Goal: Task Accomplishment & Management: Complete application form

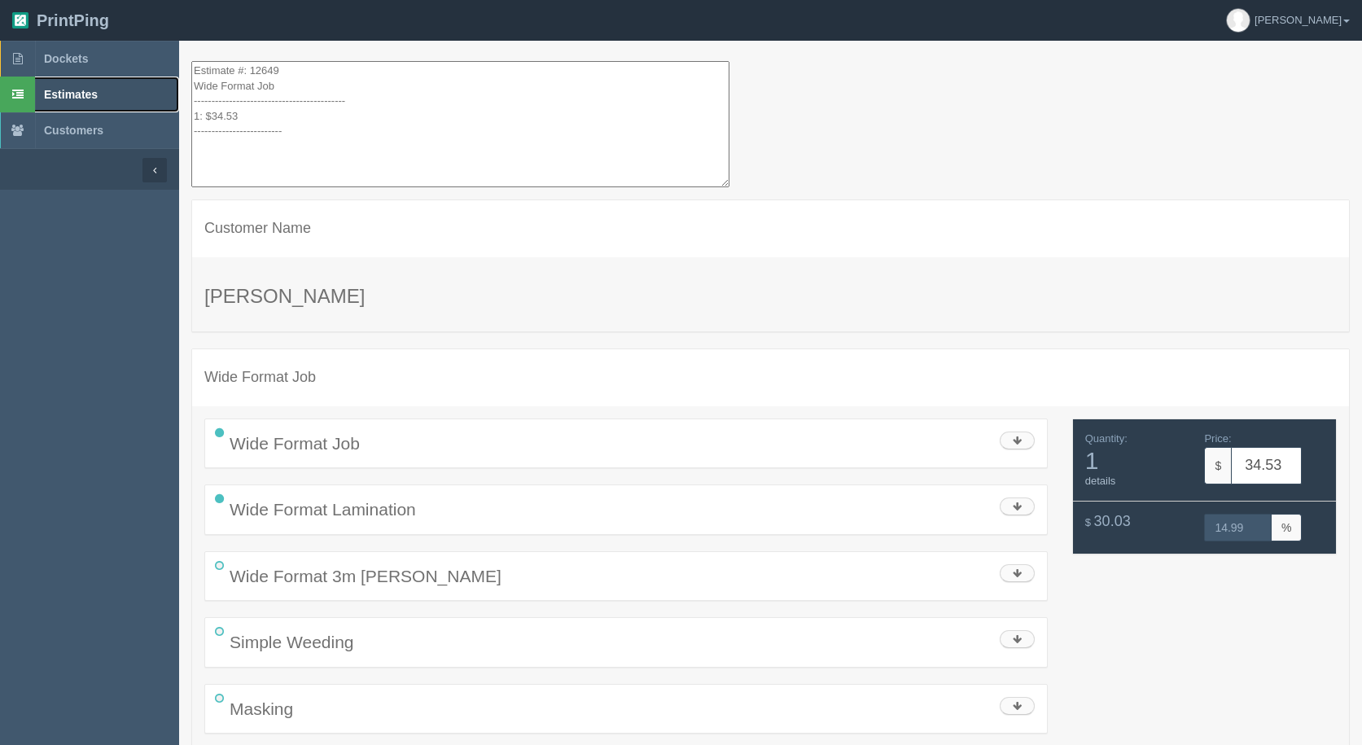
click at [67, 89] on span "Estimates" at bounding box center [71, 94] width 54 height 13
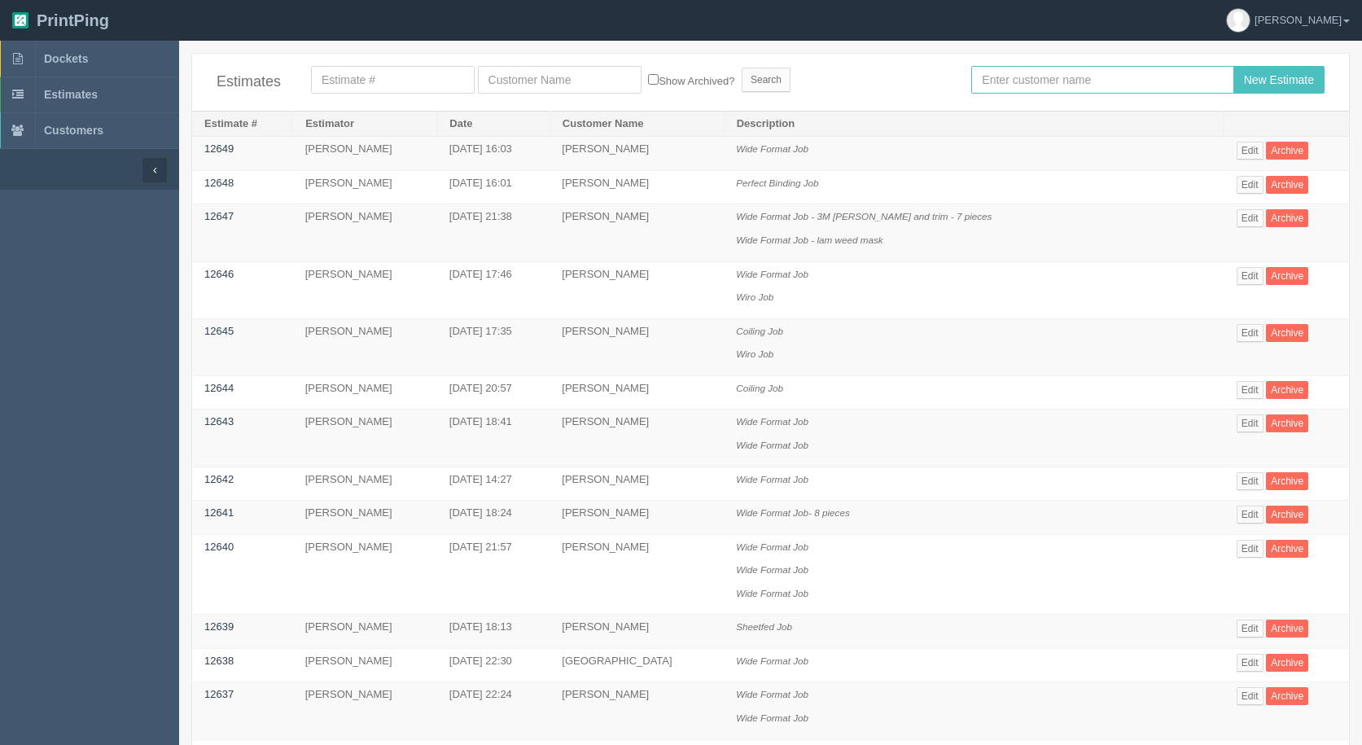
click at [1053, 89] on input "text" at bounding box center [1102, 80] width 262 height 28
type input "moe"
click at [1233, 66] on input "New Estimate" at bounding box center [1278, 80] width 91 height 28
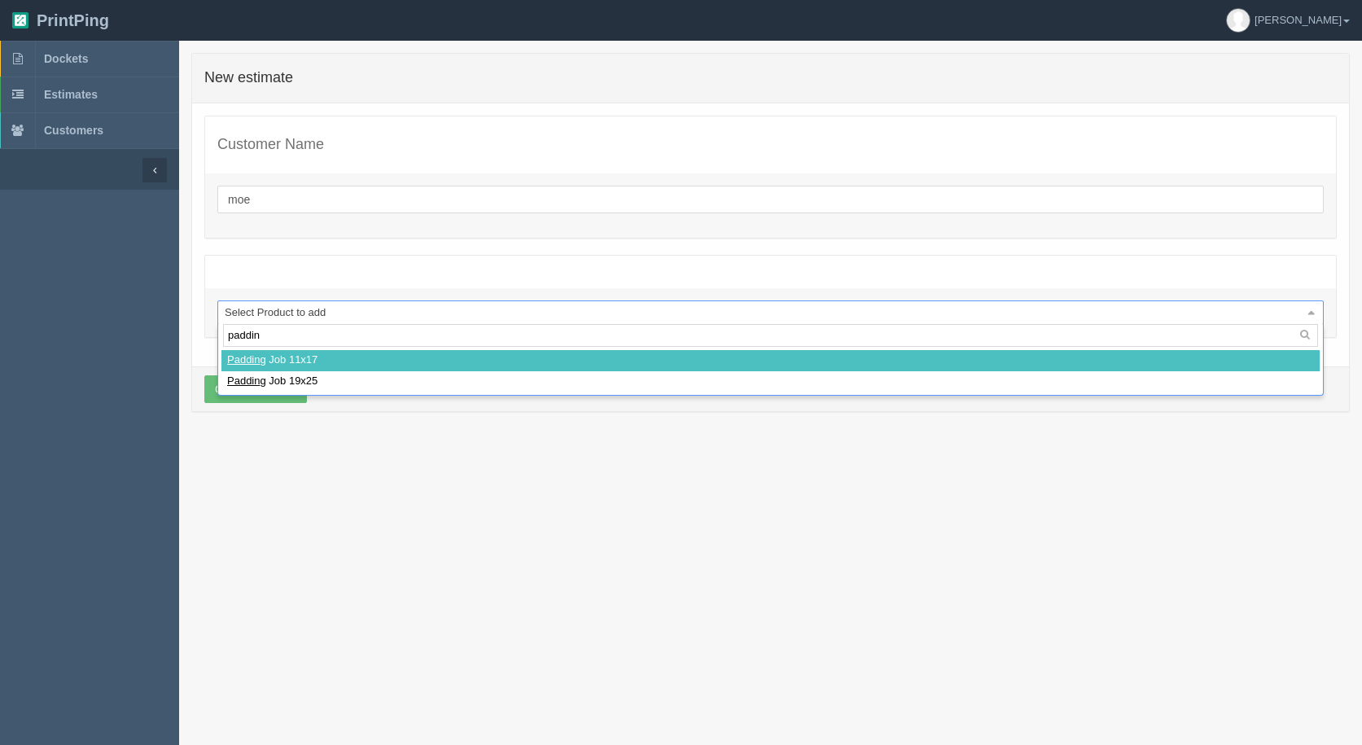
type input "padding"
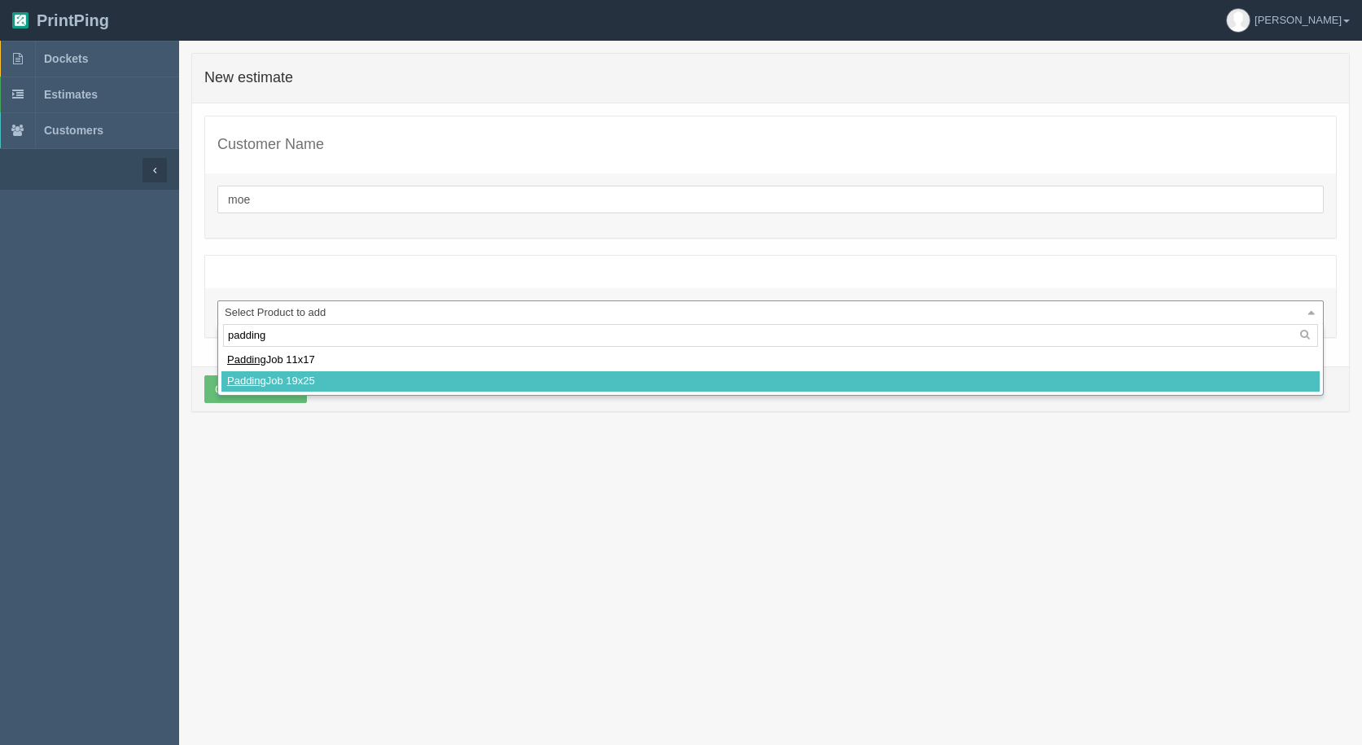
select select
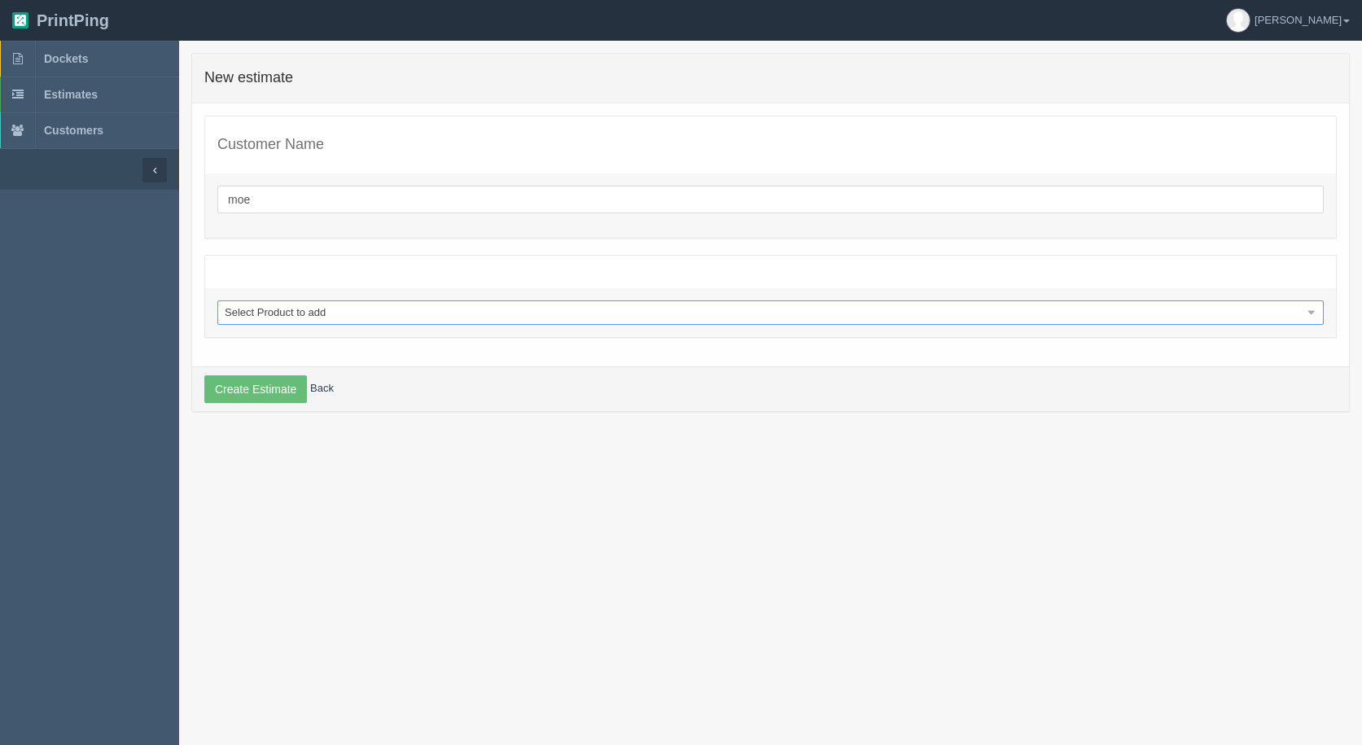
select select "0"
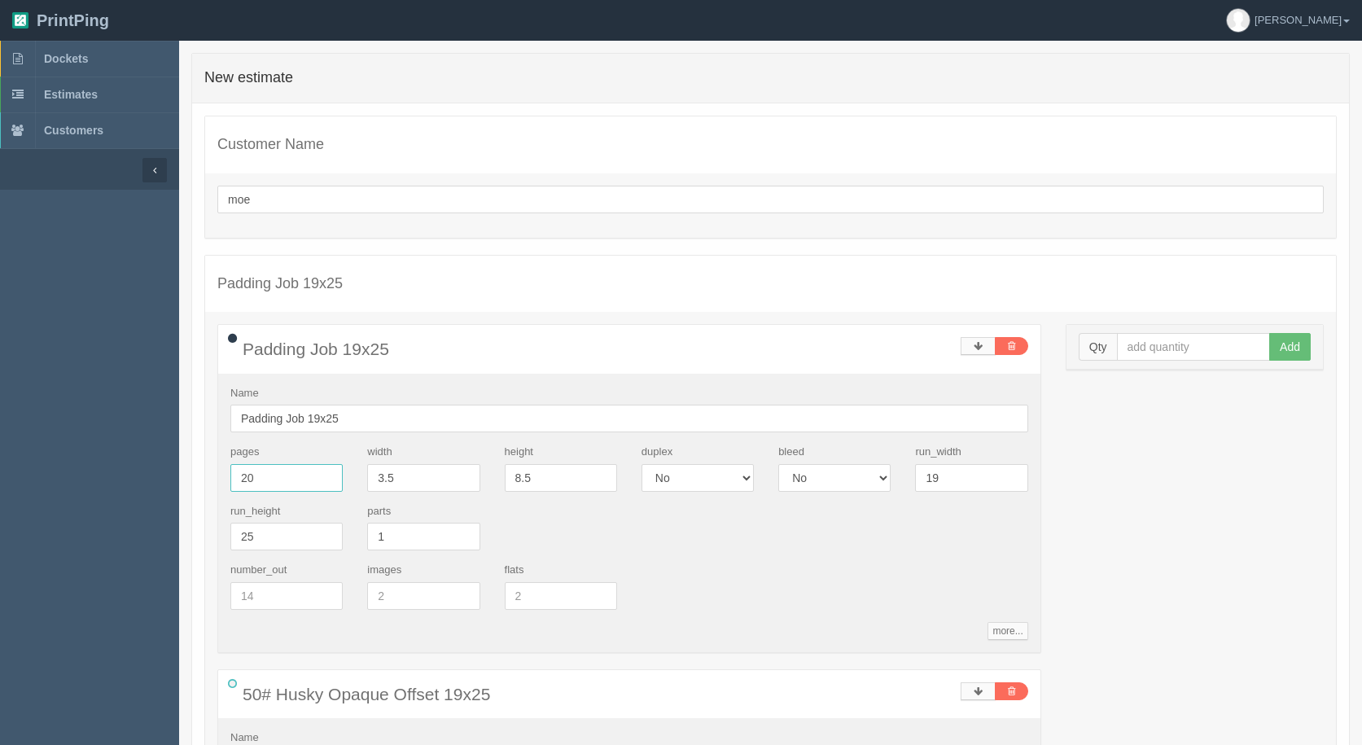
drag, startPoint x: 305, startPoint y: 479, endPoint x: 333, endPoint y: 403, distance: 81.4
type input "50"
click at [361, 419] on input "Padding Job 19x25" at bounding box center [629, 419] width 798 height 28
click at [324, 418] on input "Padding Job in 5's" at bounding box center [629, 419] width 798 height 28
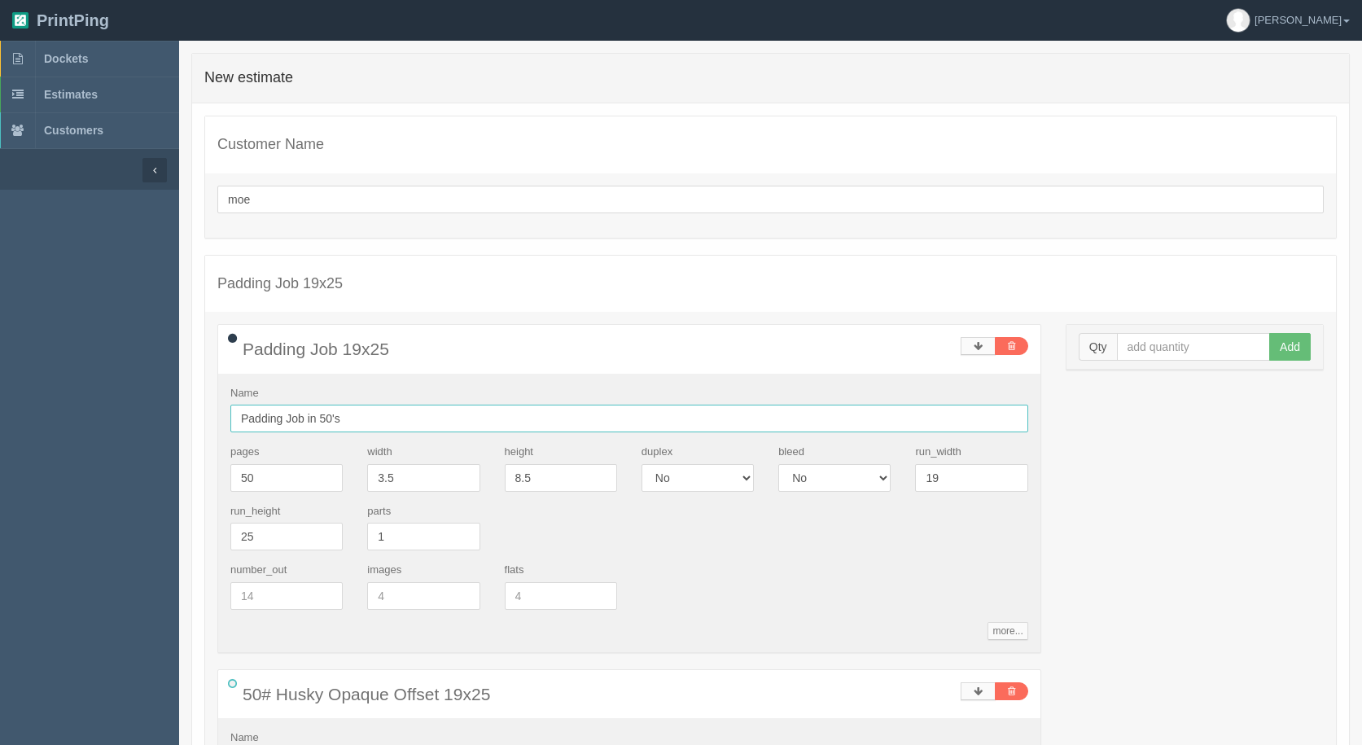
type input "Padding Job in 50's"
click at [1200, 348] on input "text" at bounding box center [1194, 347] width 154 height 28
type input "3500"
click at [1269, 333] on button "Add" at bounding box center [1290, 347] width 42 height 28
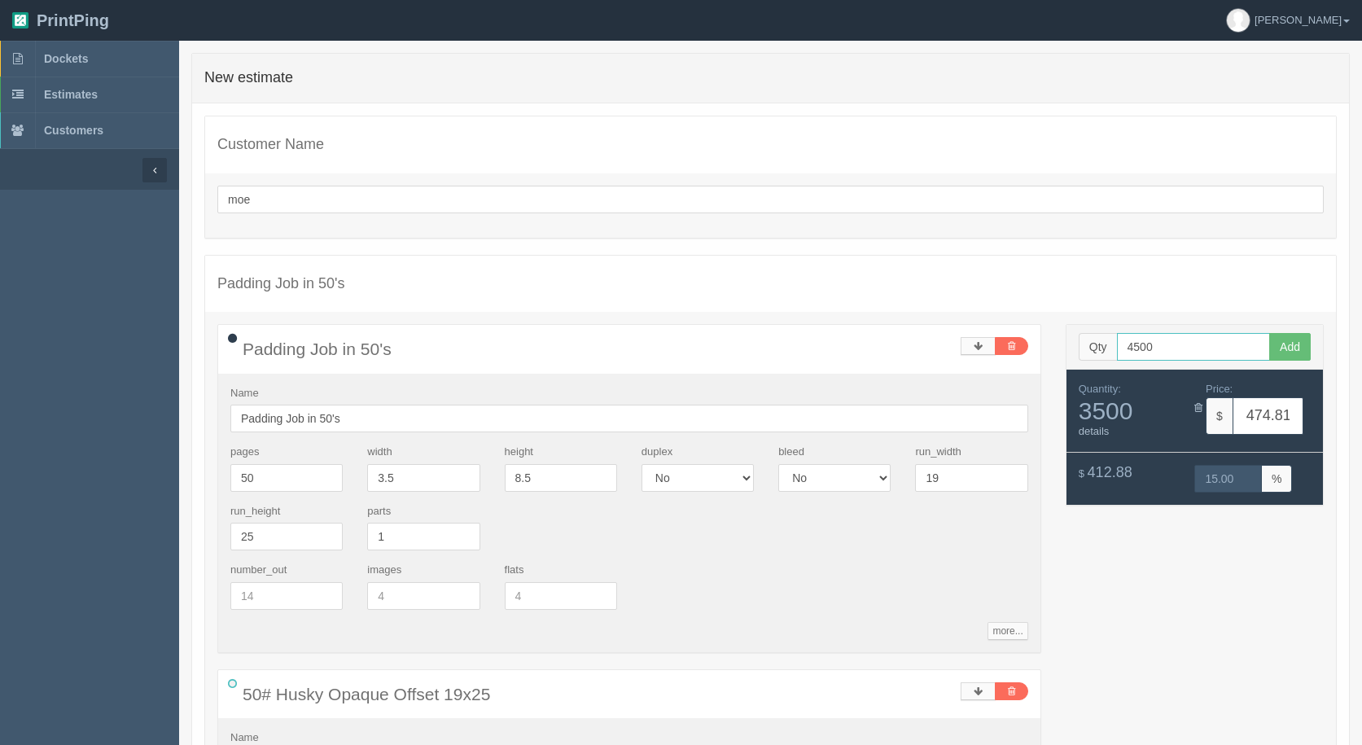
type input "4500"
click at [1269, 333] on button "Add" at bounding box center [1290, 347] width 42 height 28
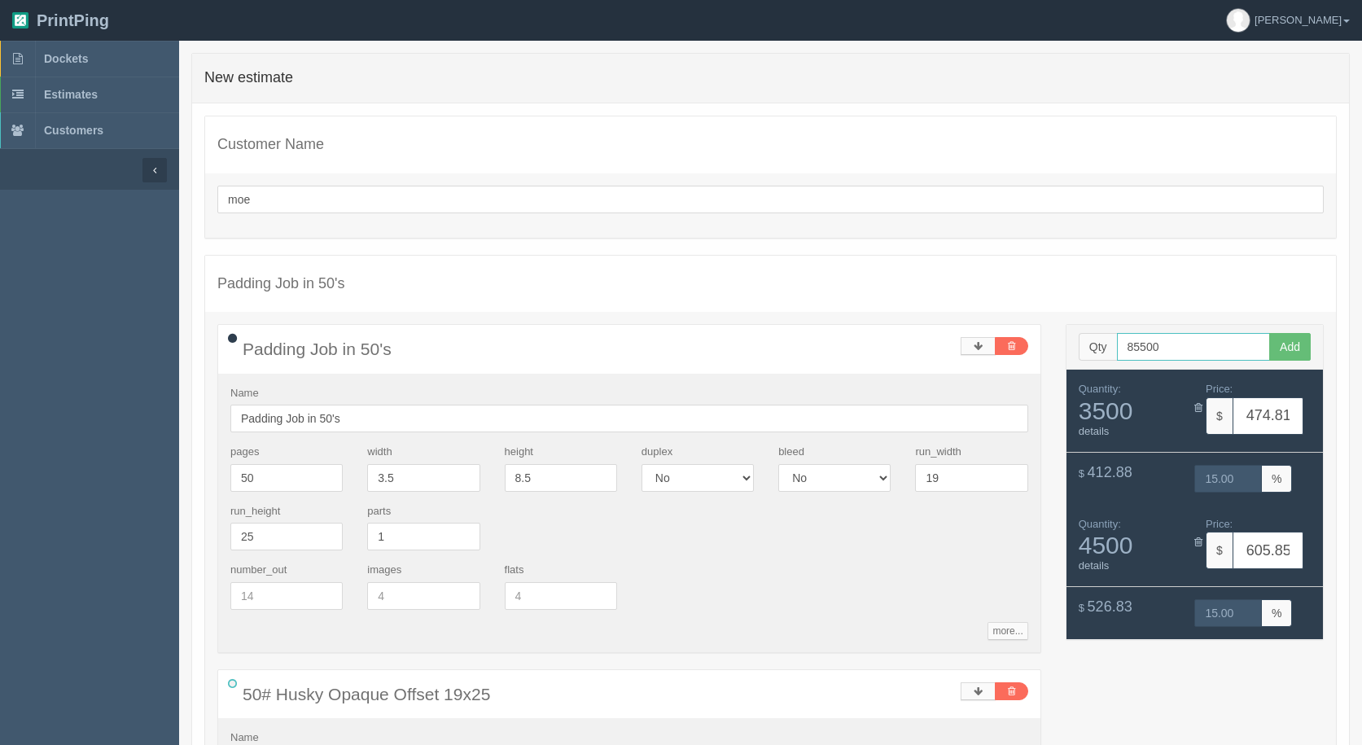
type input "85500"
click at [1269, 333] on button "Add" at bounding box center [1290, 347] width 42 height 28
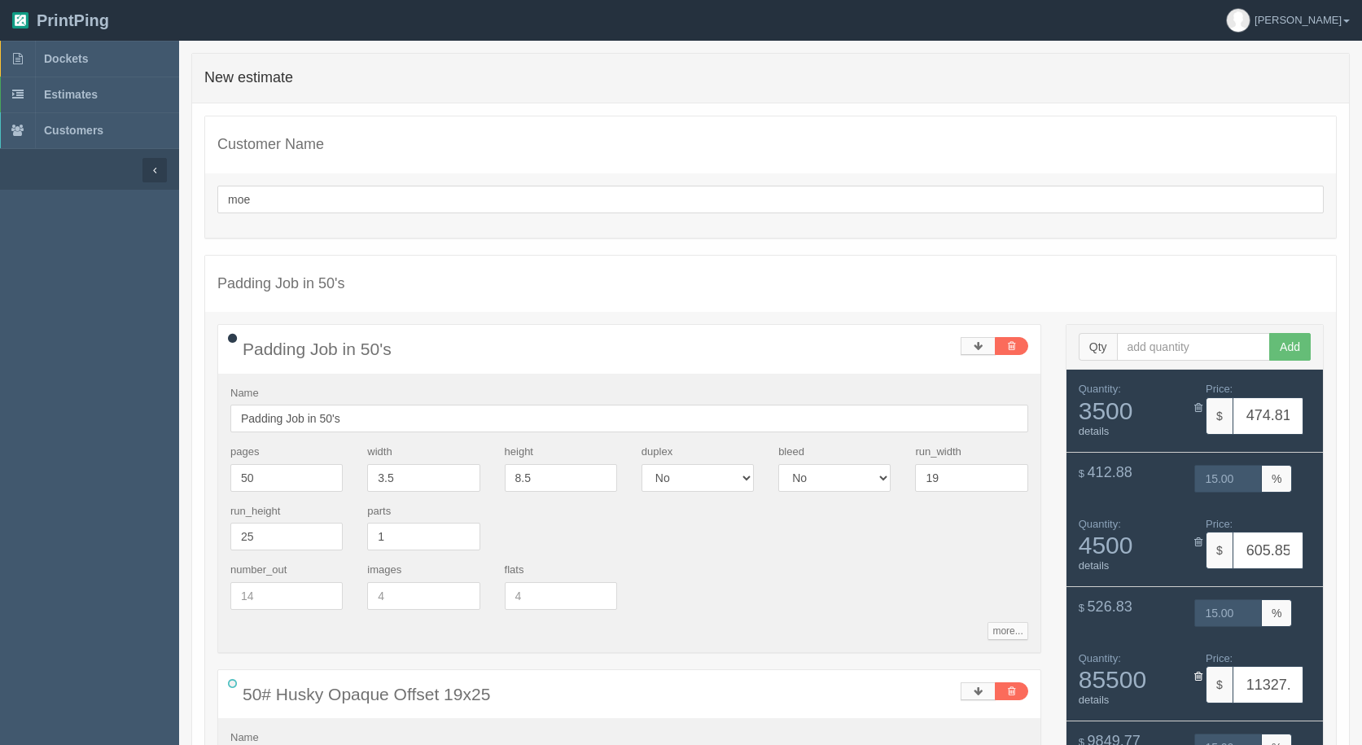
click at [1198, 671] on div "Quantity: 85500 details Price: $ 11327.24" at bounding box center [1194, 680] width 256 height 82
click at [1198, 672] on icon at bounding box center [1198, 676] width 8 height 11
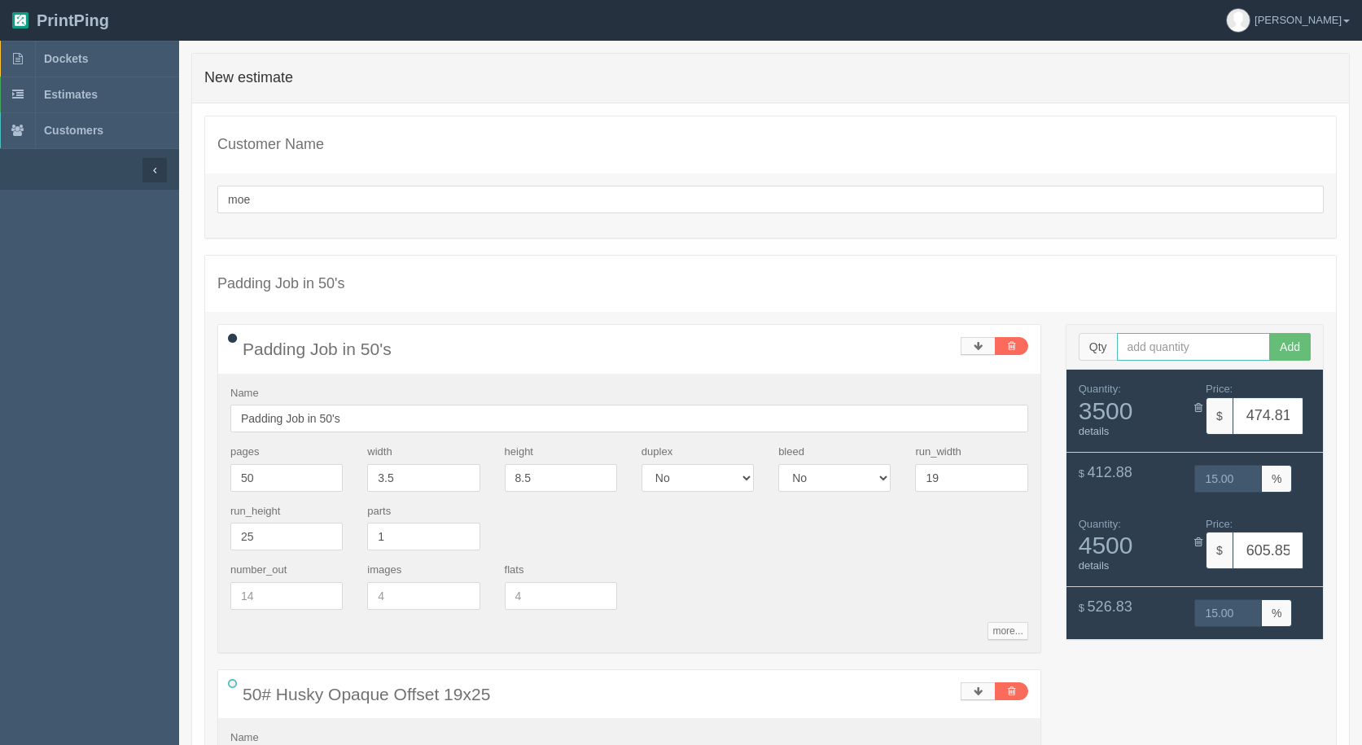
click at [1150, 352] on input "text" at bounding box center [1194, 347] width 154 height 28
type input "5500"
click at [1269, 333] on button "Add" at bounding box center [1290, 347] width 42 height 28
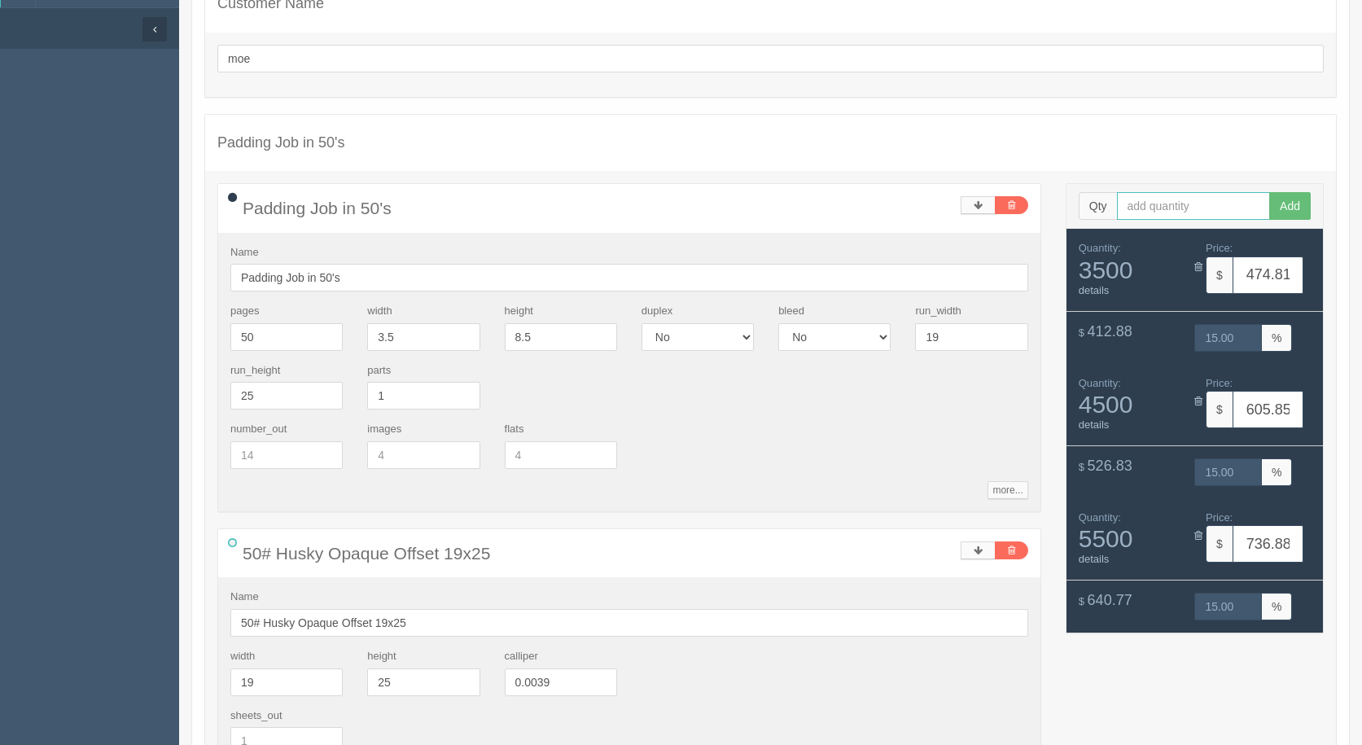
scroll to position [407, 0]
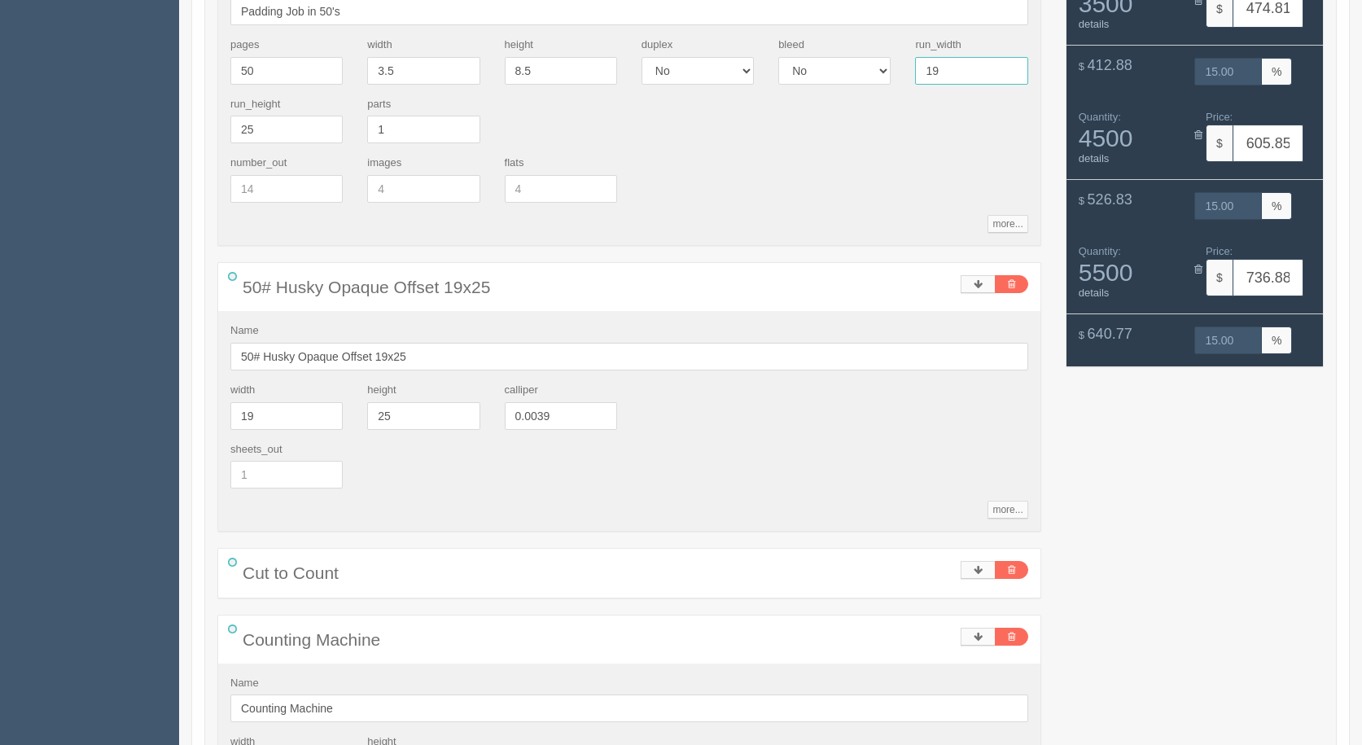
drag, startPoint x: 973, startPoint y: 63, endPoint x: 752, endPoint y: 63, distance: 220.6
click at [753, 63] on div "pages 50 width 3.5 height 8.5 duplex Yes No bleed Yes No run_width 19 run_heigh…" at bounding box center [629, 96] width 822 height 118
type input "12"
type input "642.25"
type input "15.00"
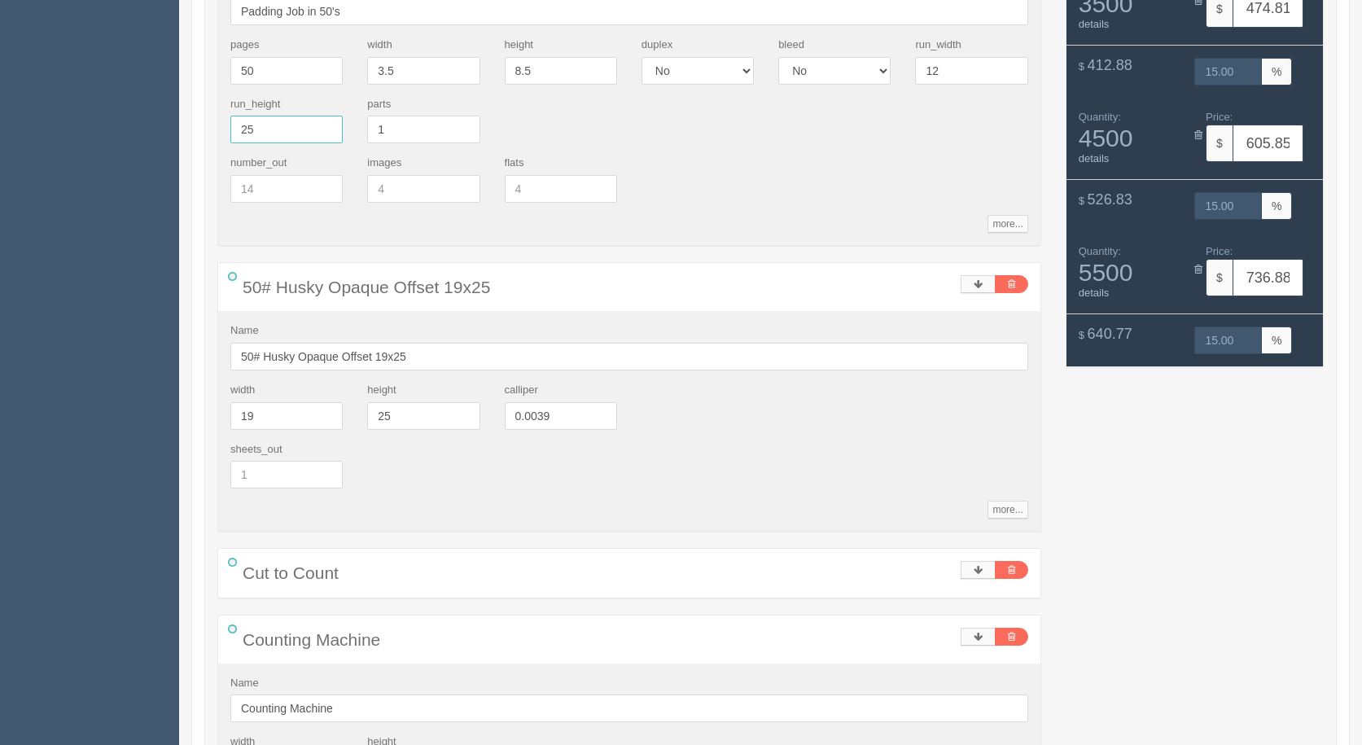
type input "821.13"
type input "15.00"
type input "1000.00"
type input "15.00"
type input "18"
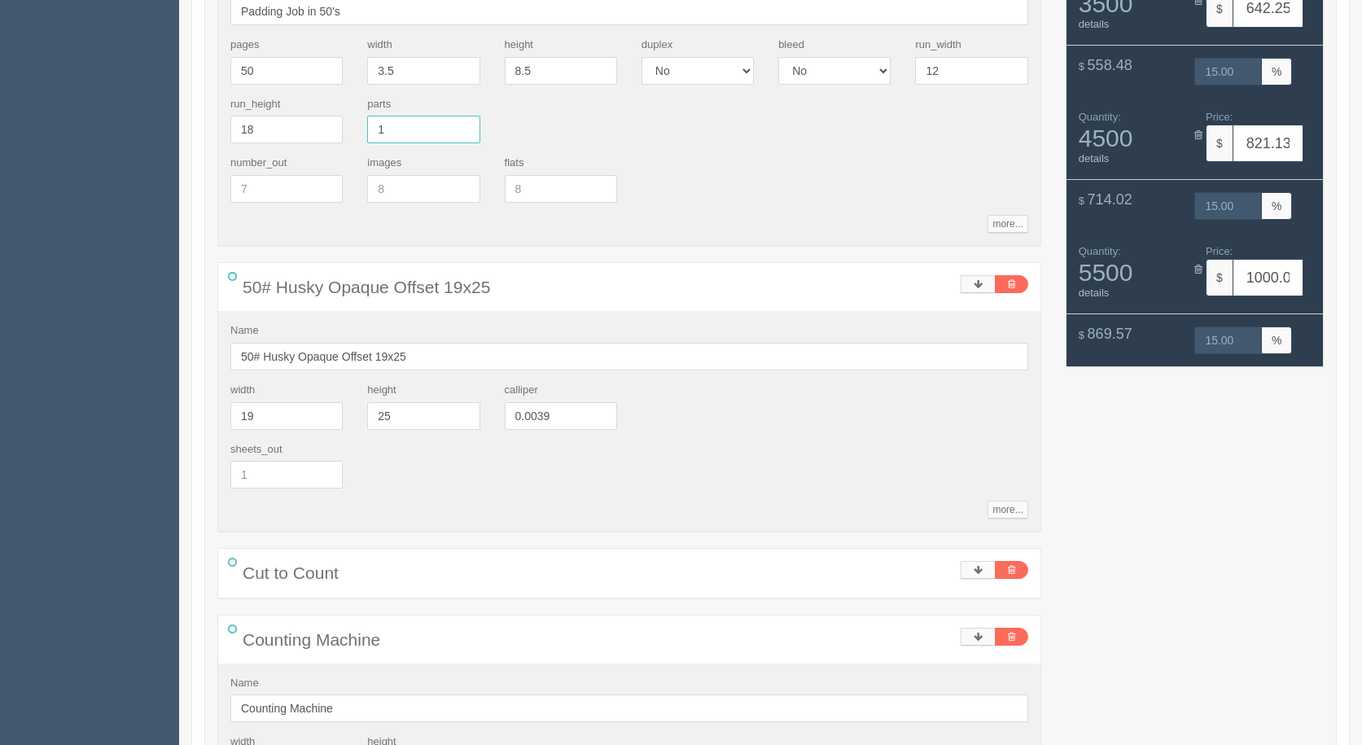
type input "702.05"
type input "15.00"
type input "892.89"
type input "15.00"
type input "1095.68"
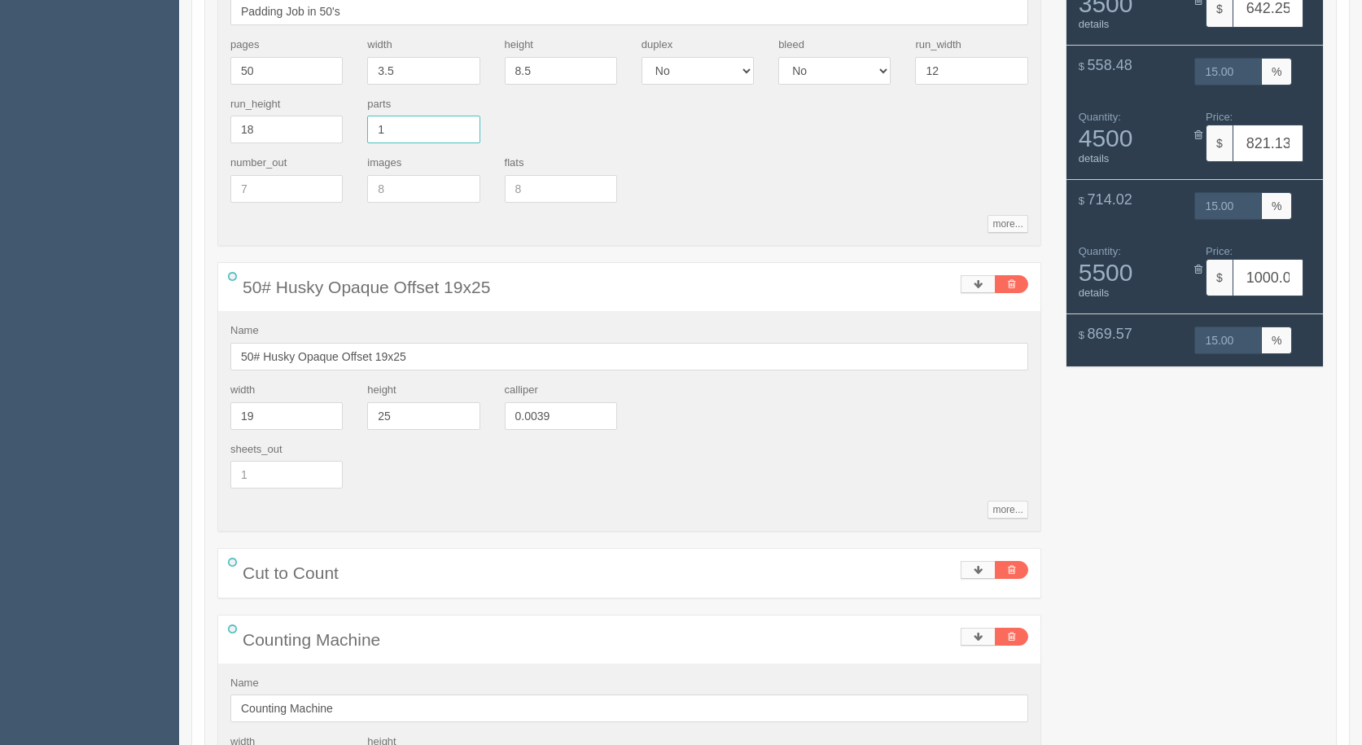
type input "15.00"
drag, startPoint x: 433, startPoint y: 68, endPoint x: 505, endPoint y: 20, distance: 86.2
click at [252, 45] on div "pages 50 width 3.5 height 8.5 duplex Yes No bleed Yes No run_width 12 run_heigh…" at bounding box center [629, 96] width 822 height 118
type input "4.25"
type input "937.85"
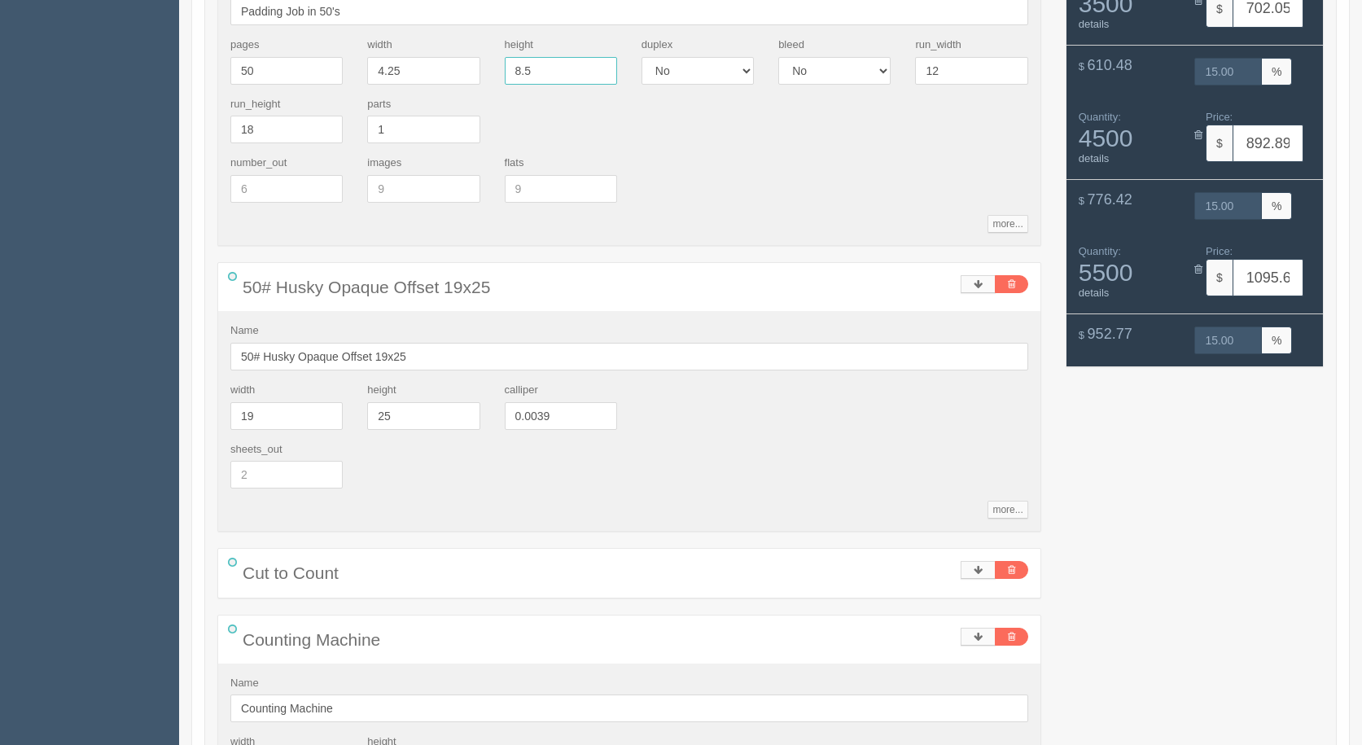
type input "15.00"
type input "1207.59"
type input "15.00"
type input "1469.85"
type input "15.00"
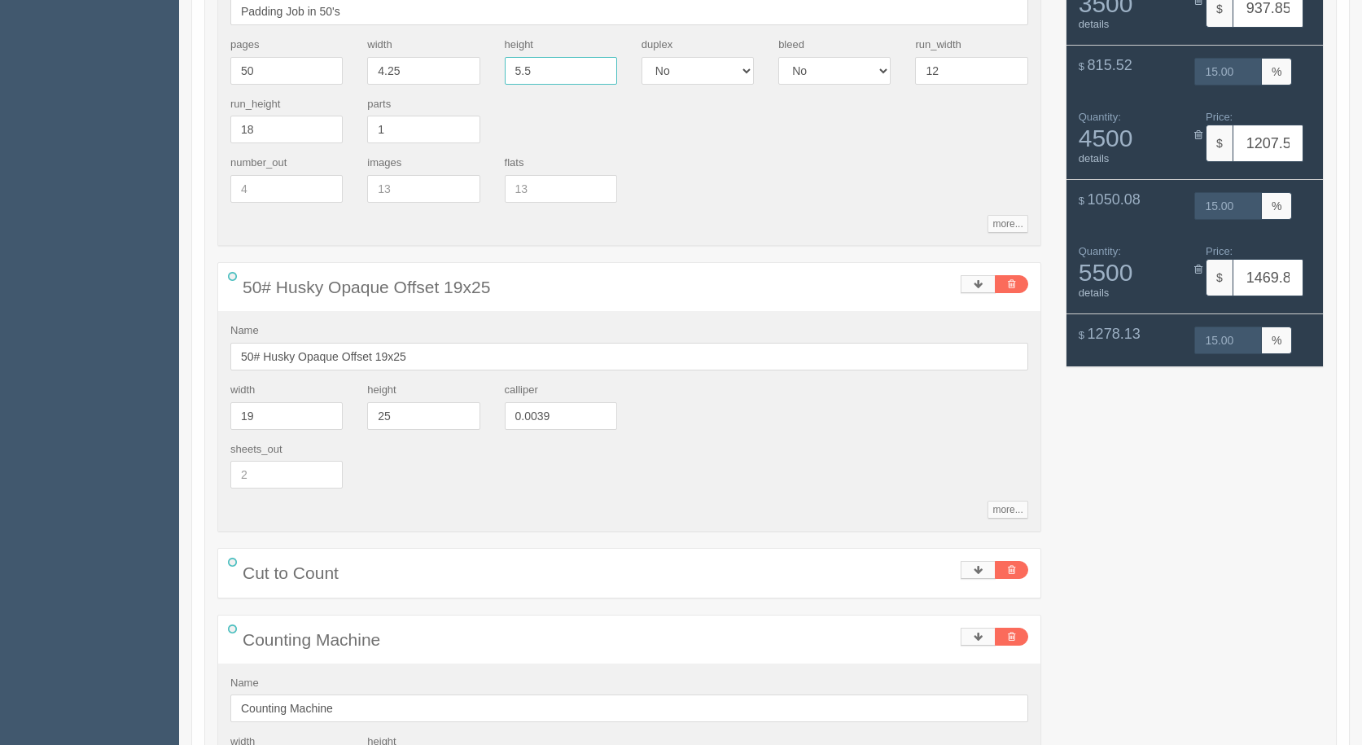
type input "5.5"
type input "629.01"
type input "15.00"
type input "808.79"
type input "15.00"
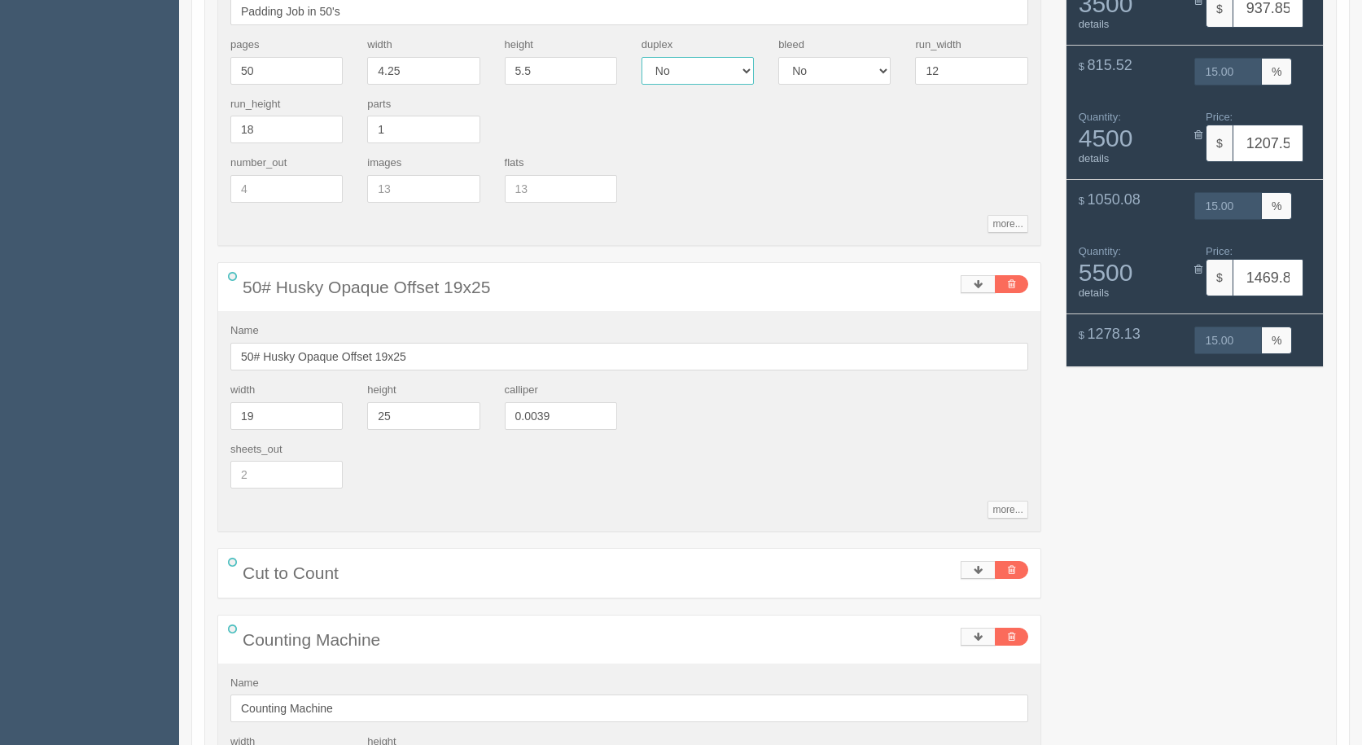
type input "981.11"
type input "15.00"
drag, startPoint x: 948, startPoint y: 75, endPoint x: 732, endPoint y: 33, distance: 220.5
click at [732, 33] on div "Name Padding Job in 50's pages 50 width 4.25 height 5.5 duplex Yes No bleed Yes…" at bounding box center [629, 106] width 822 height 278
type input "19"
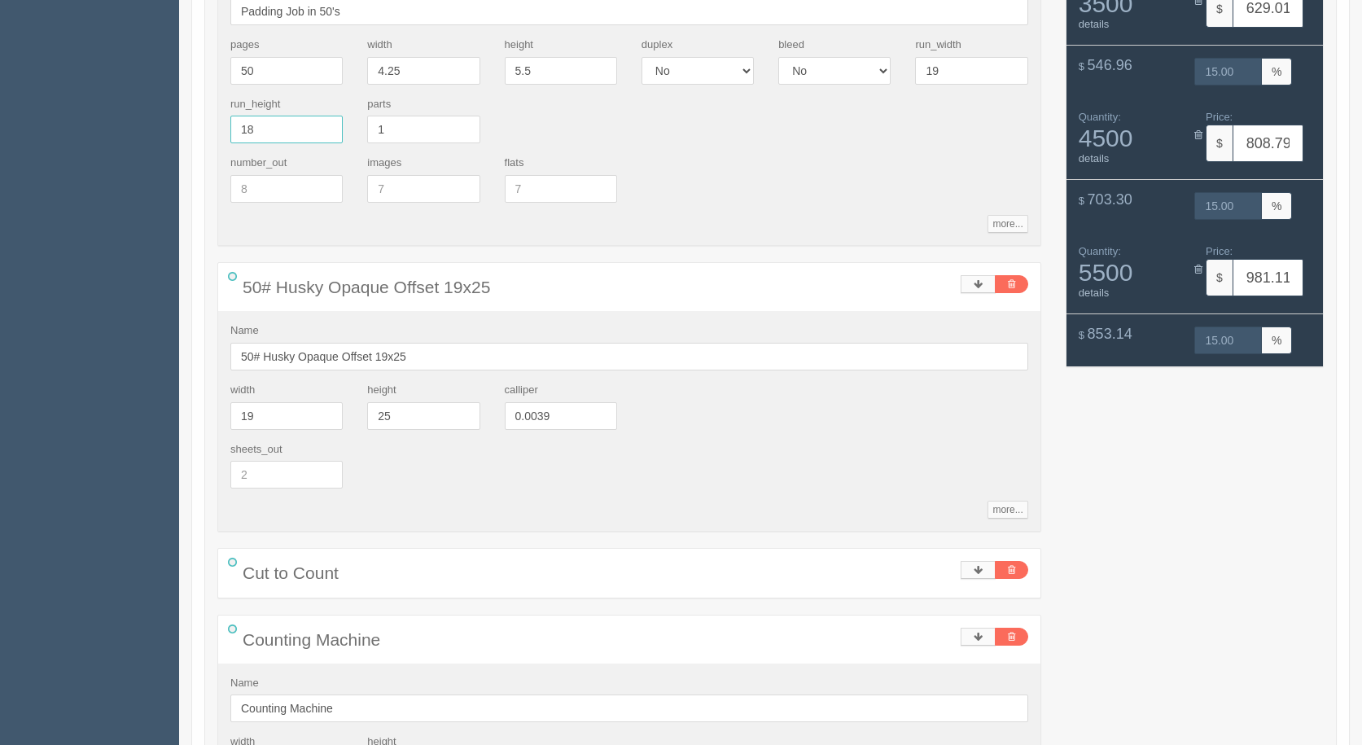
type input "533.33"
type input "15.00"
type input "677.23"
type input "15.00"
type input "825.63"
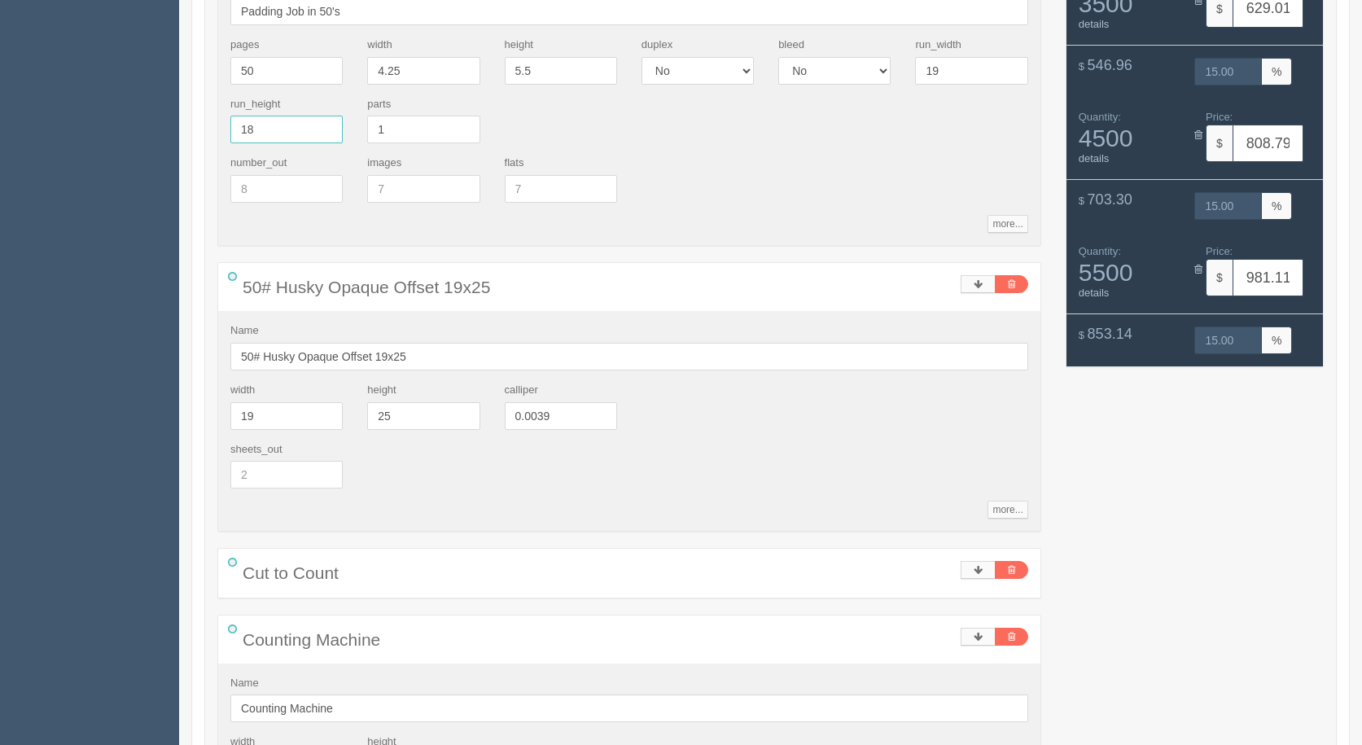
type input "15.00"
type input "25"
type input "485.49"
type input "15.00"
type input "617.43"
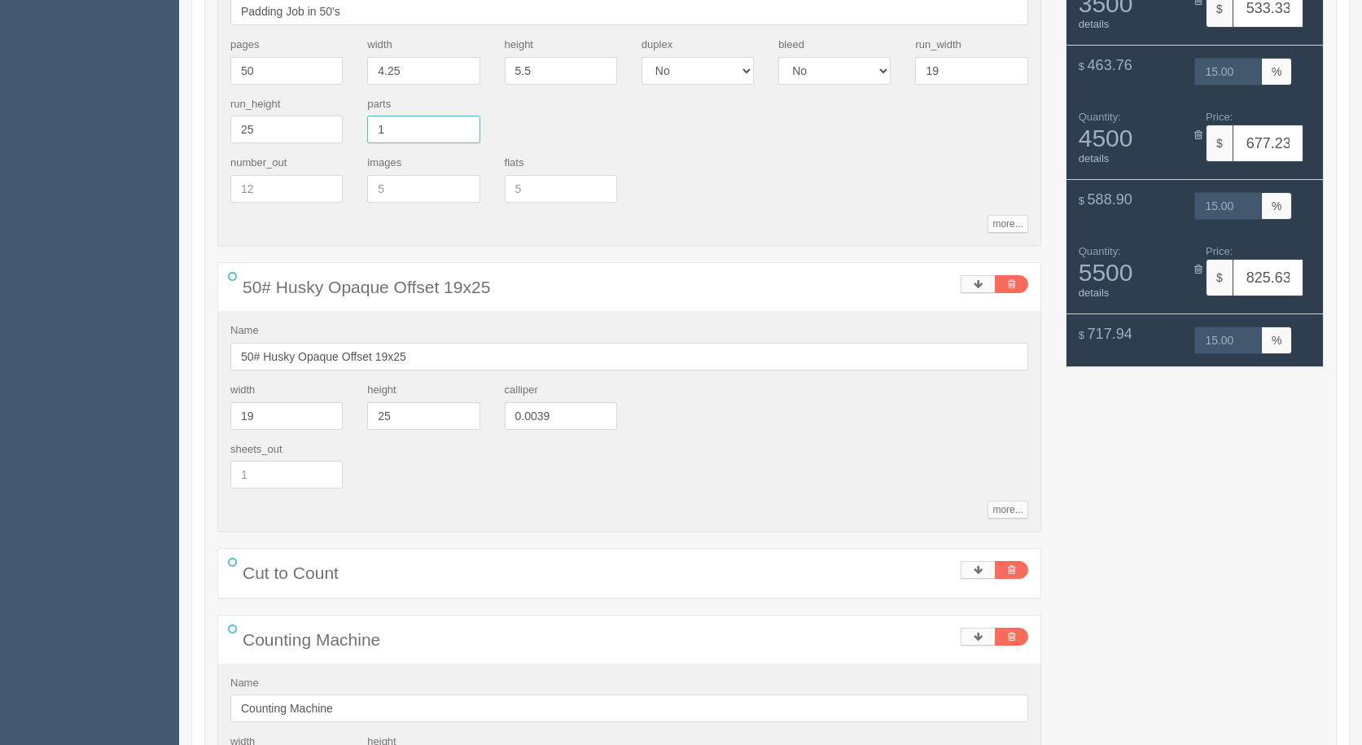
type input "15.00"
type input "753.87"
type input "15.00"
drag, startPoint x: 969, startPoint y: 61, endPoint x: 727, endPoint y: 72, distance: 242.0
click at [729, 72] on div "pages 50 width 4.25 height 5.5 duplex Yes No bleed Yes No run_width 19 run_heig…" at bounding box center [629, 96] width 822 height 118
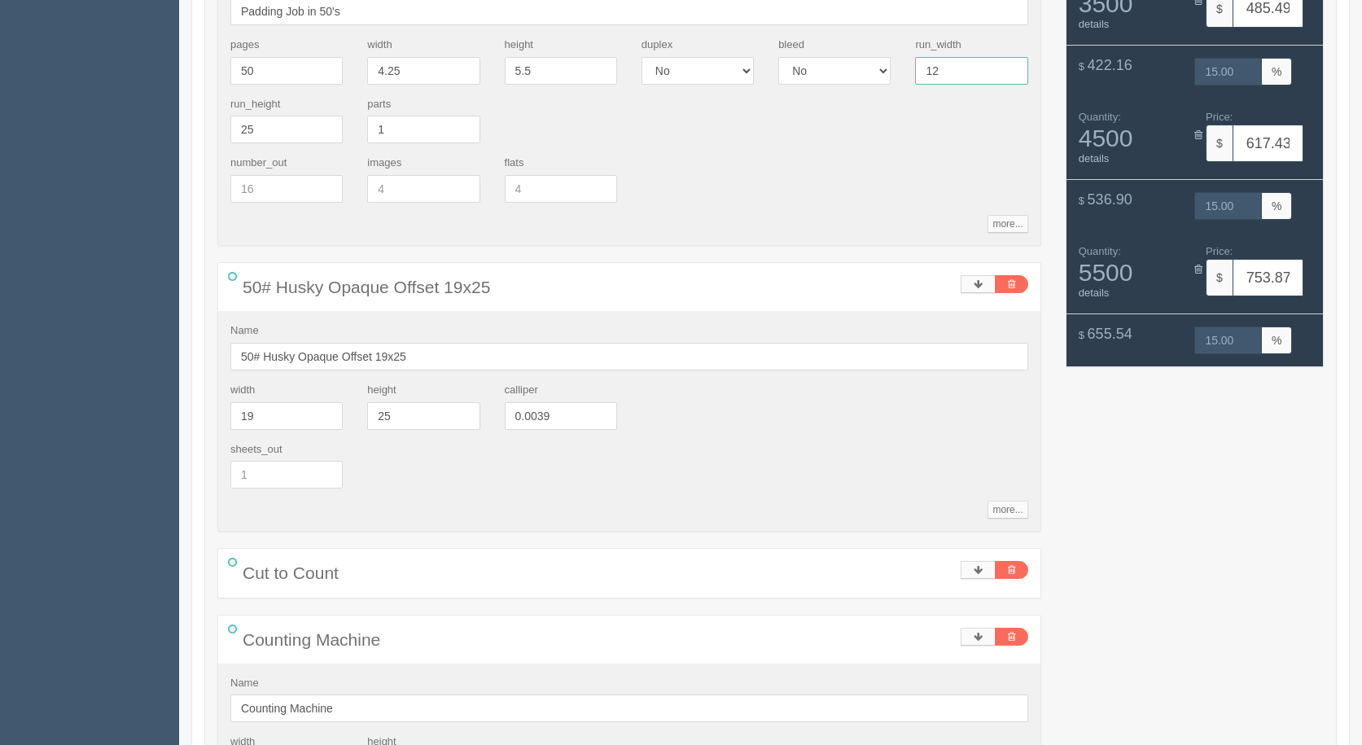
type input "12"
type input "569.21"
type input "15.00"
type input "737.03"
type input "15.00"
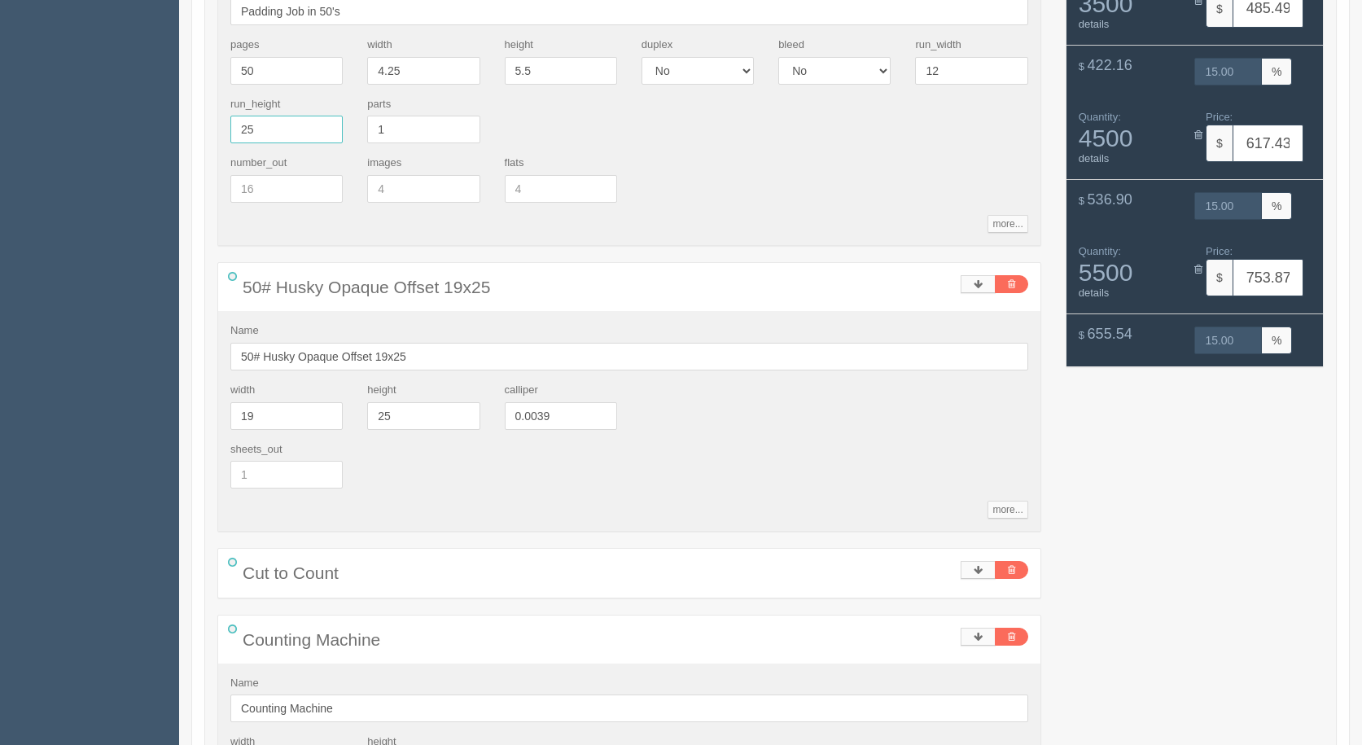
type input "885.43"
type input "15.00"
type input "18"
type input "629.01"
type input "15.00"
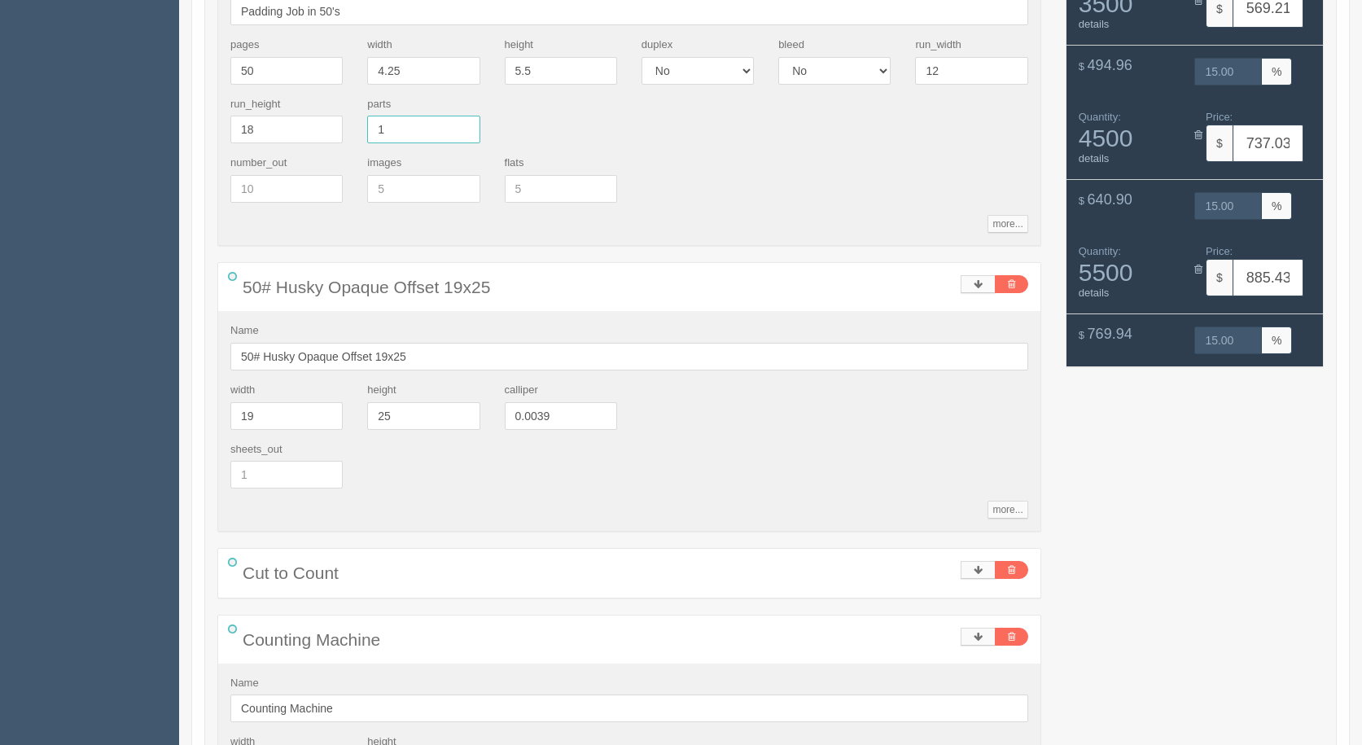
type input "808.79"
type input "15.00"
type input "981.11"
type input "15.00"
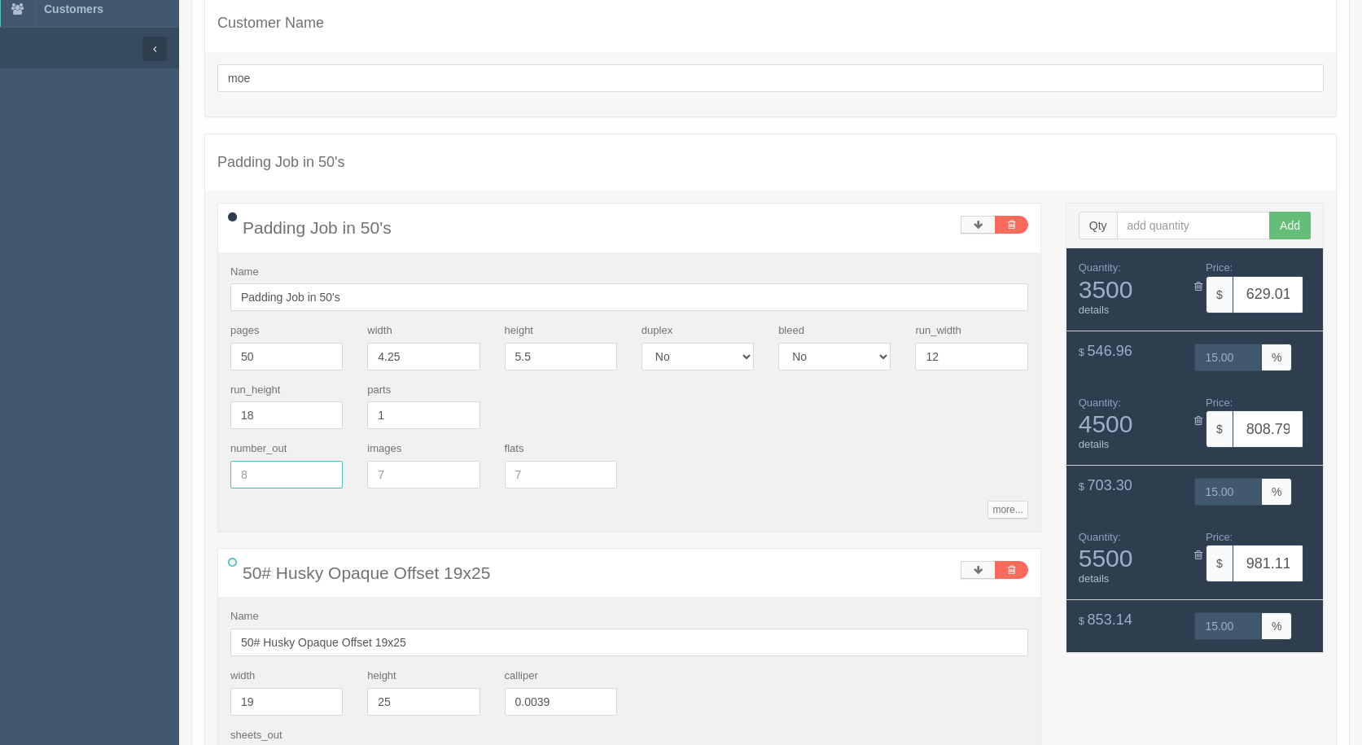
scroll to position [0, 0]
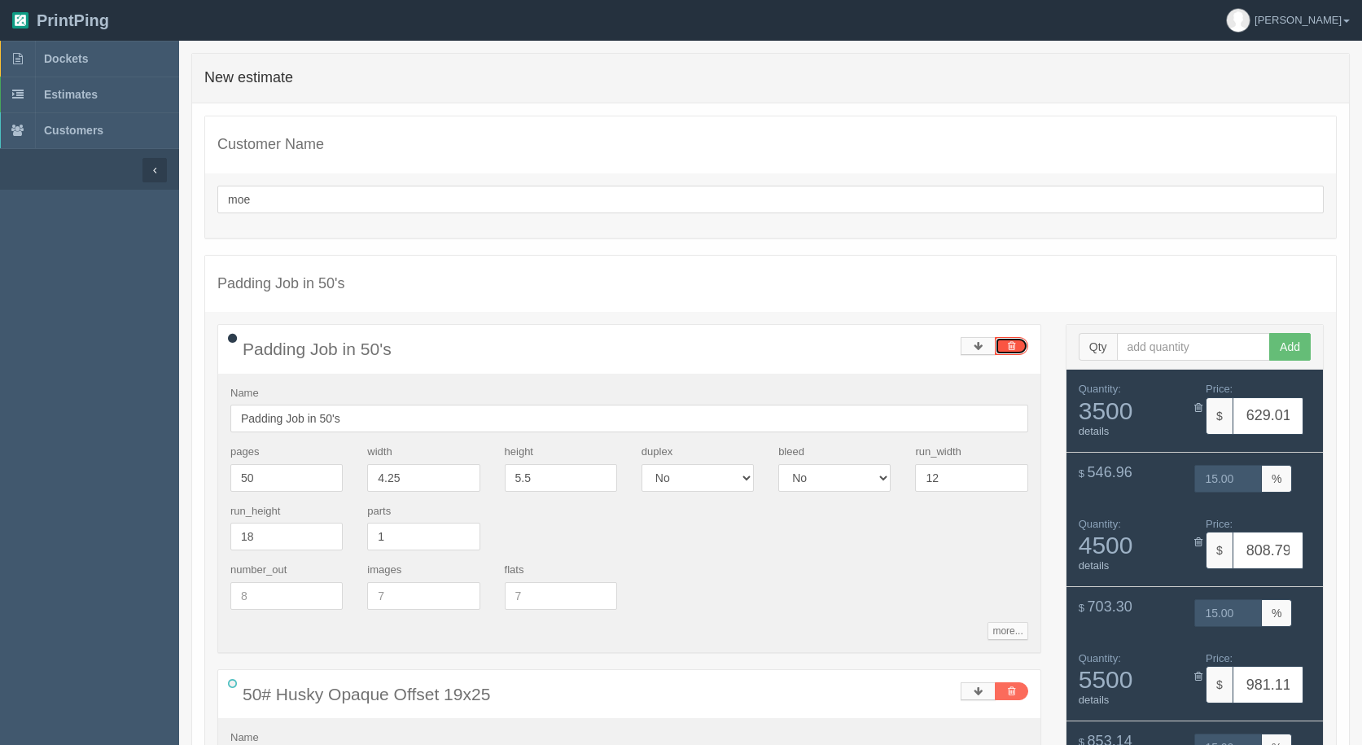
click at [1021, 344] on link at bounding box center [1011, 346] width 33 height 18
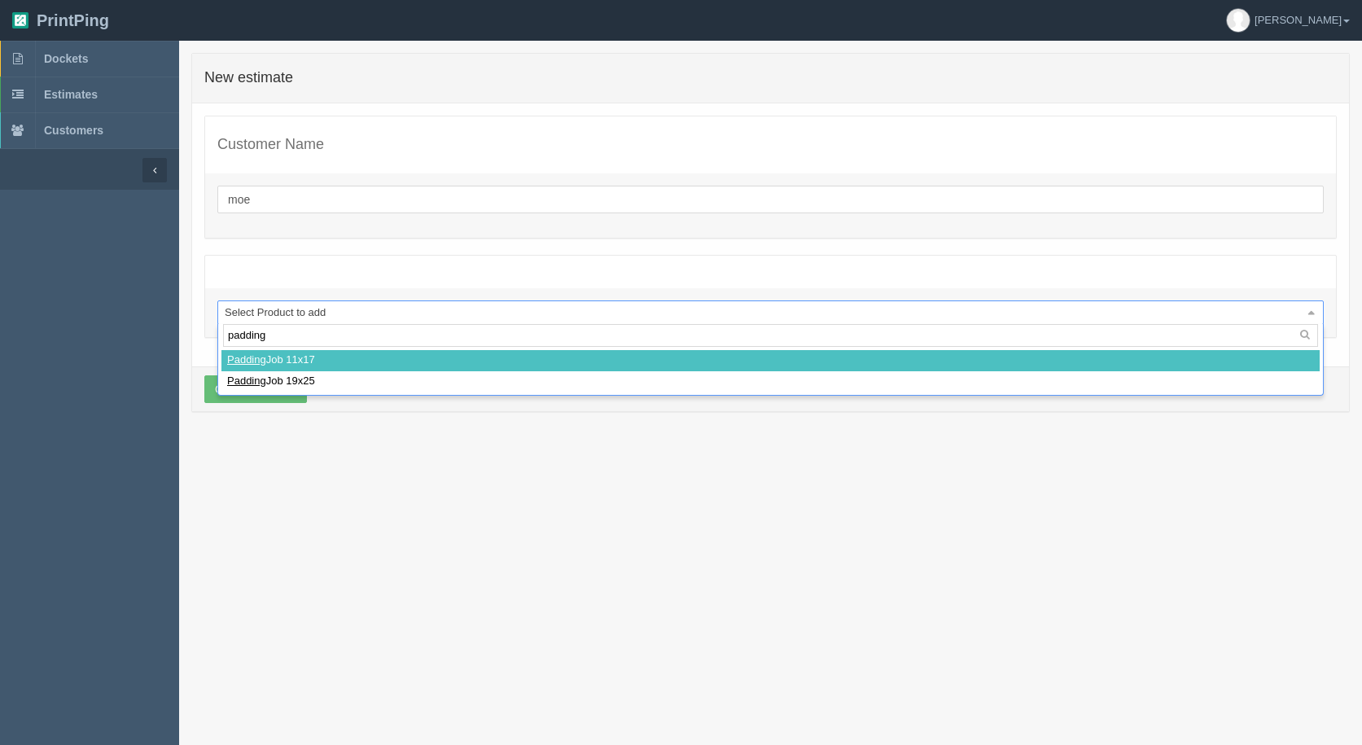
type input "padding"
select select
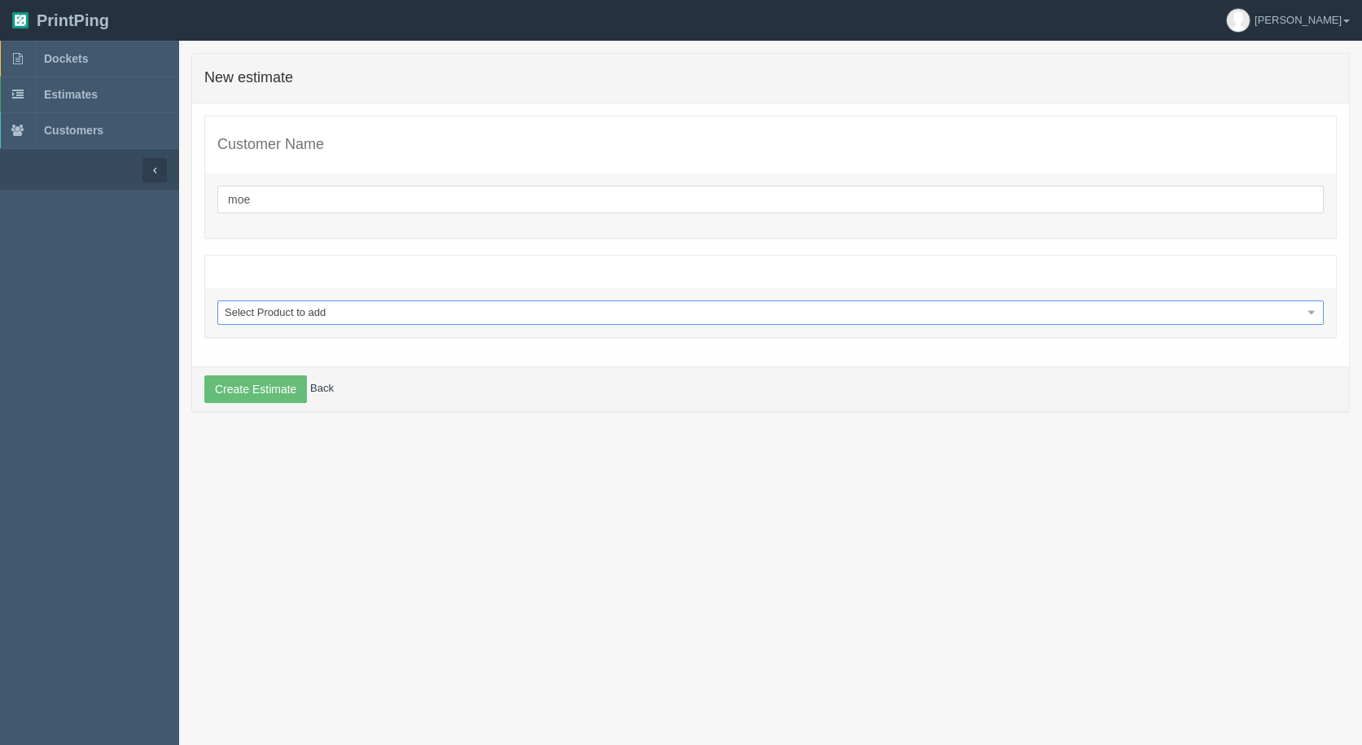
select select "0"
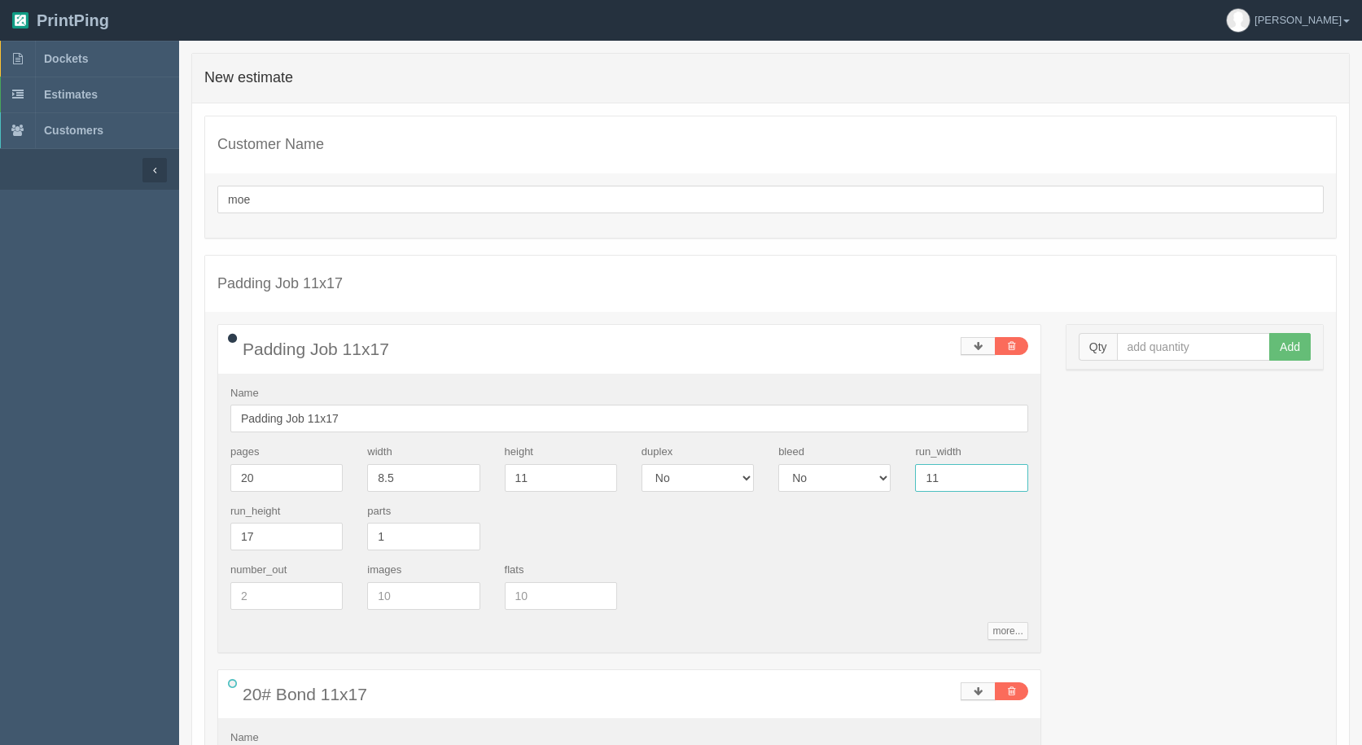
drag, startPoint x: 920, startPoint y: 480, endPoint x: 569, endPoint y: 394, distance: 361.3
click at [628, 413] on div "Name Padding Job 11x17 pages 20 width 8.5 height 11 duplex Yes No bleed Yes No …" at bounding box center [629, 513] width 822 height 278
type input "12"
type input "18"
click at [1165, 352] on input "text" at bounding box center [1194, 347] width 154 height 28
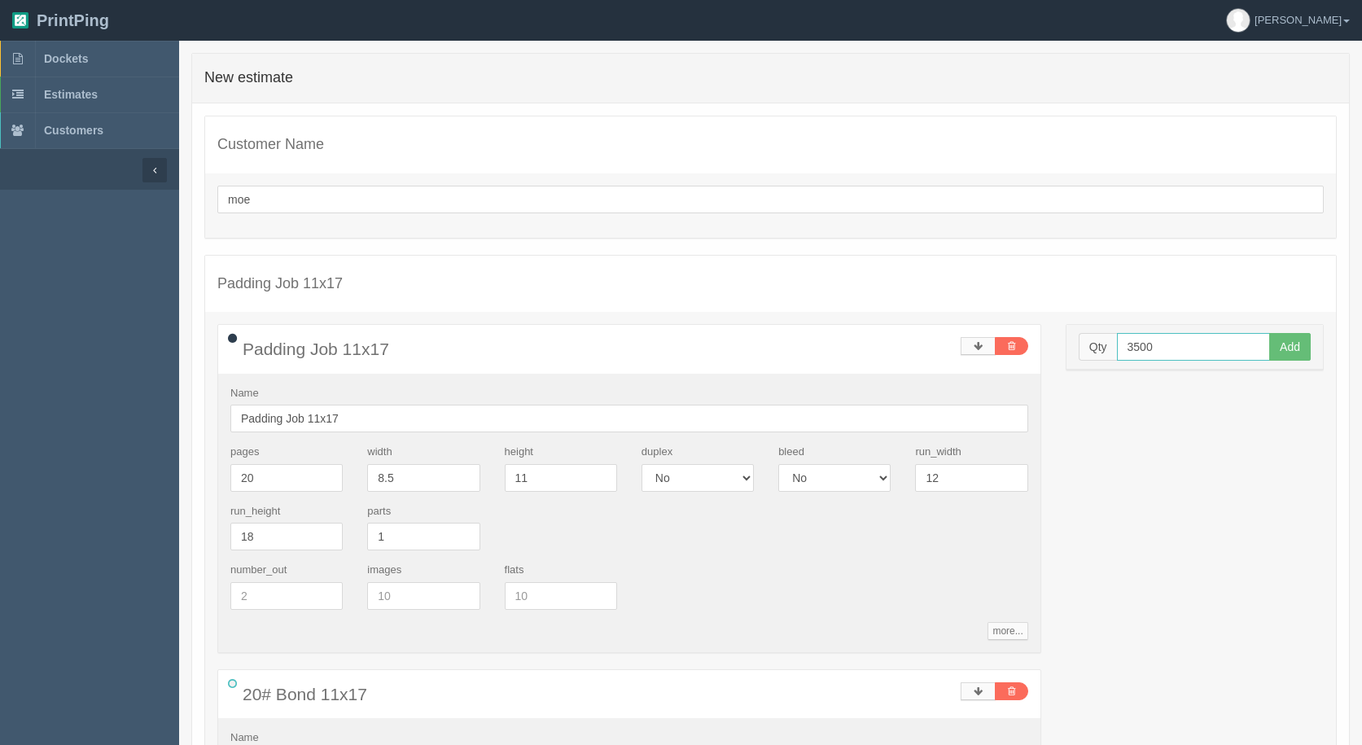
type input "3500"
click at [1269, 333] on button "Add" at bounding box center [1290, 347] width 42 height 28
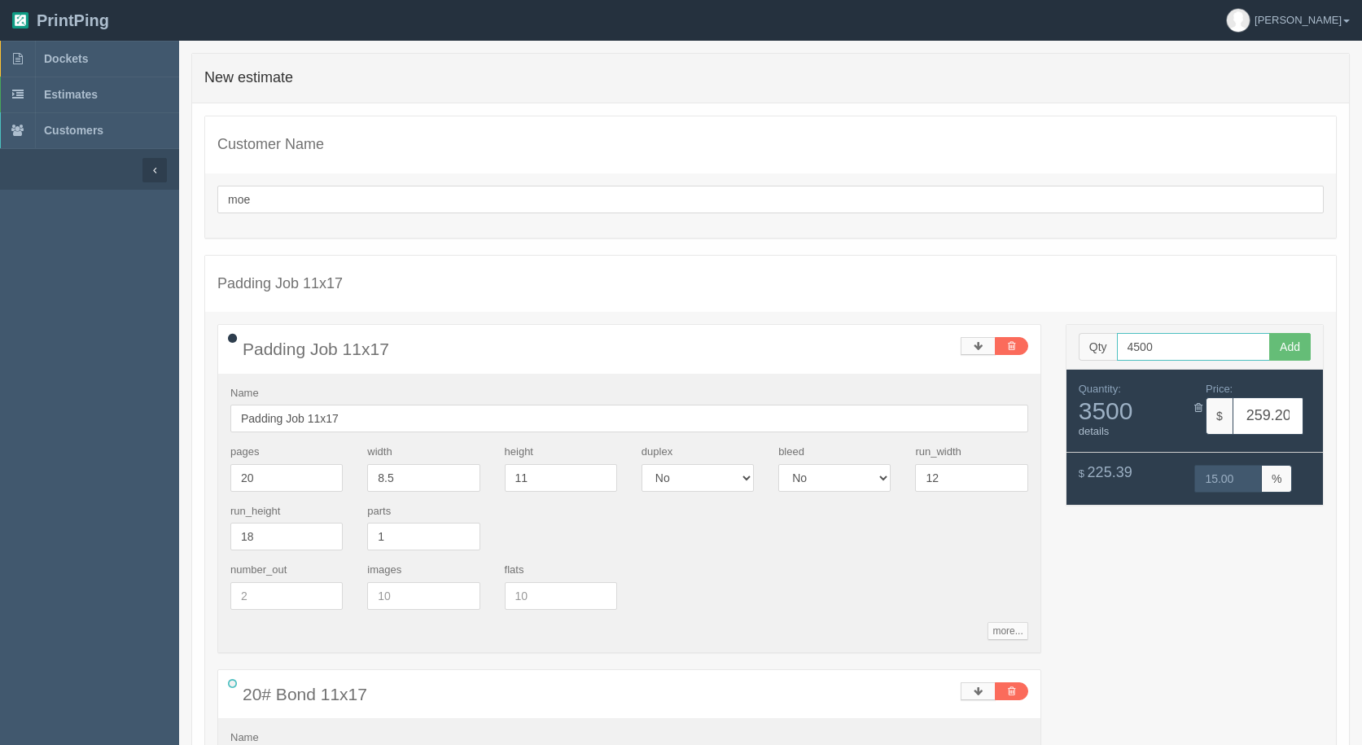
type input "4500"
click at [1269, 333] on button "Add" at bounding box center [1290, 347] width 42 height 28
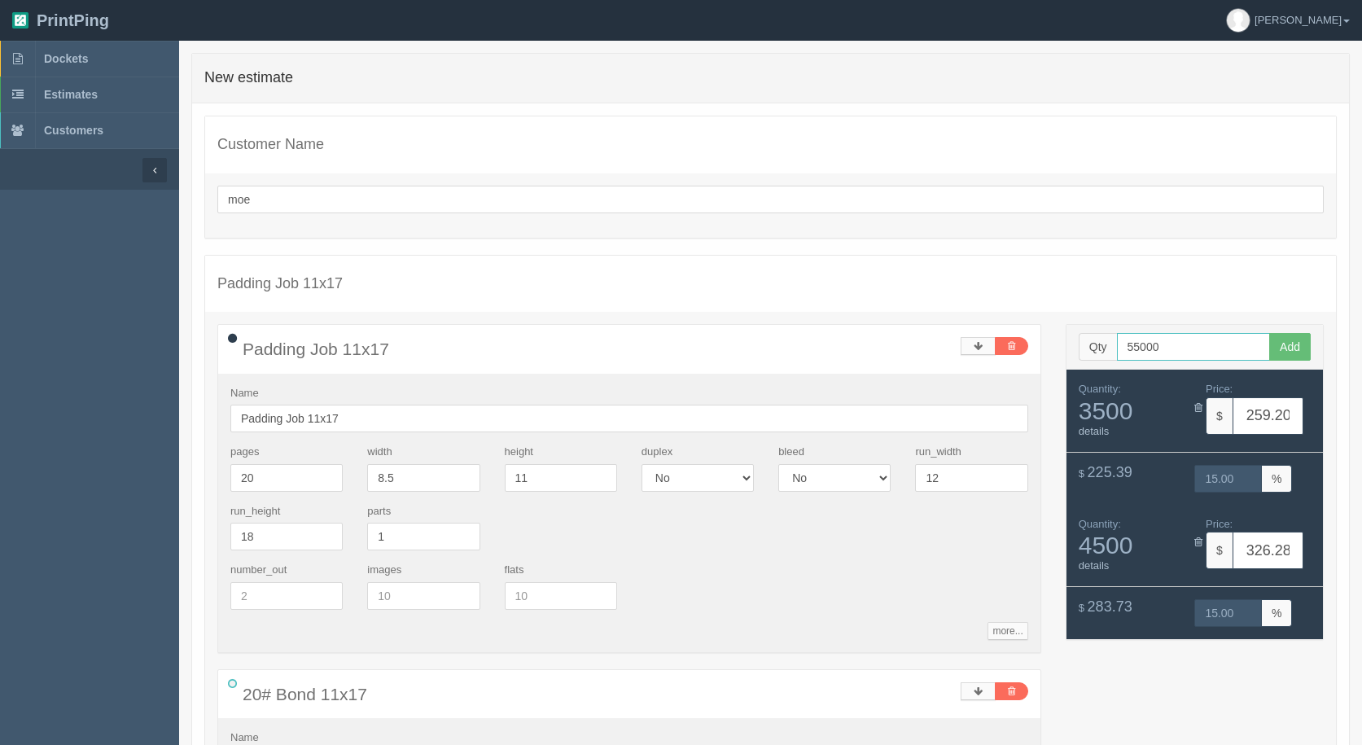
type input "55000"
click at [1269, 333] on button "Add" at bounding box center [1290, 347] width 42 height 28
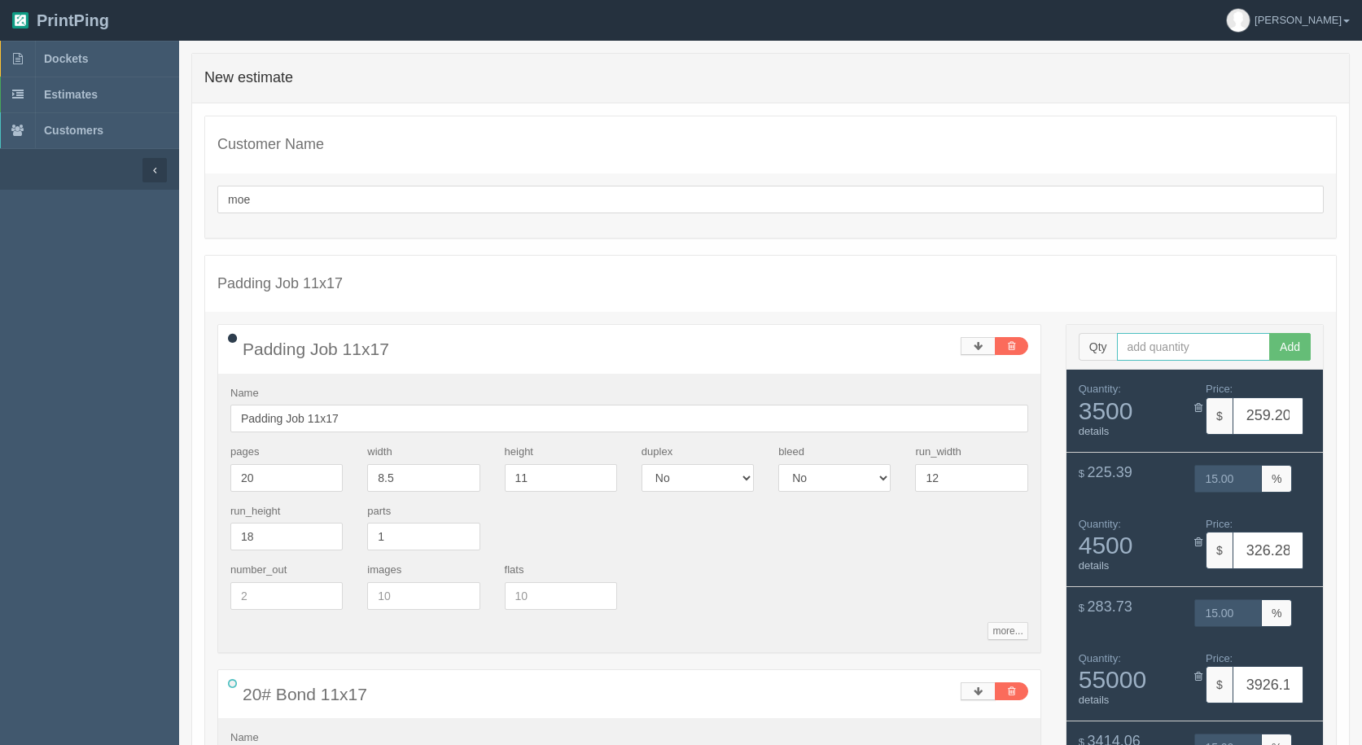
click at [1200, 349] on input "text" at bounding box center [1194, 347] width 154 height 28
type input "5500"
click at [1269, 333] on button "Add" at bounding box center [1290, 347] width 42 height 28
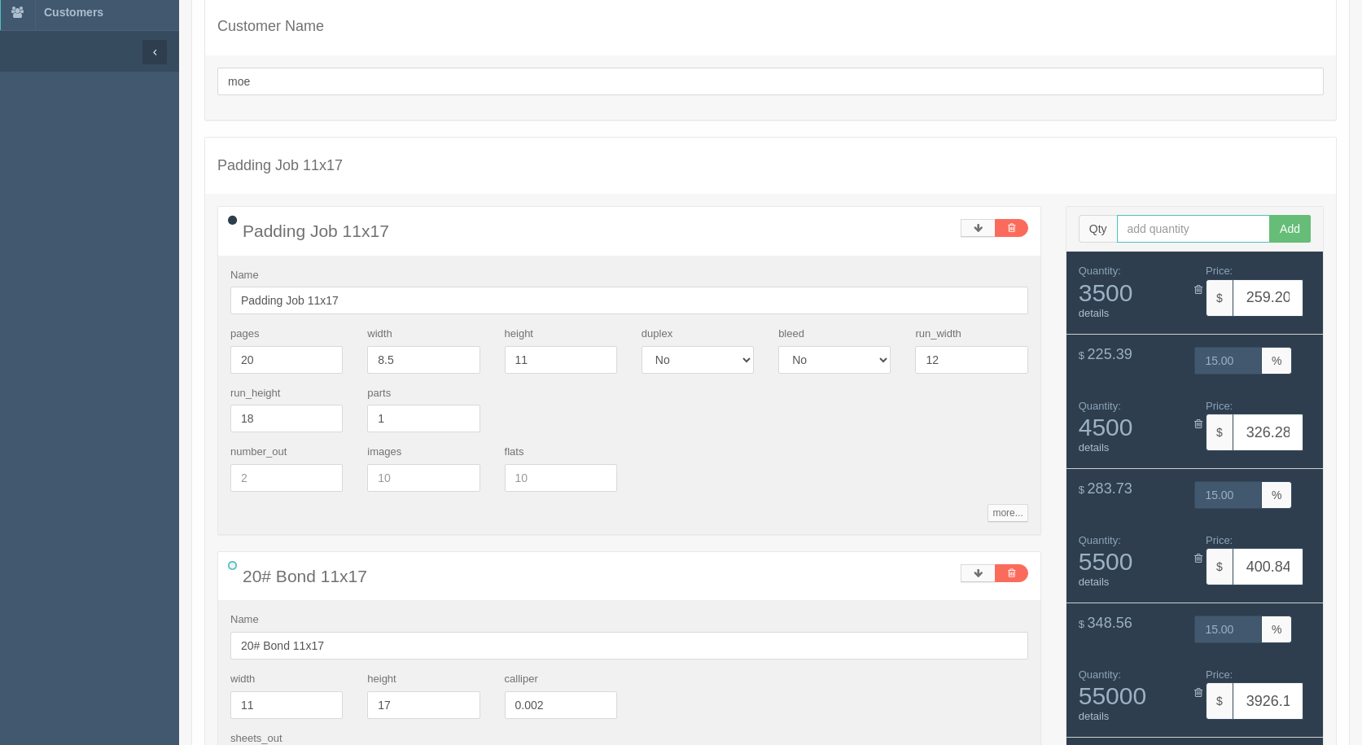
scroll to position [244, 0]
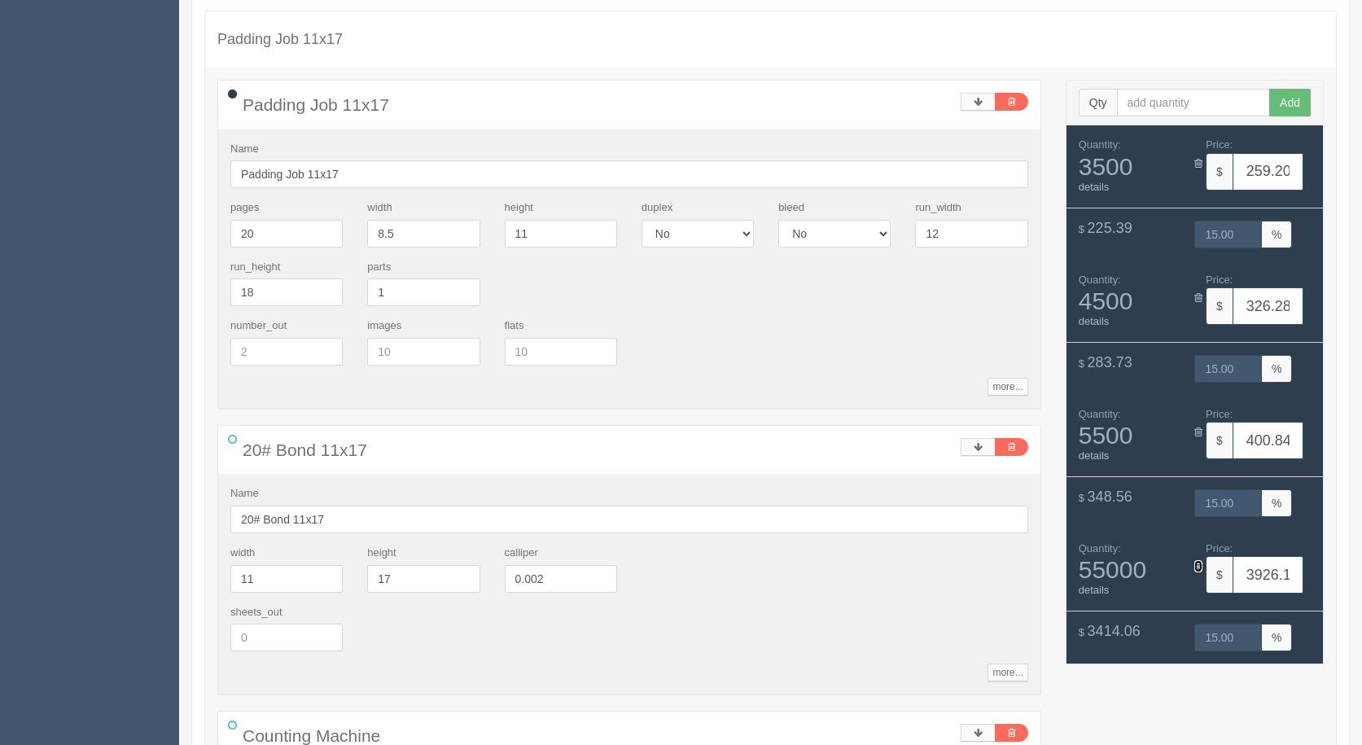
click at [1201, 567] on icon at bounding box center [1198, 566] width 8 height 11
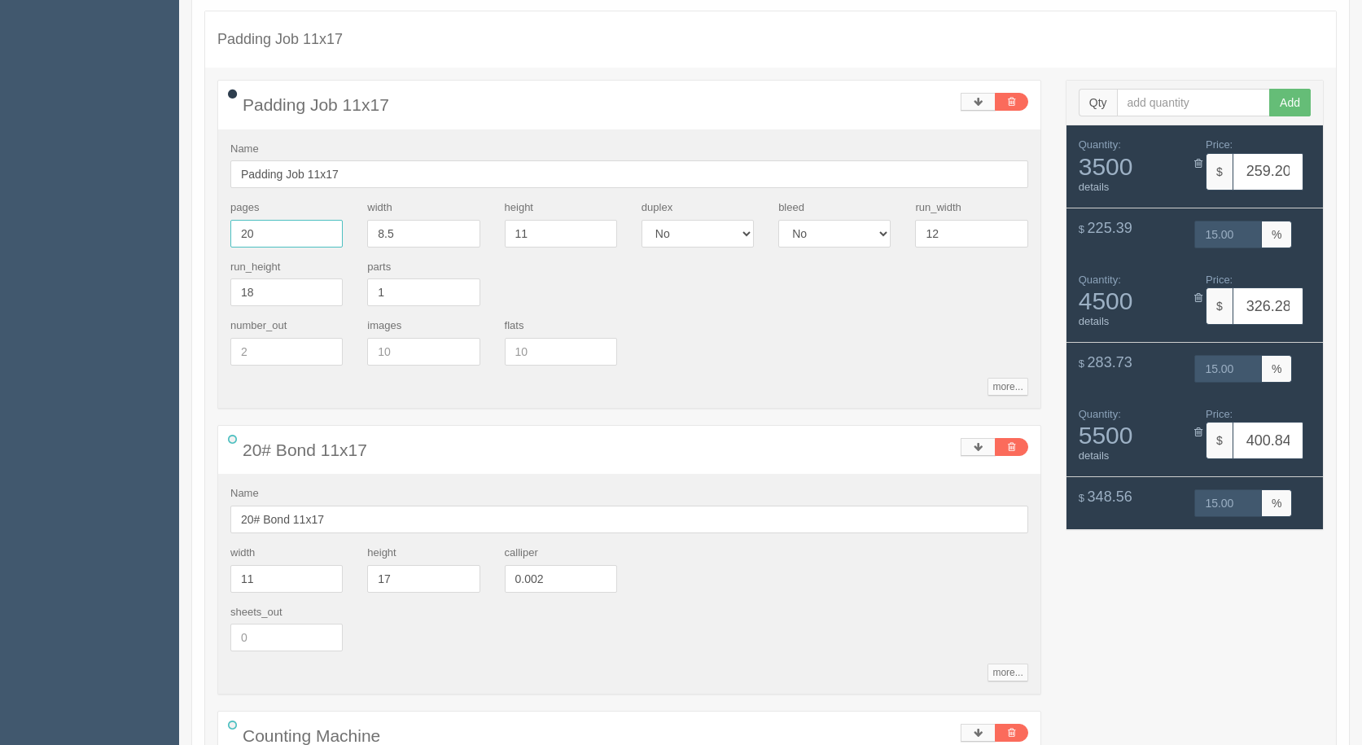
drag, startPoint x: 288, startPoint y: 234, endPoint x: 0, endPoint y: 160, distance: 297.6
click at [0, 161] on section "Dockets Estimates Customers" at bounding box center [681, 682] width 1362 height 1772
type input "50"
type input "505.88"
type input "15.00"
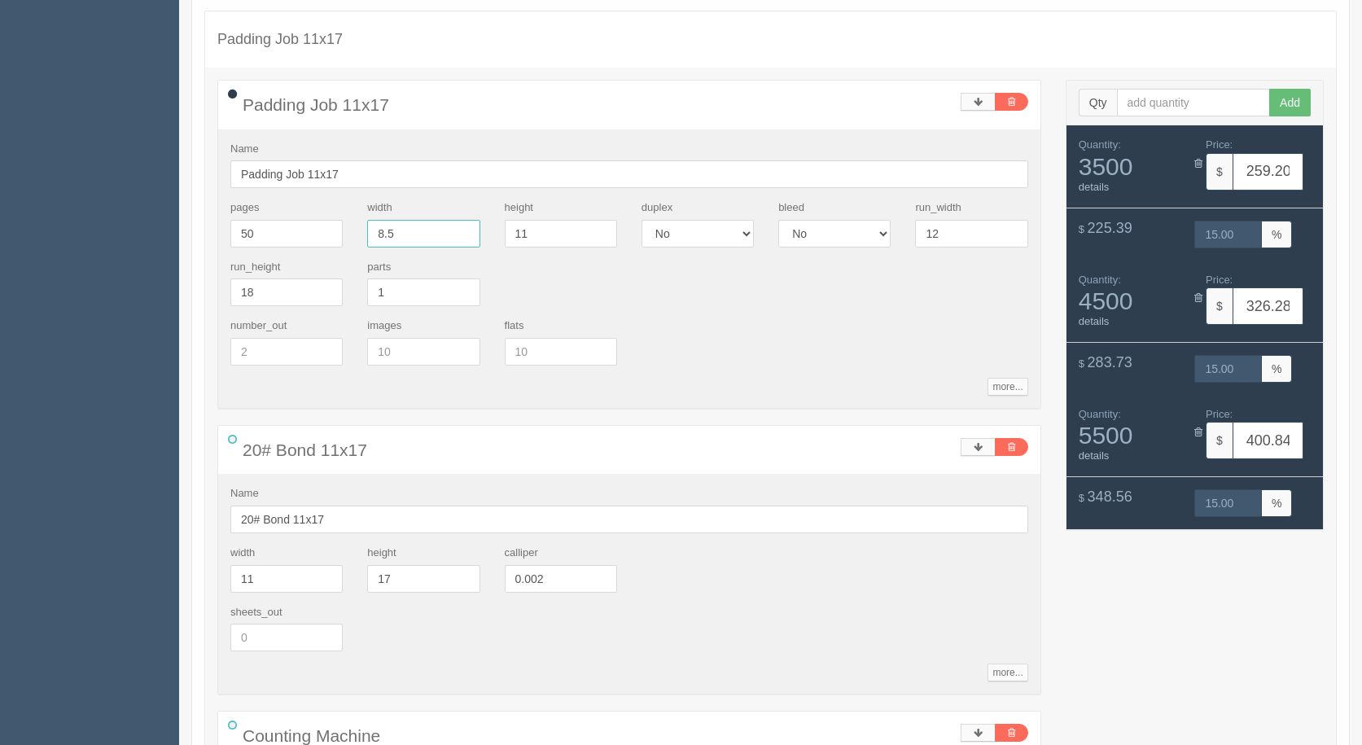
type input "644.72"
type input "15.00"
type input "788.04"
type input "15.00"
click at [363, 175] on input "Padding Job 11x17" at bounding box center [629, 174] width 798 height 28
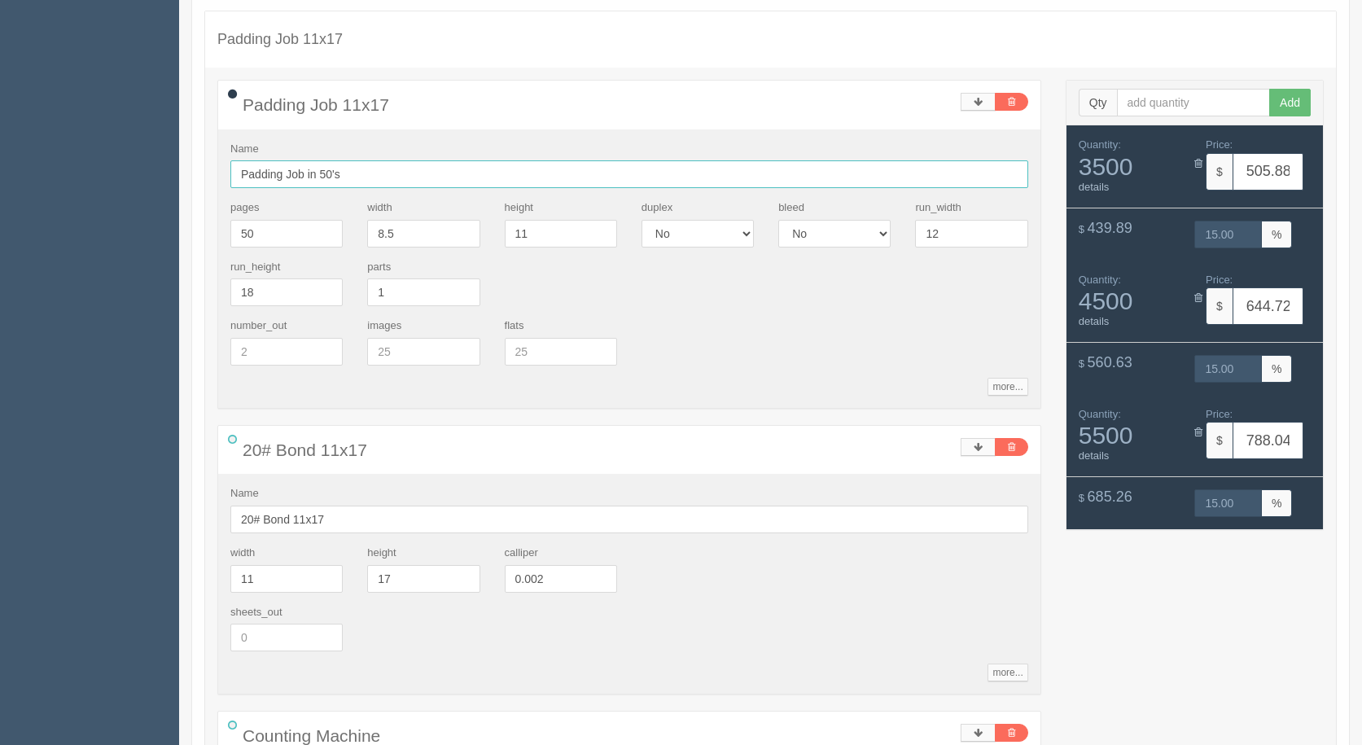
type input "Padding Job in 50's"
drag, startPoint x: 399, startPoint y: 237, endPoint x: 116, endPoint y: 235, distance: 283.3
click at [123, 236] on section "Dockets Estimates Customers" at bounding box center [681, 682] width 1362 height 1772
type input "4.25"
type input "297.82"
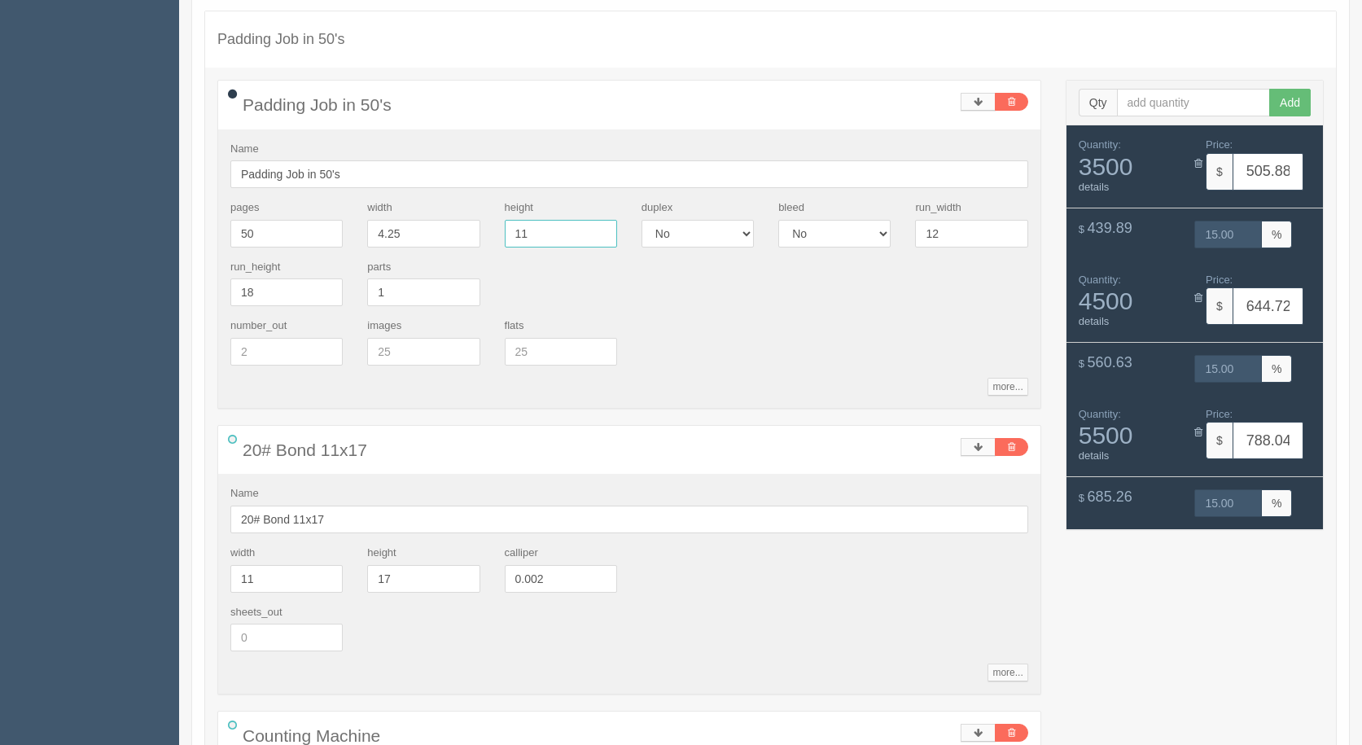
type input "15.00"
type input "380.85"
type input "15.00"
type input "468.36"
type input "15.00"
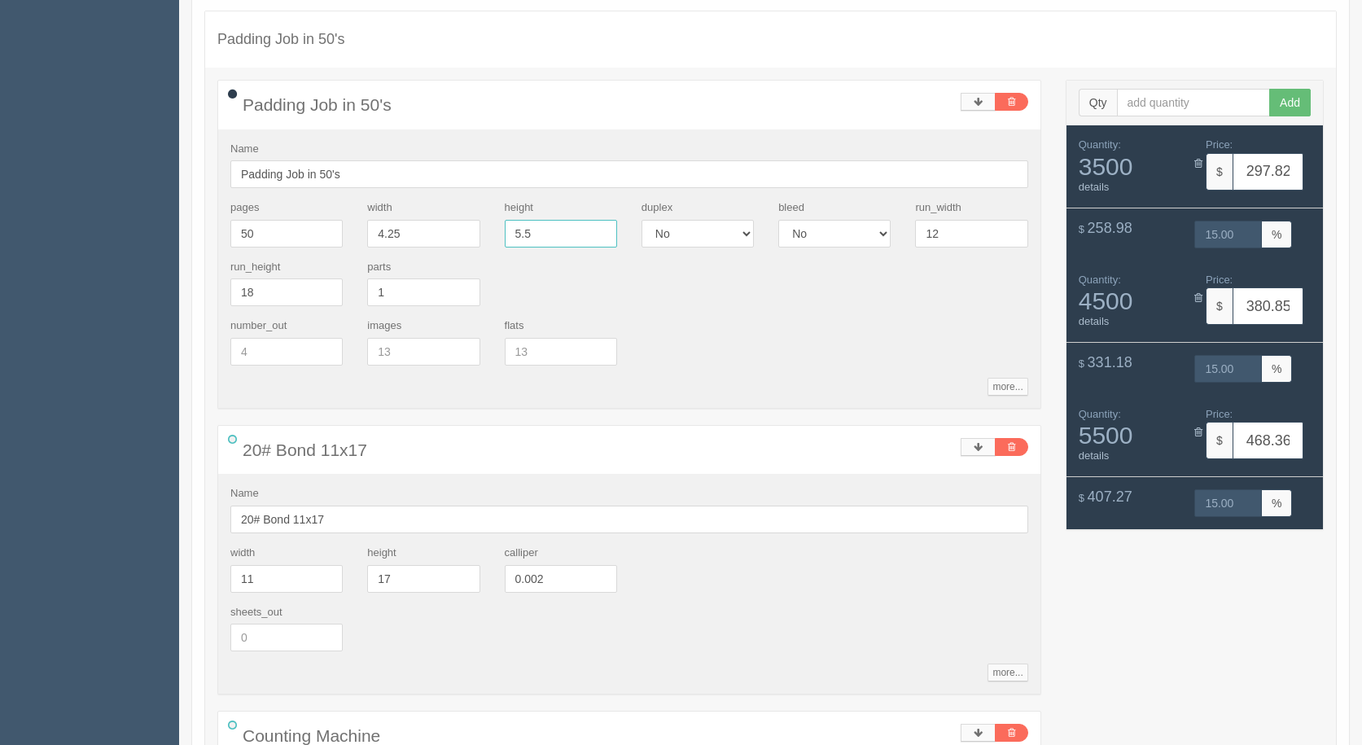
type input "5.5"
type input "240.14"
type input "15.00"
type input "304.98"
type input "15.00"
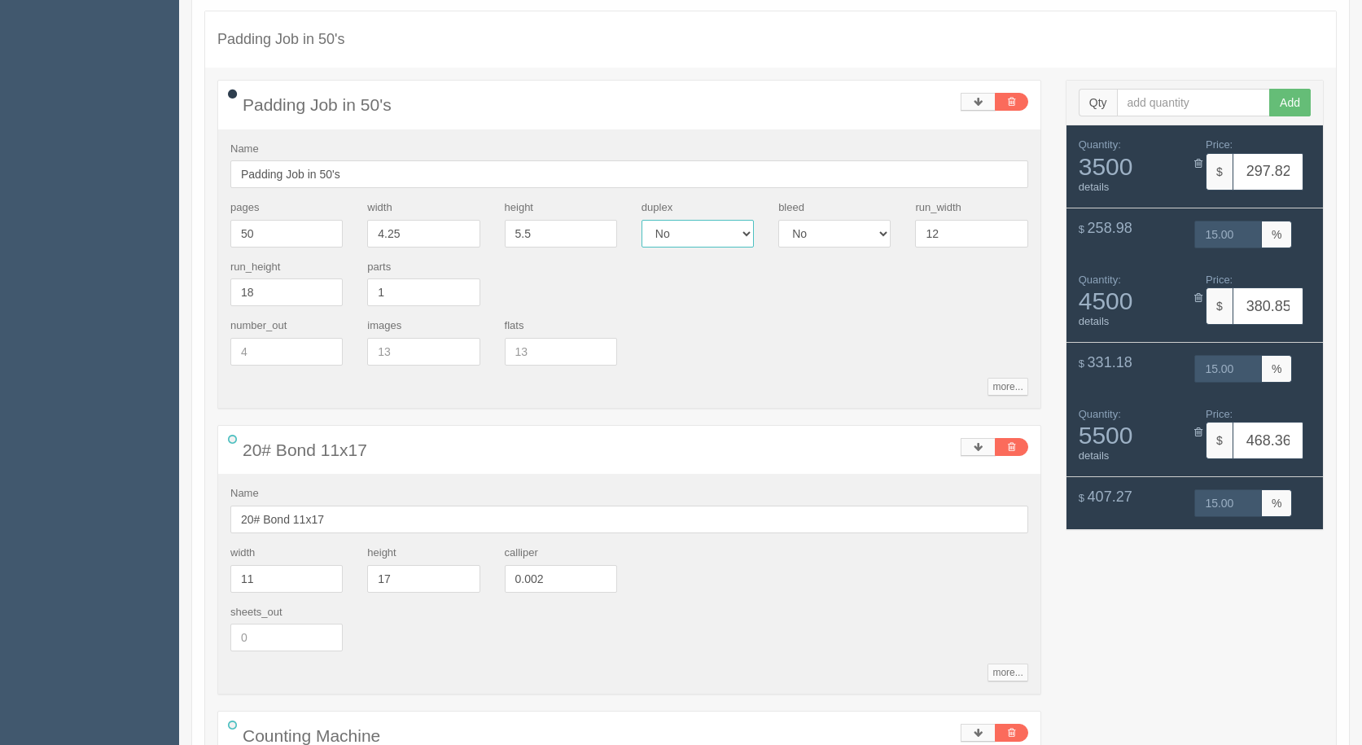
type input "374.30"
type input "15.00"
click at [1001, 675] on link "more..." at bounding box center [1007, 672] width 40 height 18
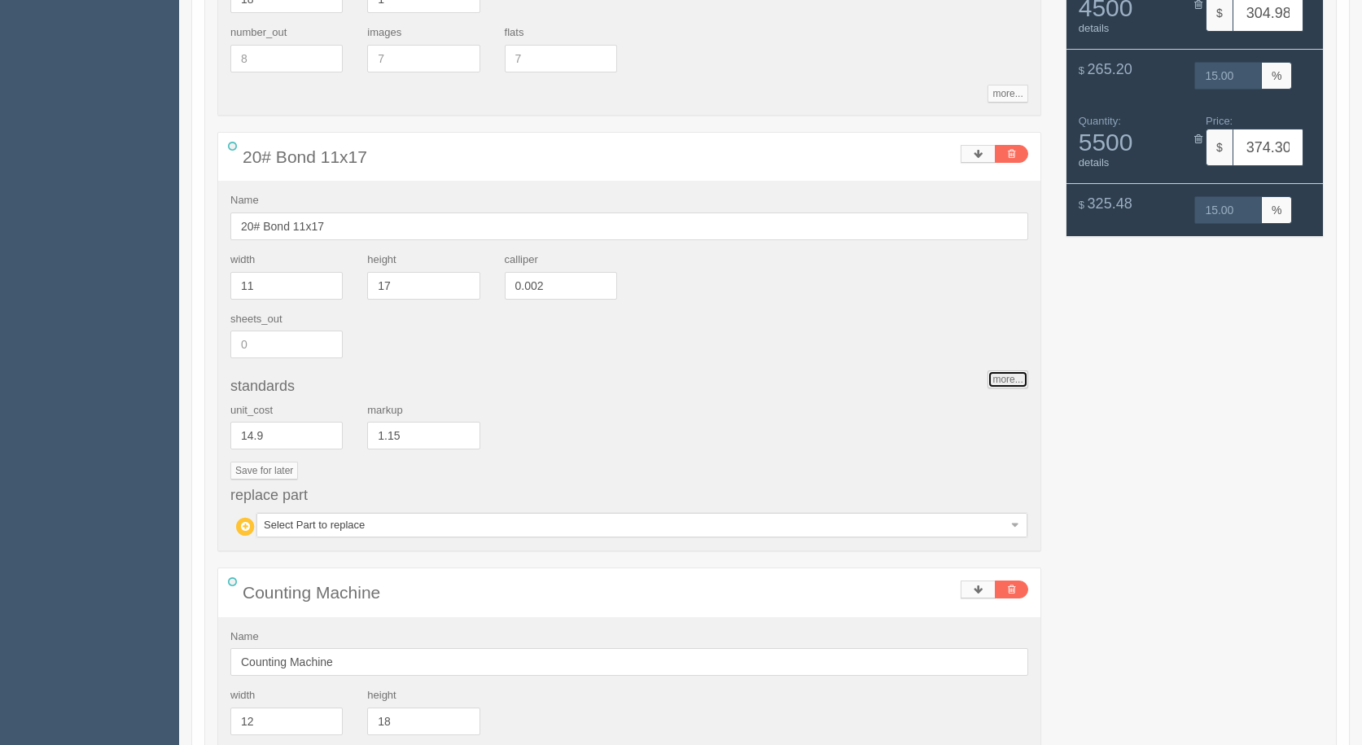
scroll to position [733, 0]
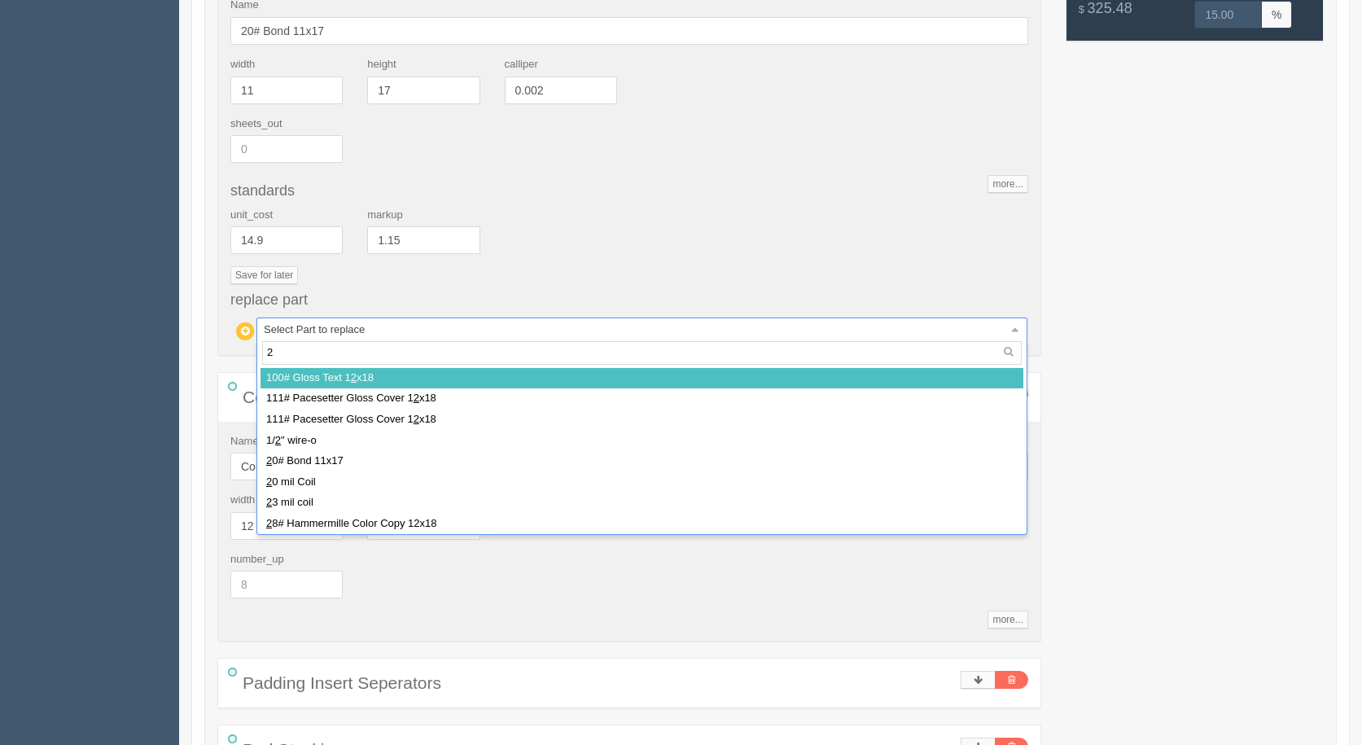
type input "28"
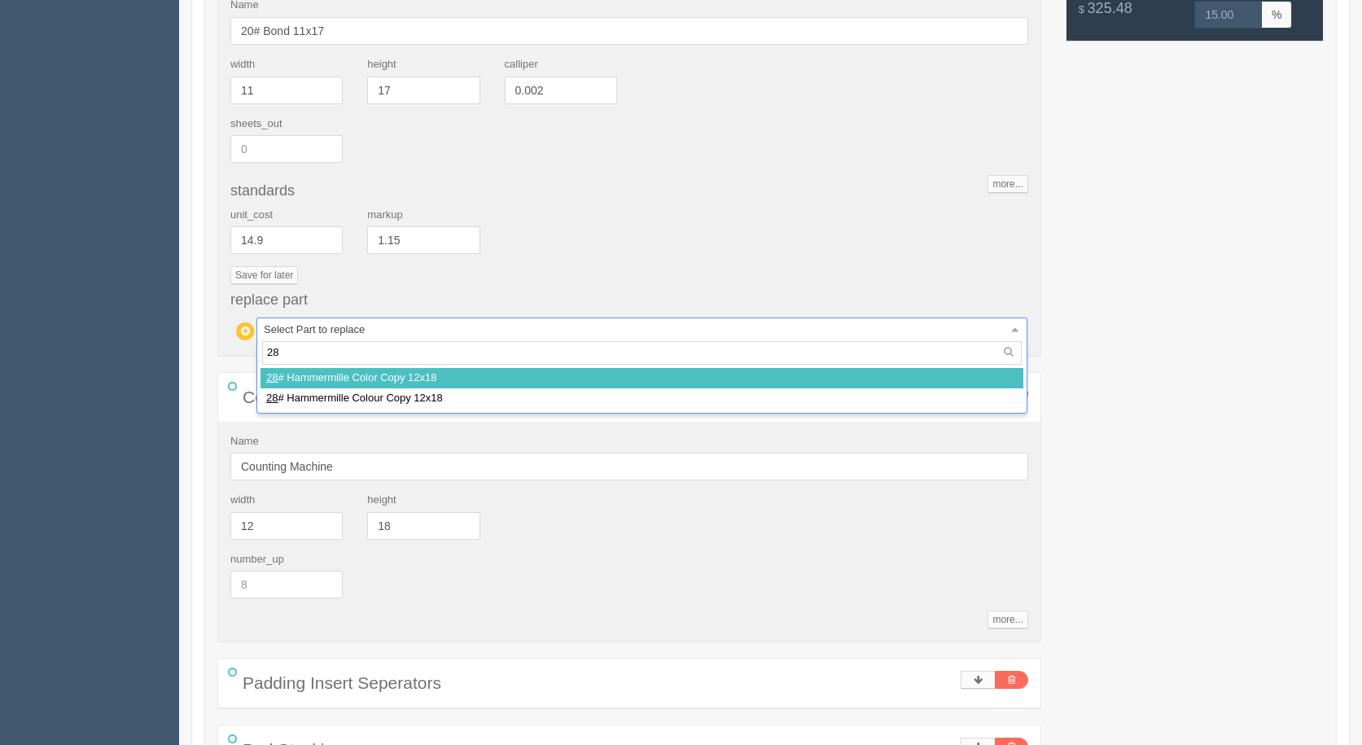
select select
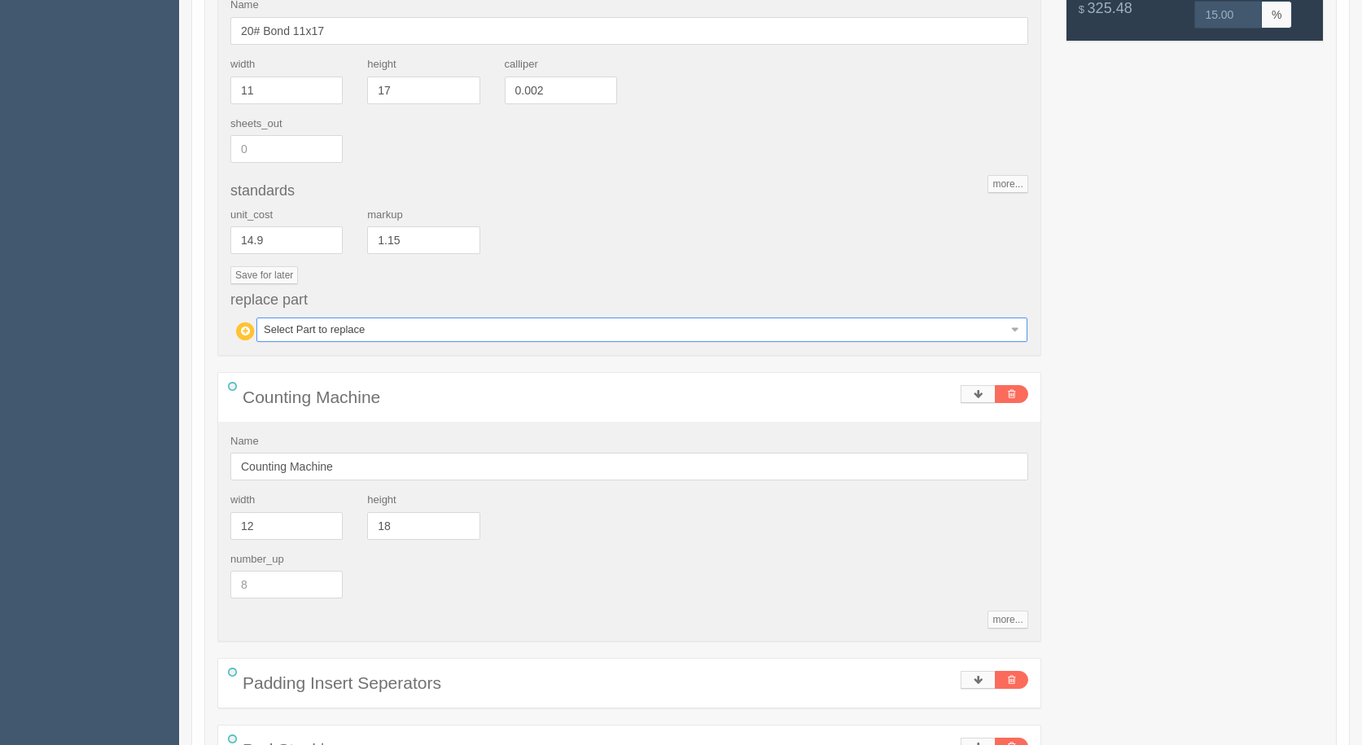
type input "302.93"
type input "15.00"
type input "388.70"
type input "15.00"
type input "471.48"
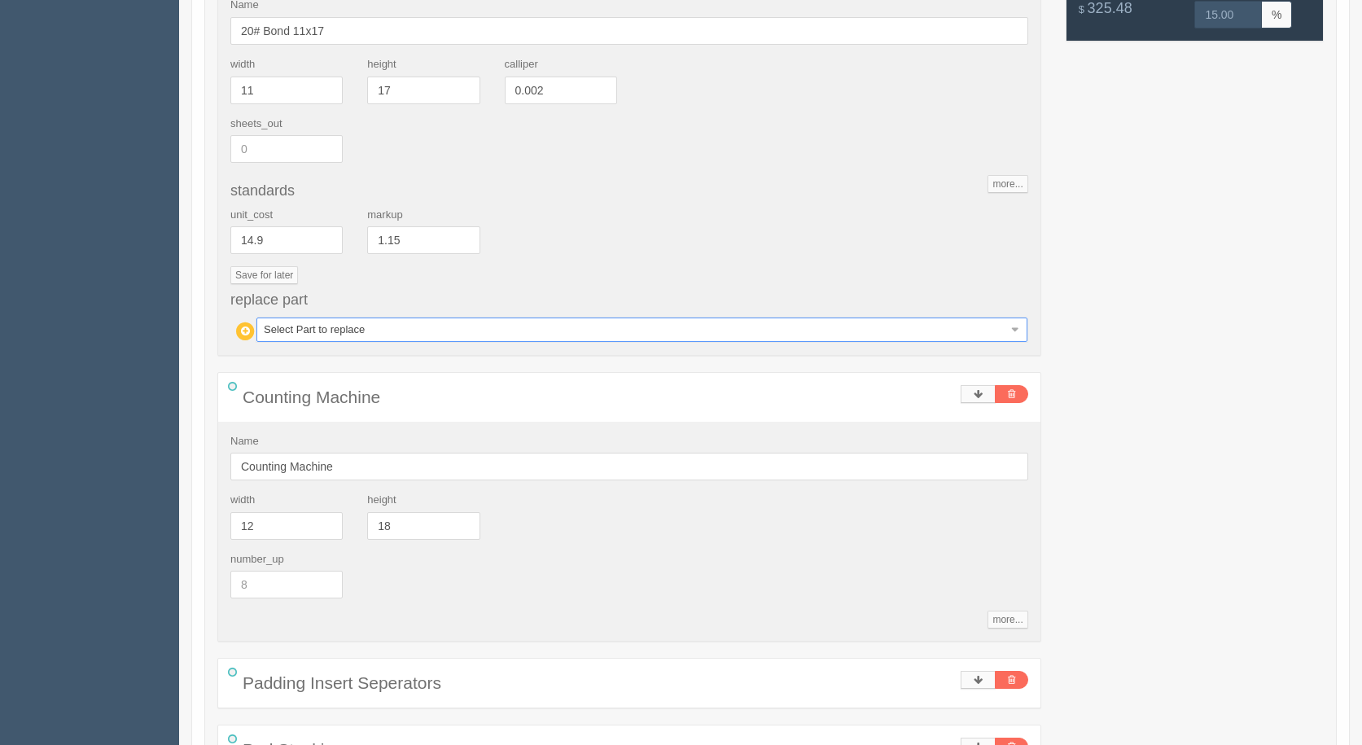
type input "15.00"
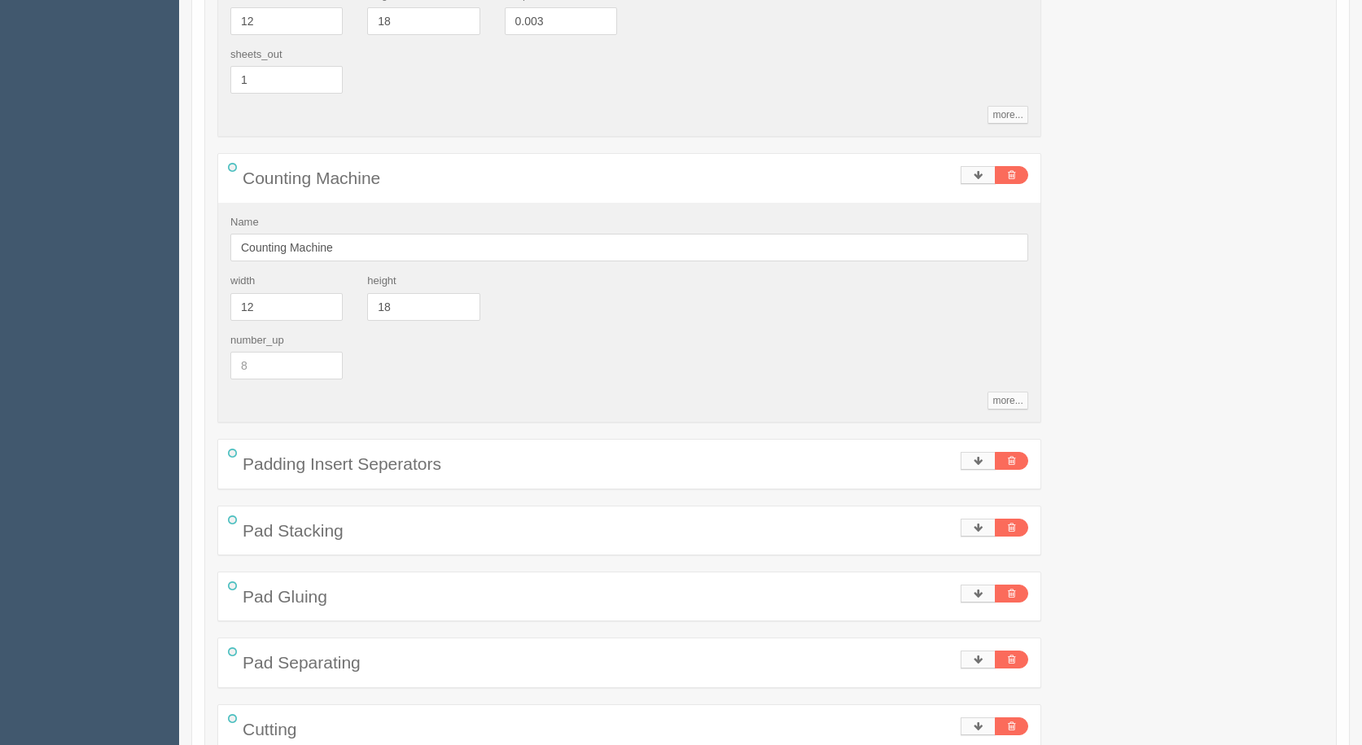
scroll to position [1068, 0]
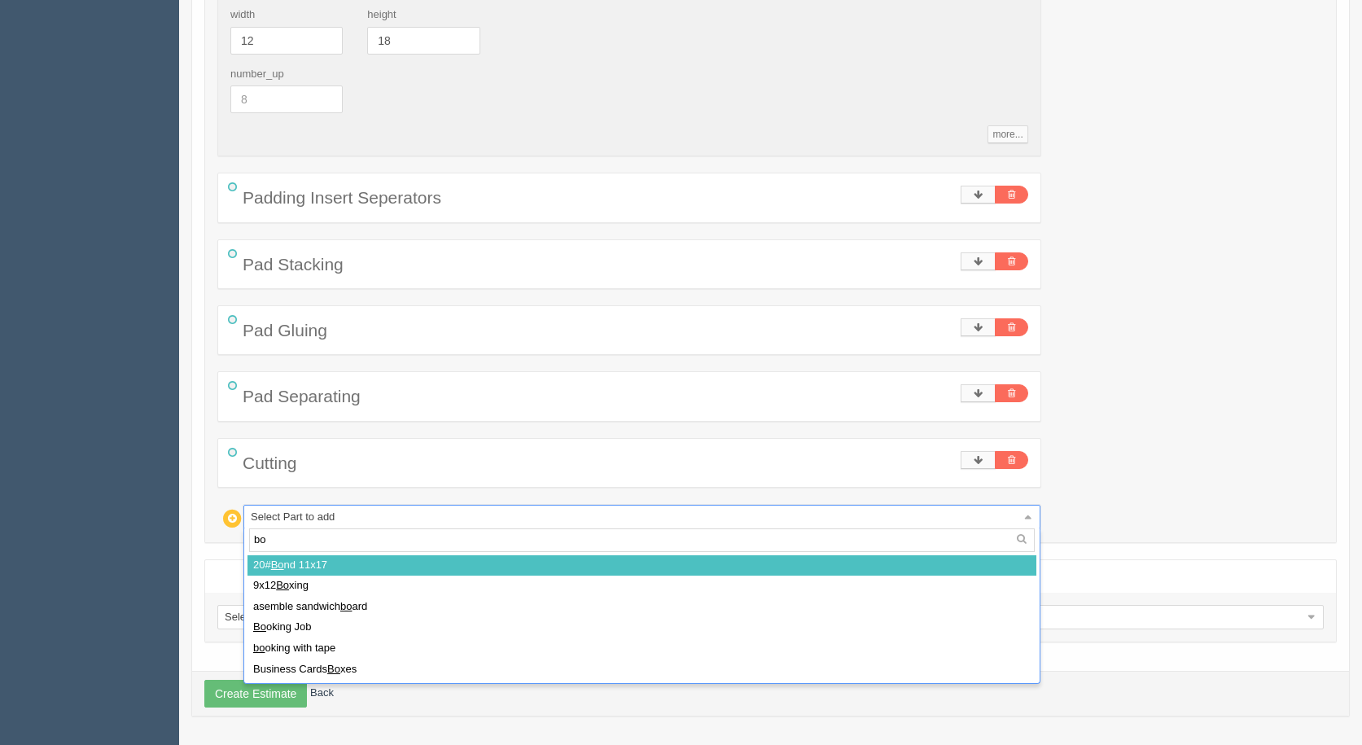
type input "box"
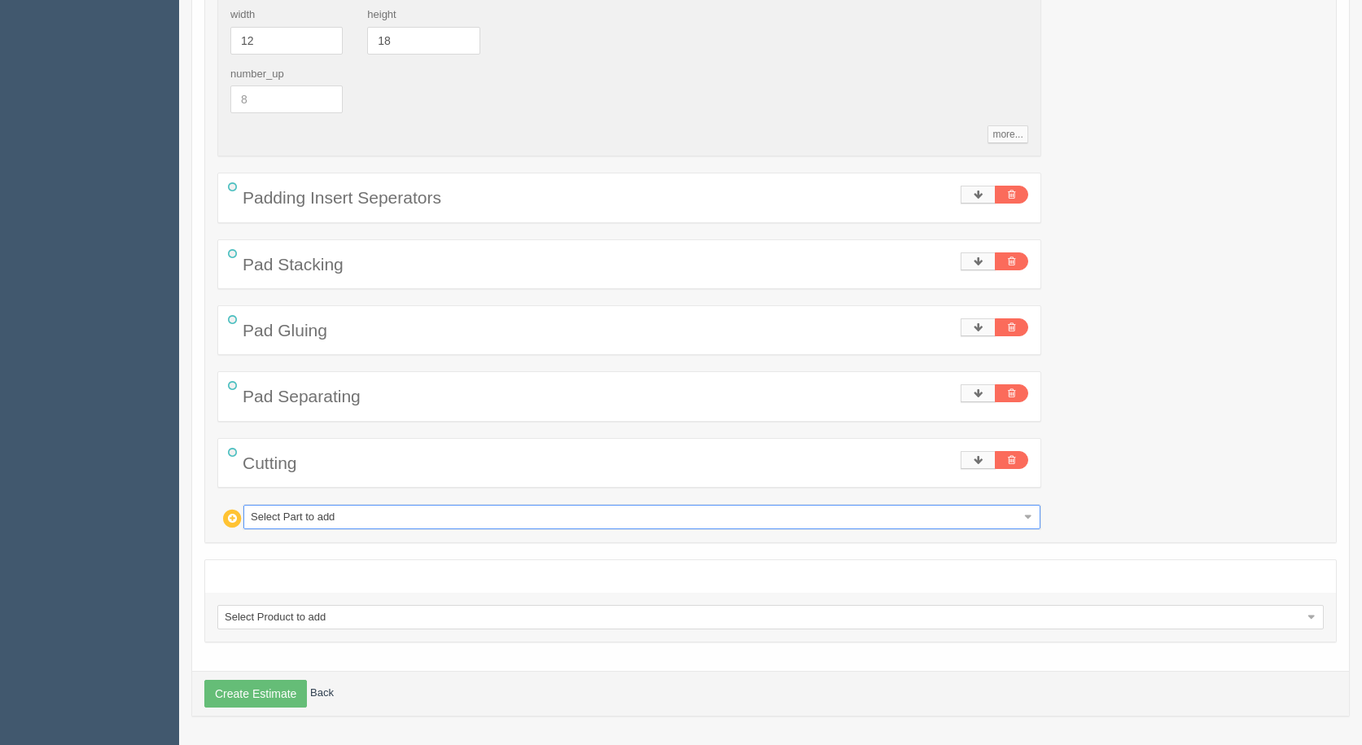
select select
type input "316.88"
type input "15.00"
type input "406.64"
type input "15.00"
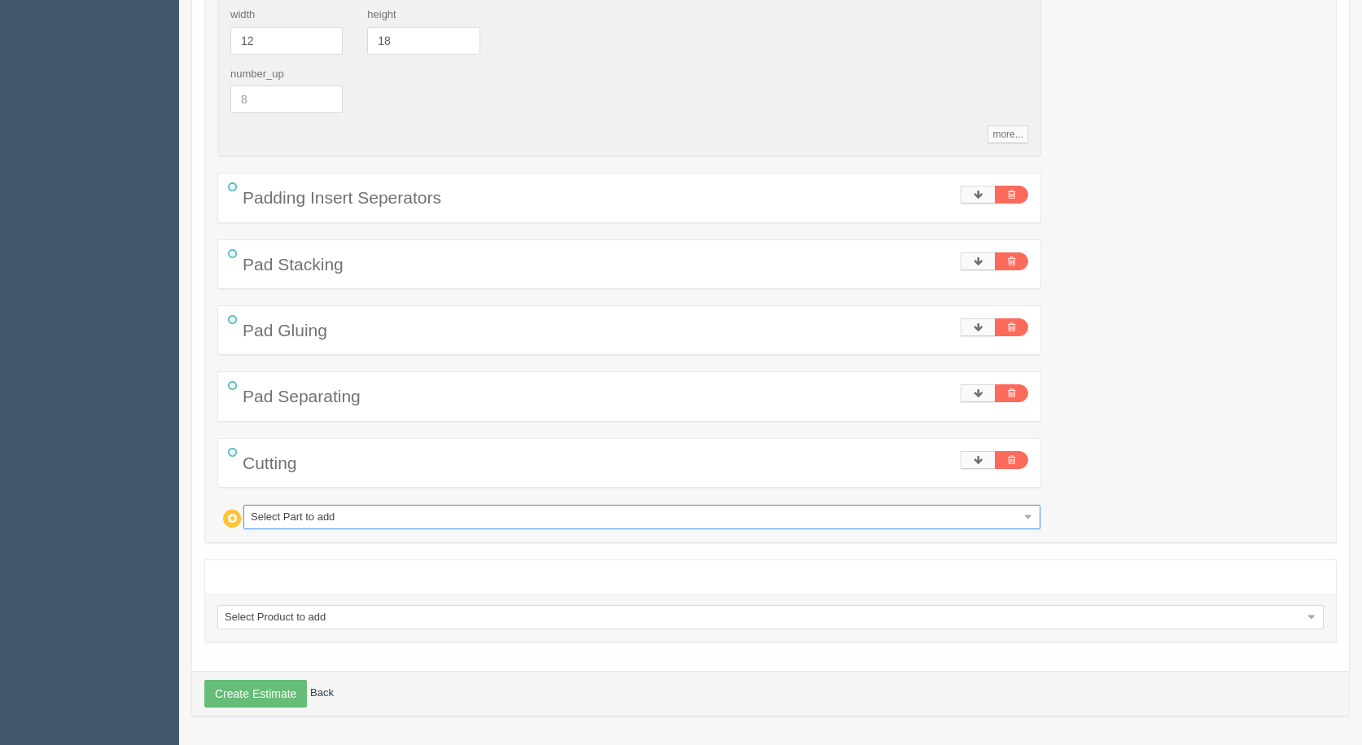
type input "492.41"
type input "15.00"
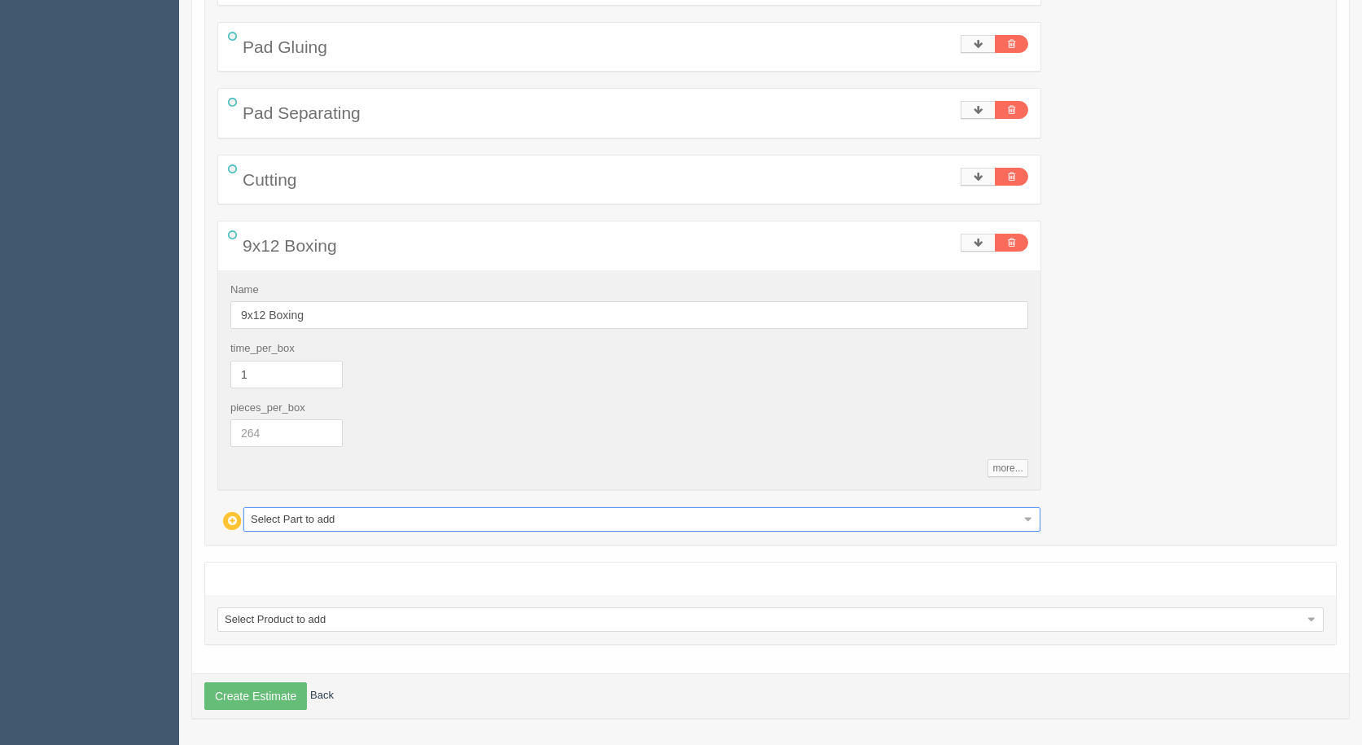
scroll to position [1354, 0]
drag, startPoint x: 257, startPoint y: 427, endPoint x: 167, endPoint y: 401, distance: 94.0
type input "250"
type input "493.41"
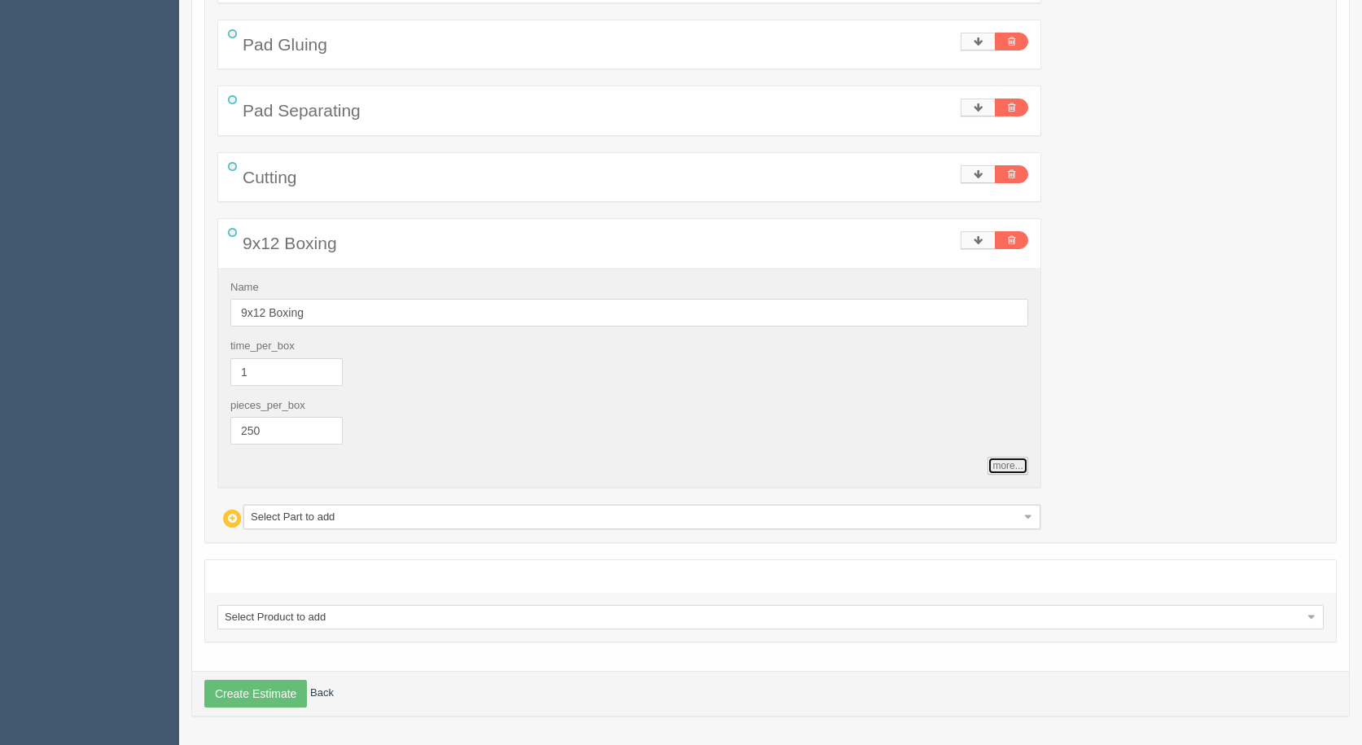
type input "15.00"
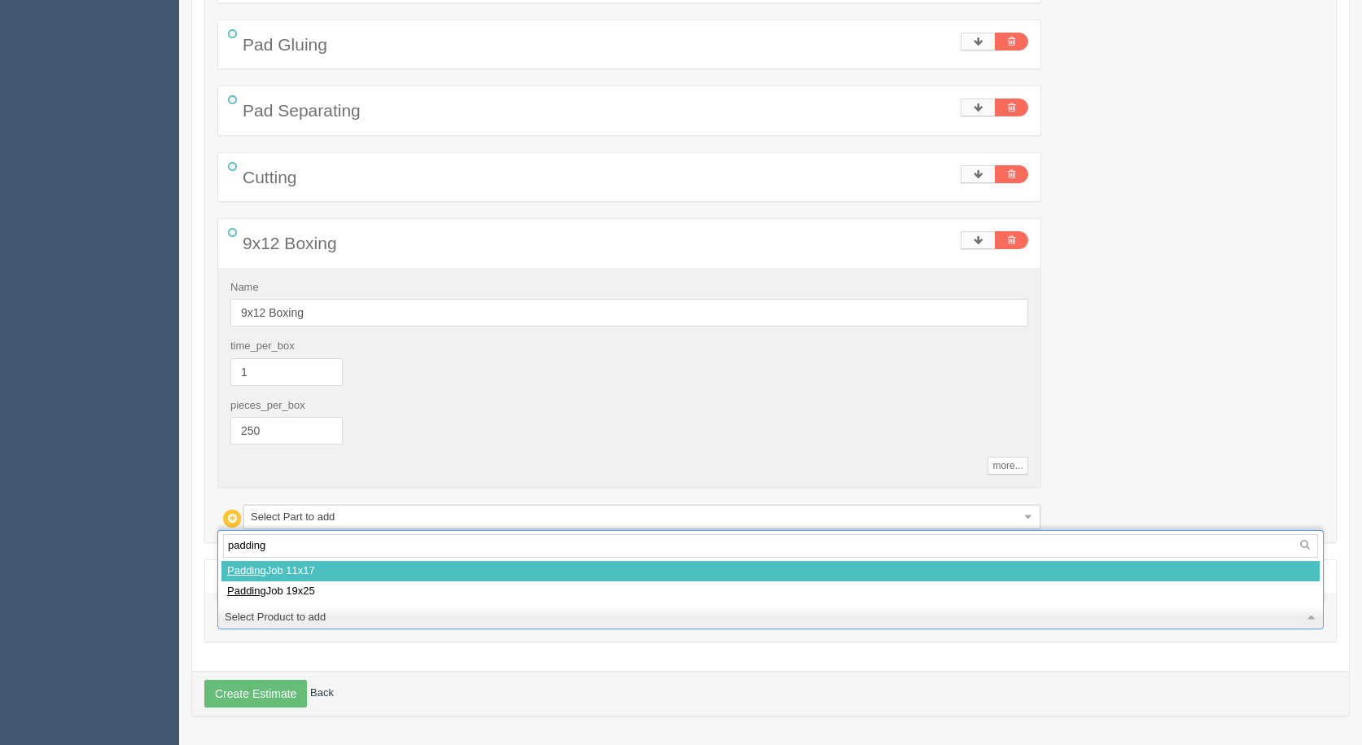
type input "padding"
select select
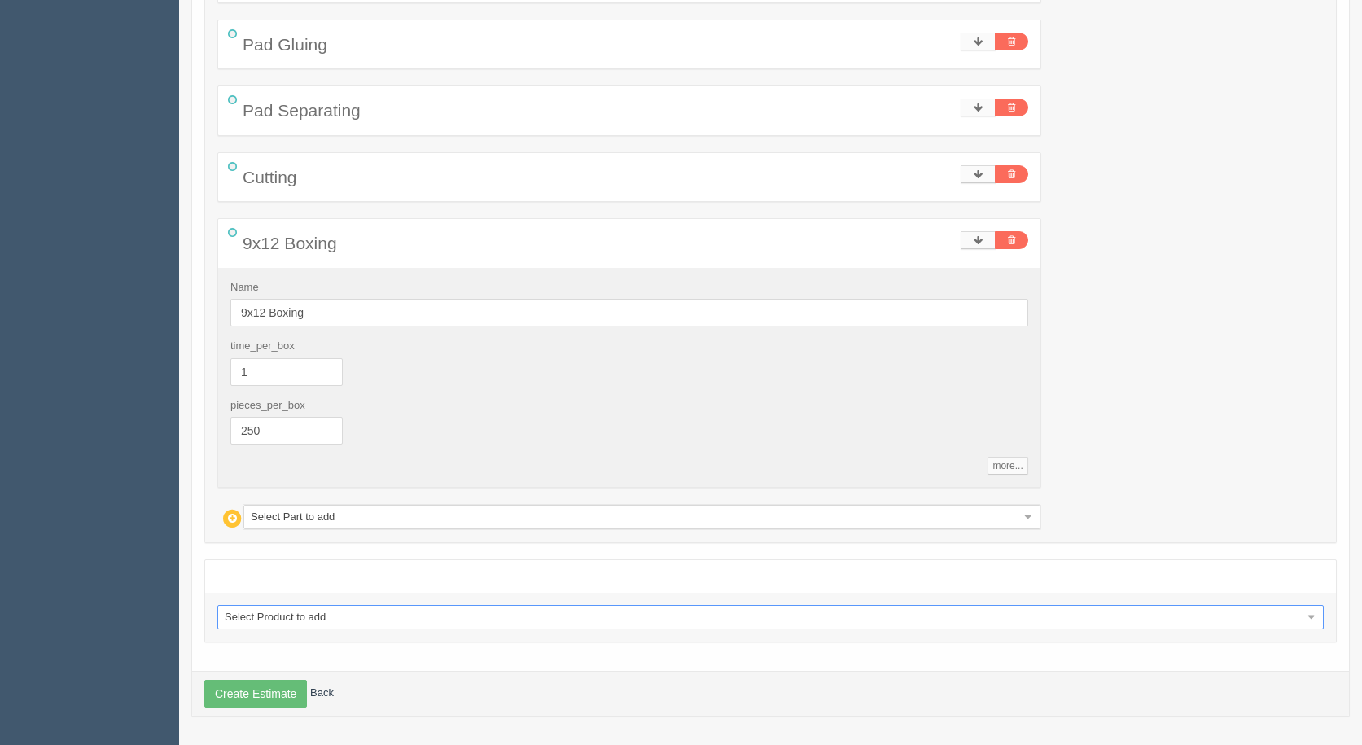
select select "0"
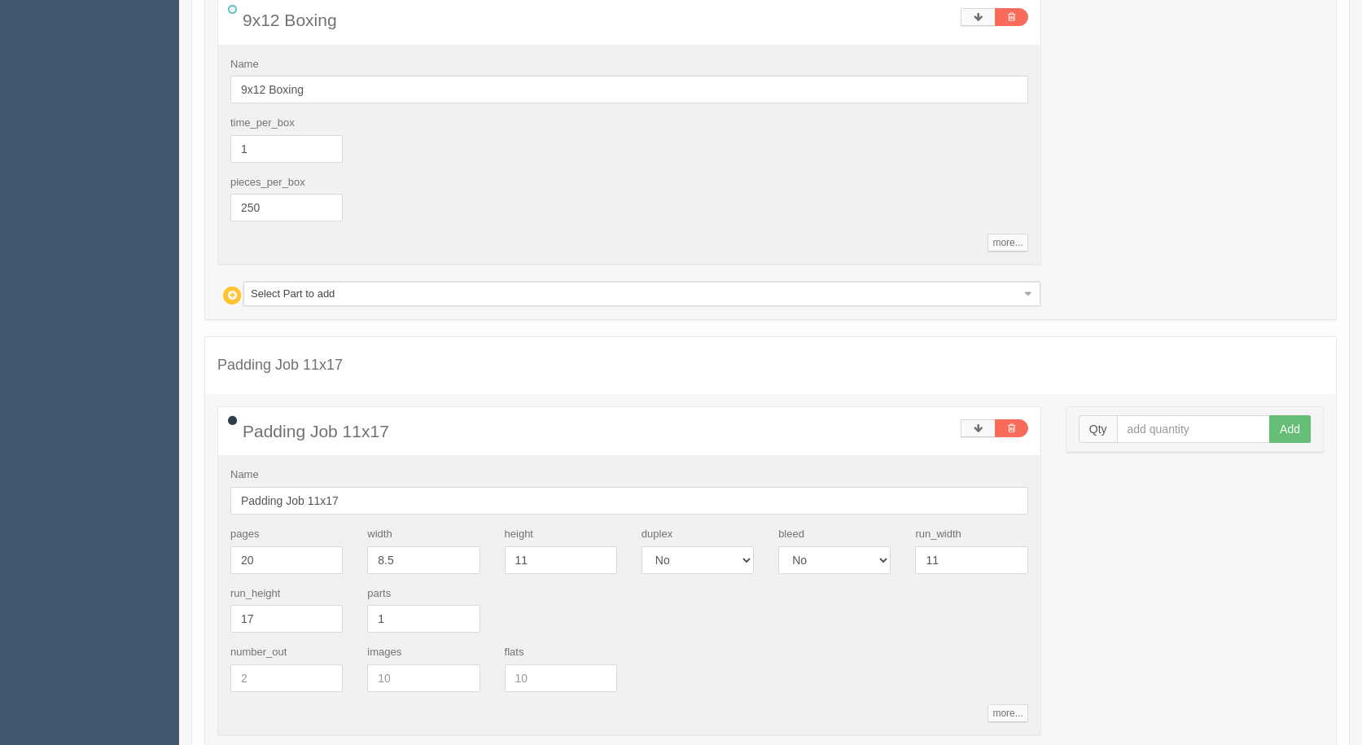
scroll to position [1761, 0]
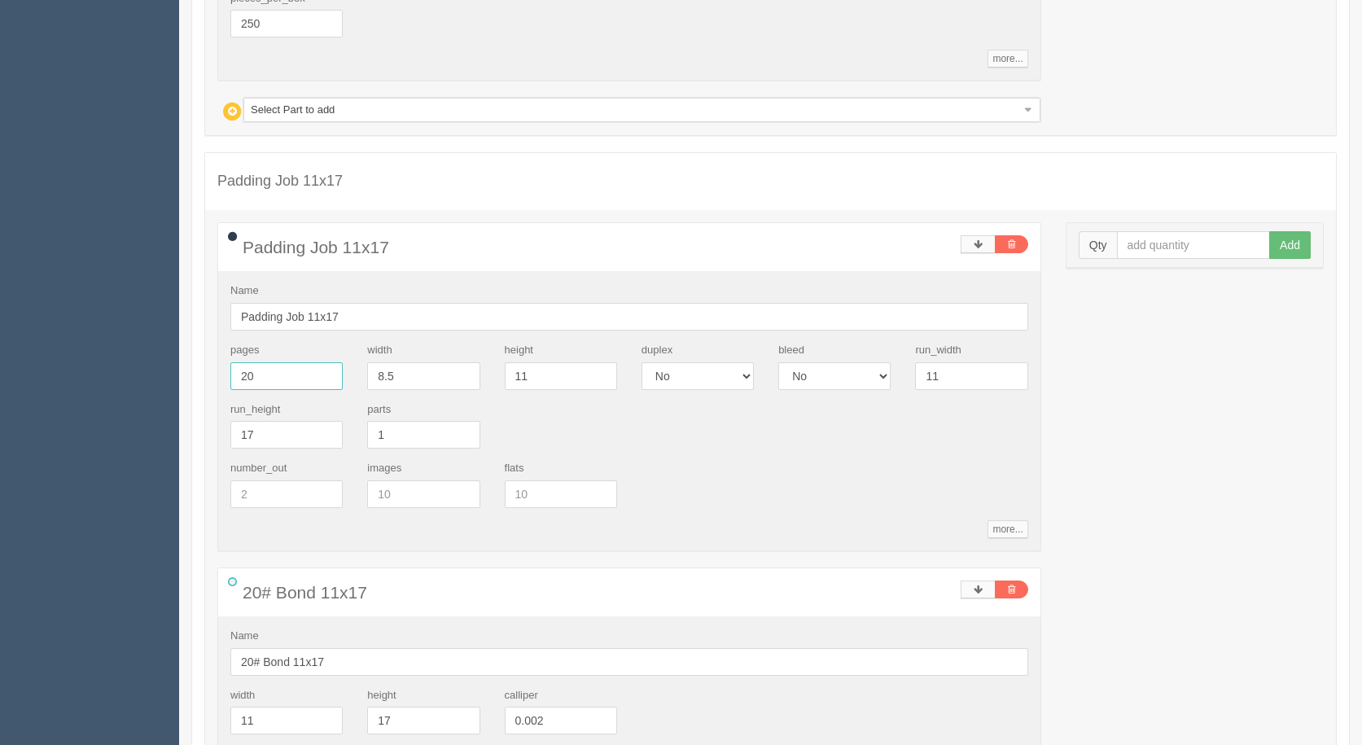
drag, startPoint x: 64, startPoint y: 347, endPoint x: 0, endPoint y: 323, distance: 68.5
type input "100"
click at [340, 310] on input "Padding Job 11x17" at bounding box center [629, 317] width 798 height 28
type input "Padding Job in 100's"
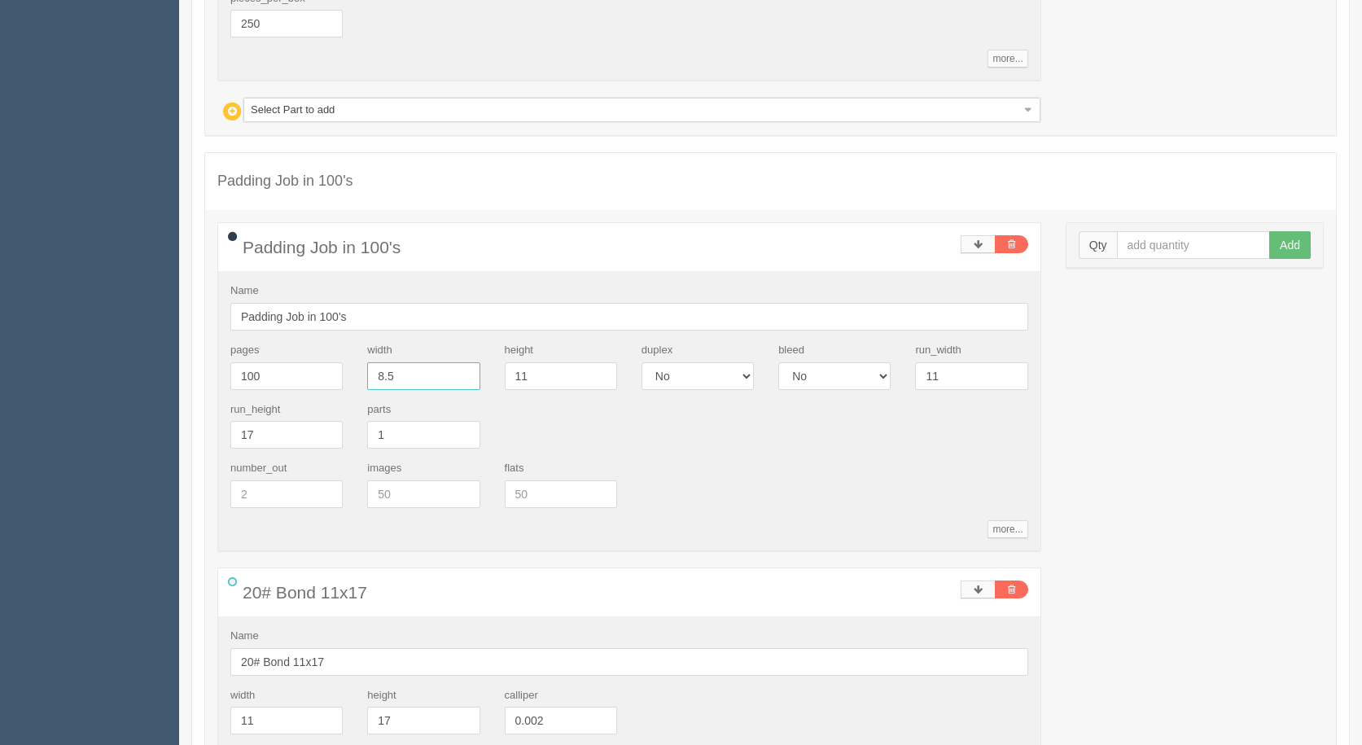
drag, startPoint x: 413, startPoint y: 376, endPoint x: 5, endPoint y: 381, distance: 407.9
type input "4.25"
type input "5.5"
drag, startPoint x: 948, startPoint y: 370, endPoint x: 881, endPoint y: 374, distance: 66.9
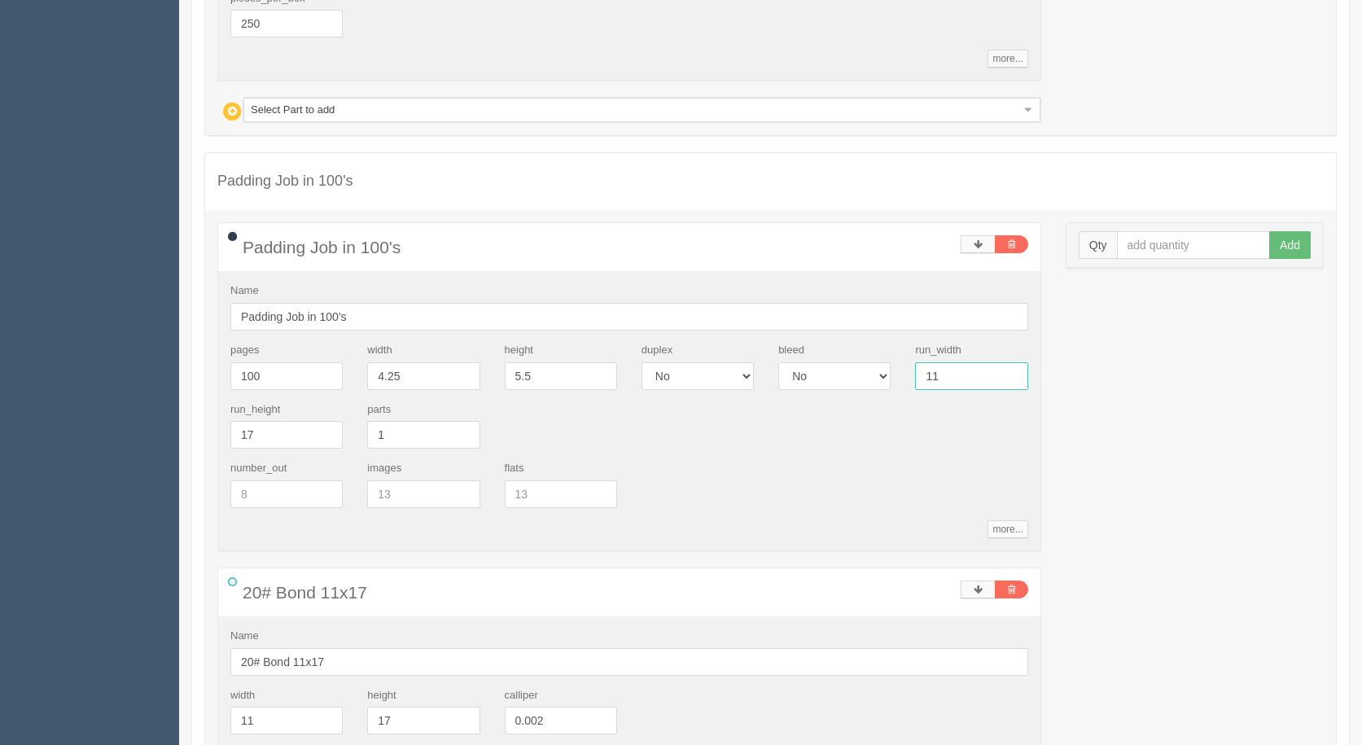
click at [881, 374] on div "pages 100 width 4.25 height 5.5 duplex Yes No bleed Yes No run_width 11 run_hei…" at bounding box center [629, 402] width 822 height 118
type input "1"
type input "12"
type input "18"
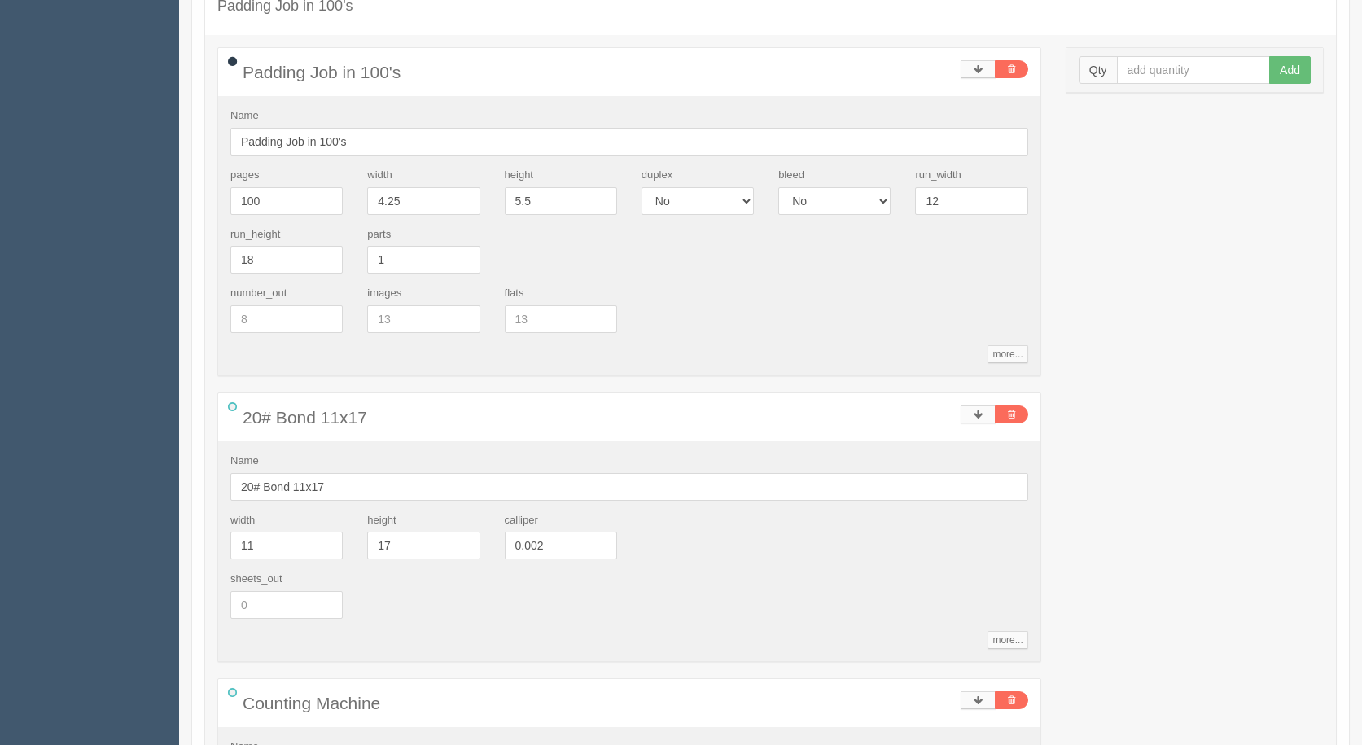
scroll to position [1954, 0]
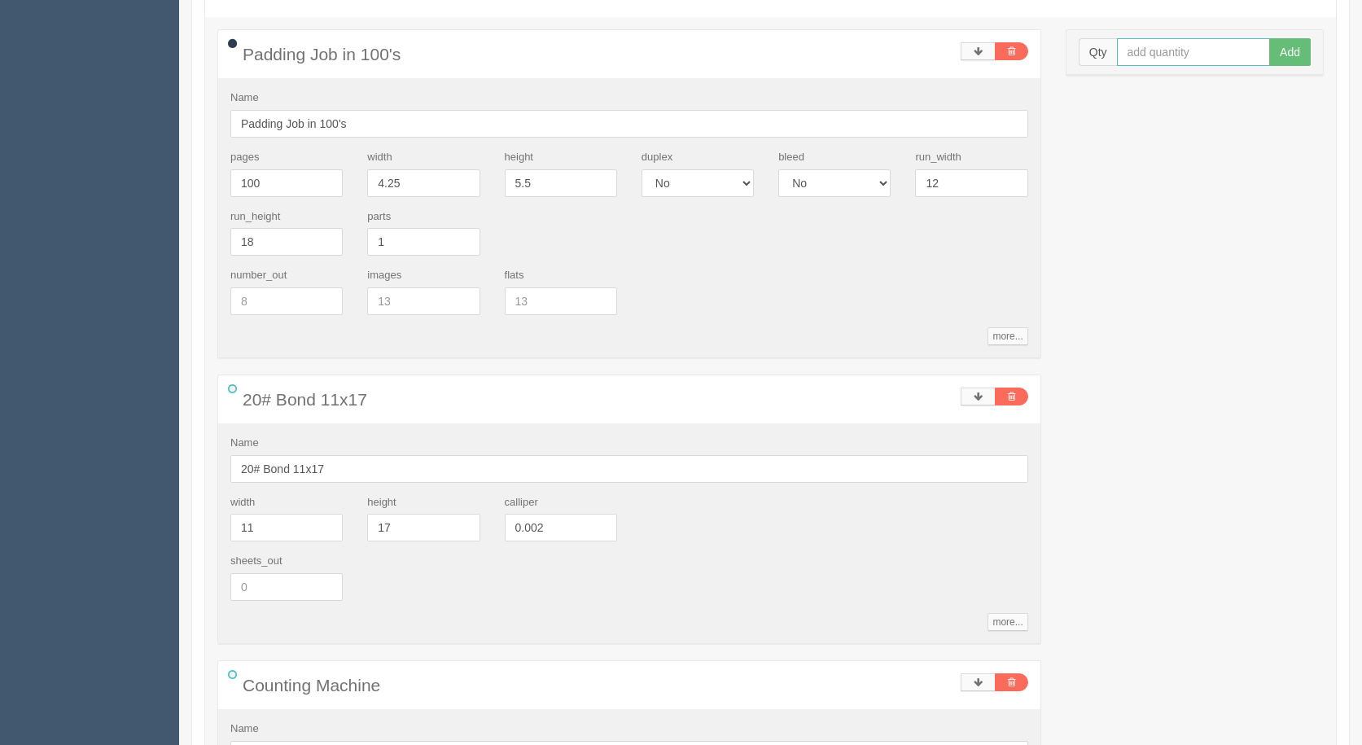
click at [1163, 46] on input "text" at bounding box center [1194, 52] width 154 height 28
type input "3500"
click at [1269, 38] on button "Add" at bounding box center [1290, 52] width 42 height 28
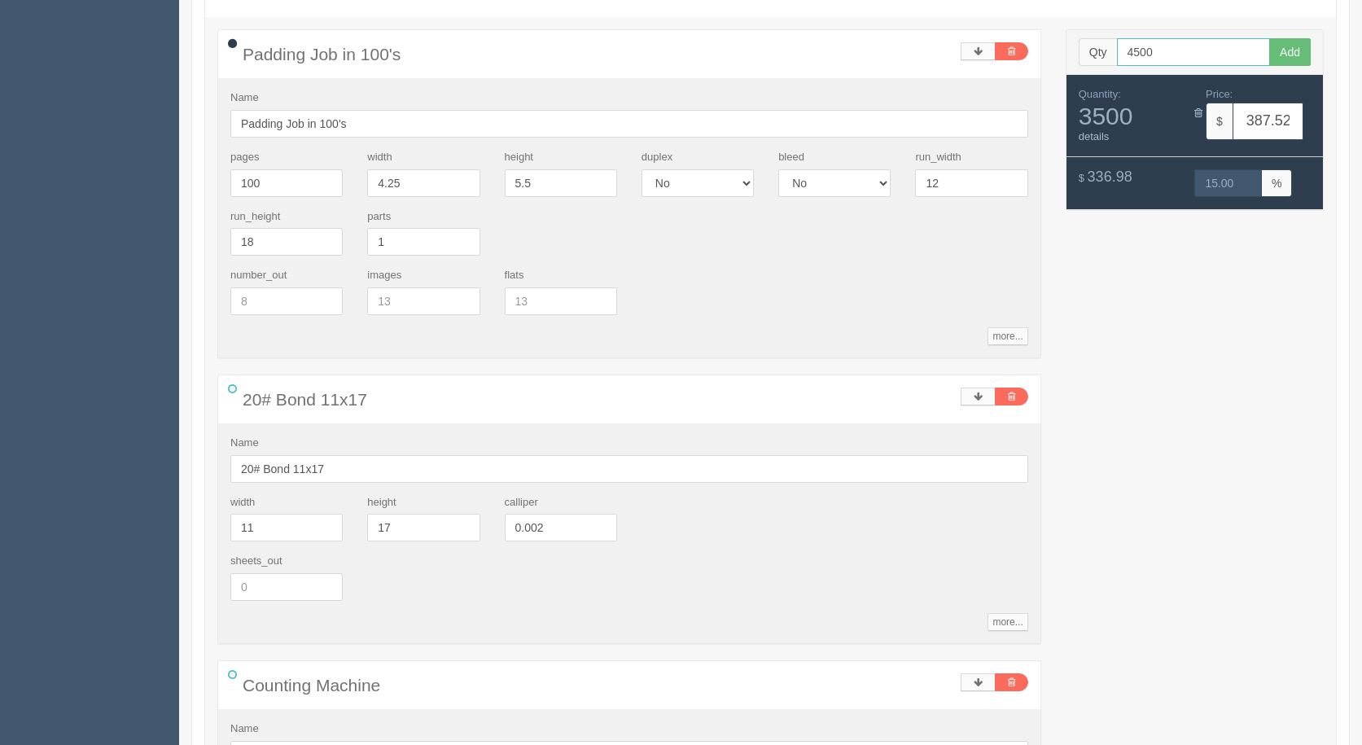
type input "4500"
click at [1269, 38] on button "Add" at bounding box center [1290, 52] width 42 height 28
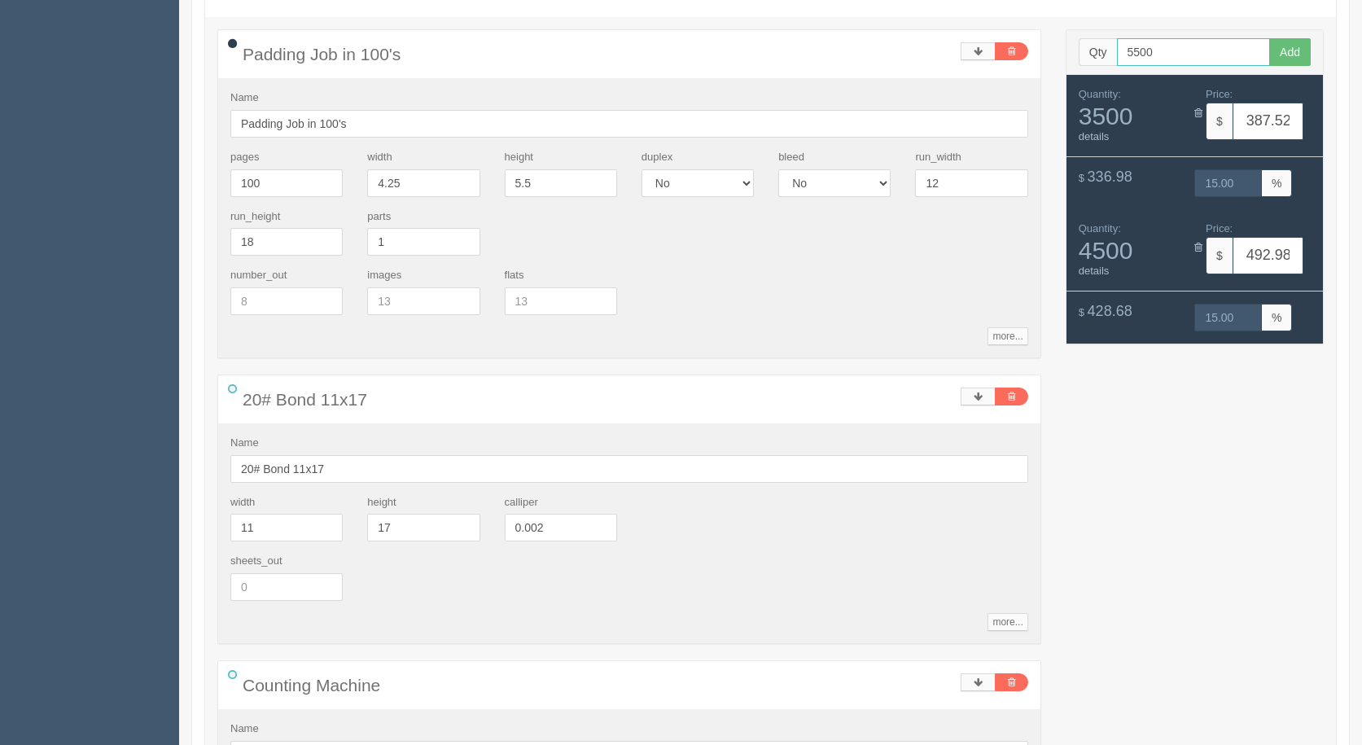
type input "5500"
click at [1269, 38] on button "Add" at bounding box center [1290, 52] width 42 height 28
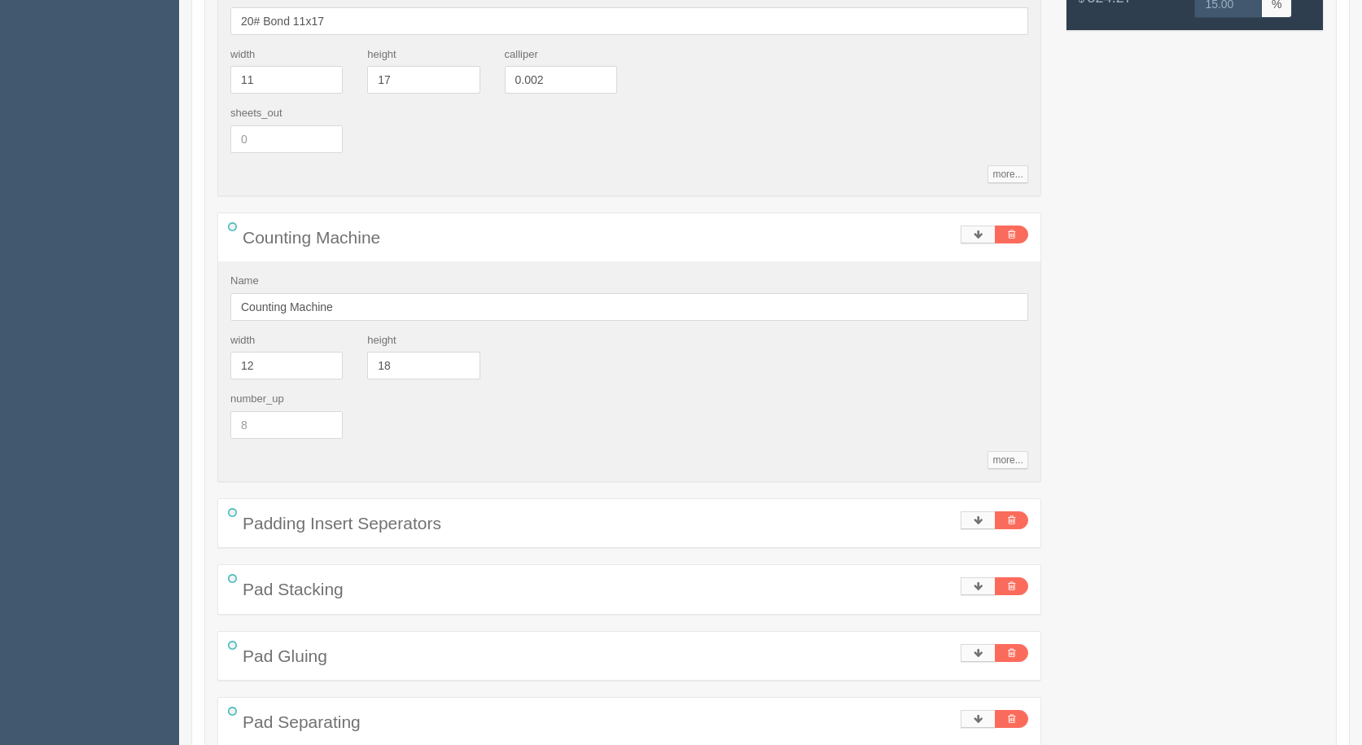
click at [965, 350] on div "width 12 height 18" at bounding box center [629, 362] width 822 height 59
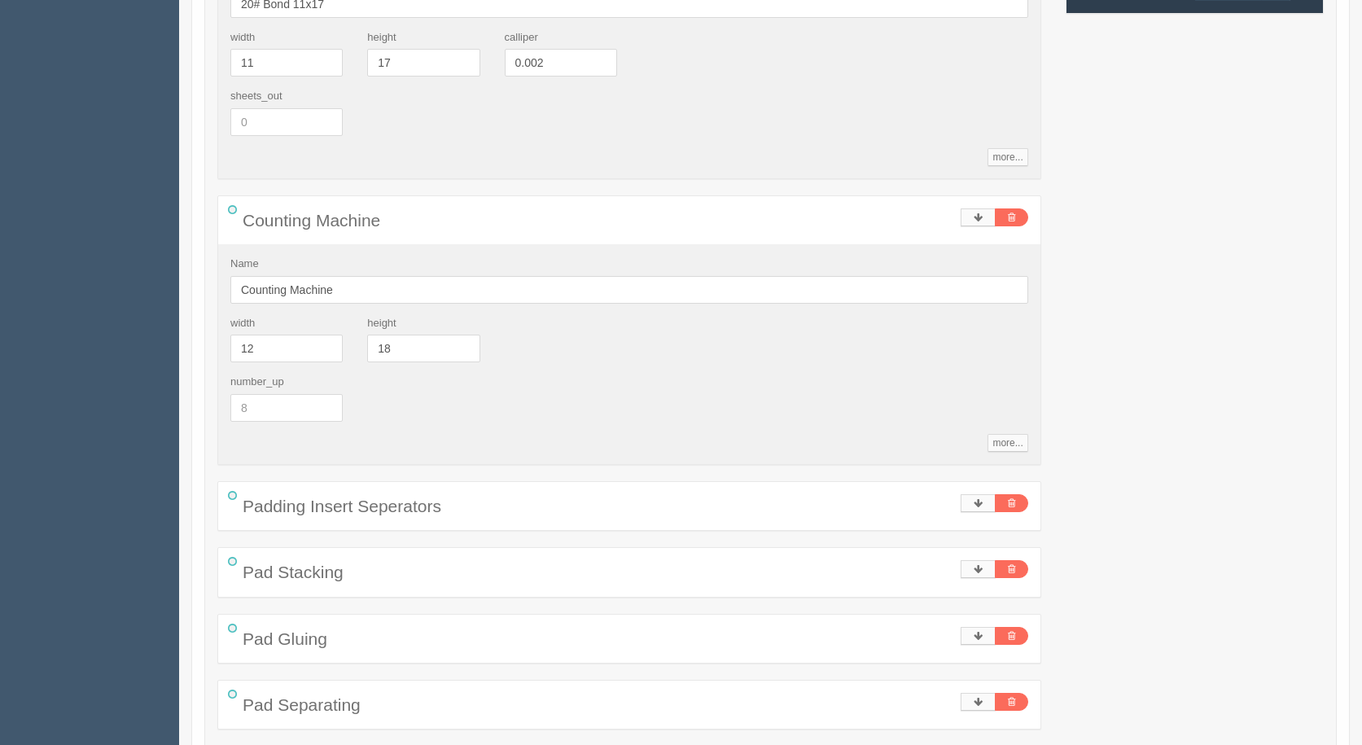
scroll to position [2239, 0]
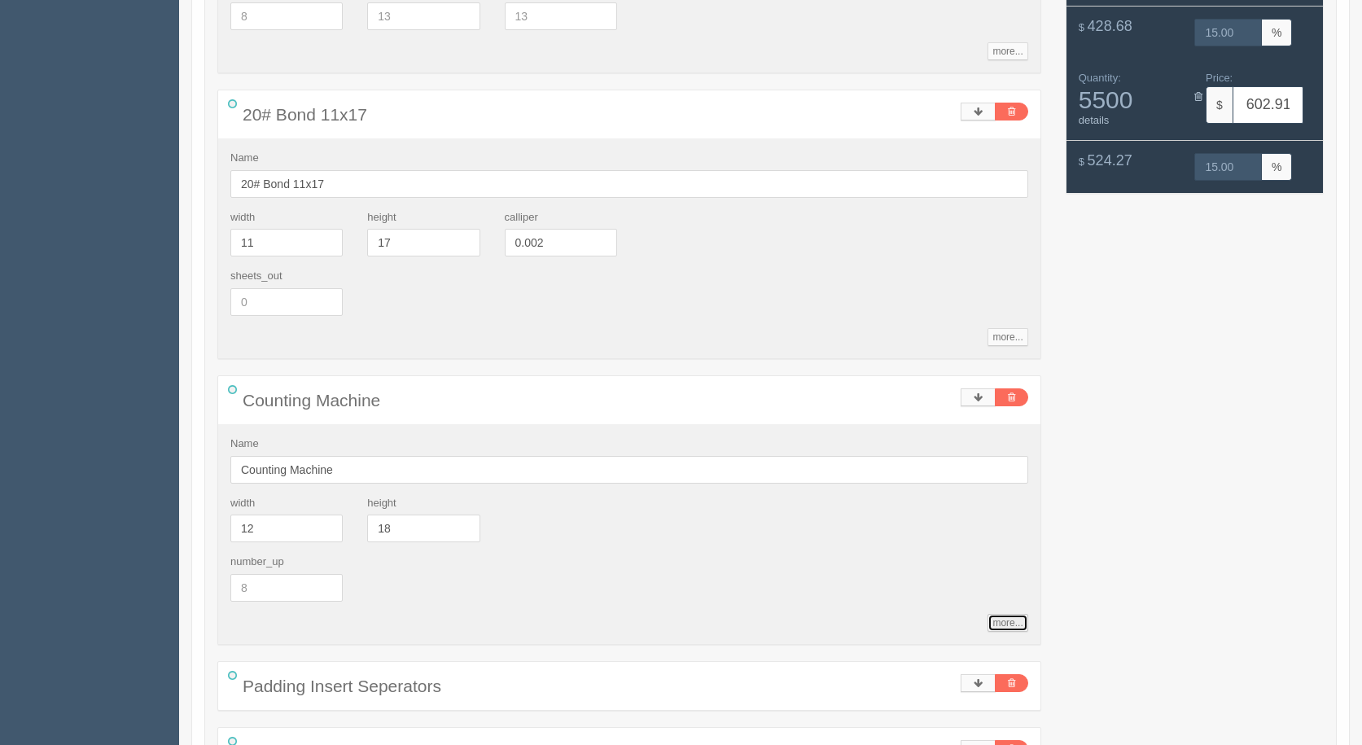
click at [1012, 625] on link "more..." at bounding box center [1007, 623] width 40 height 18
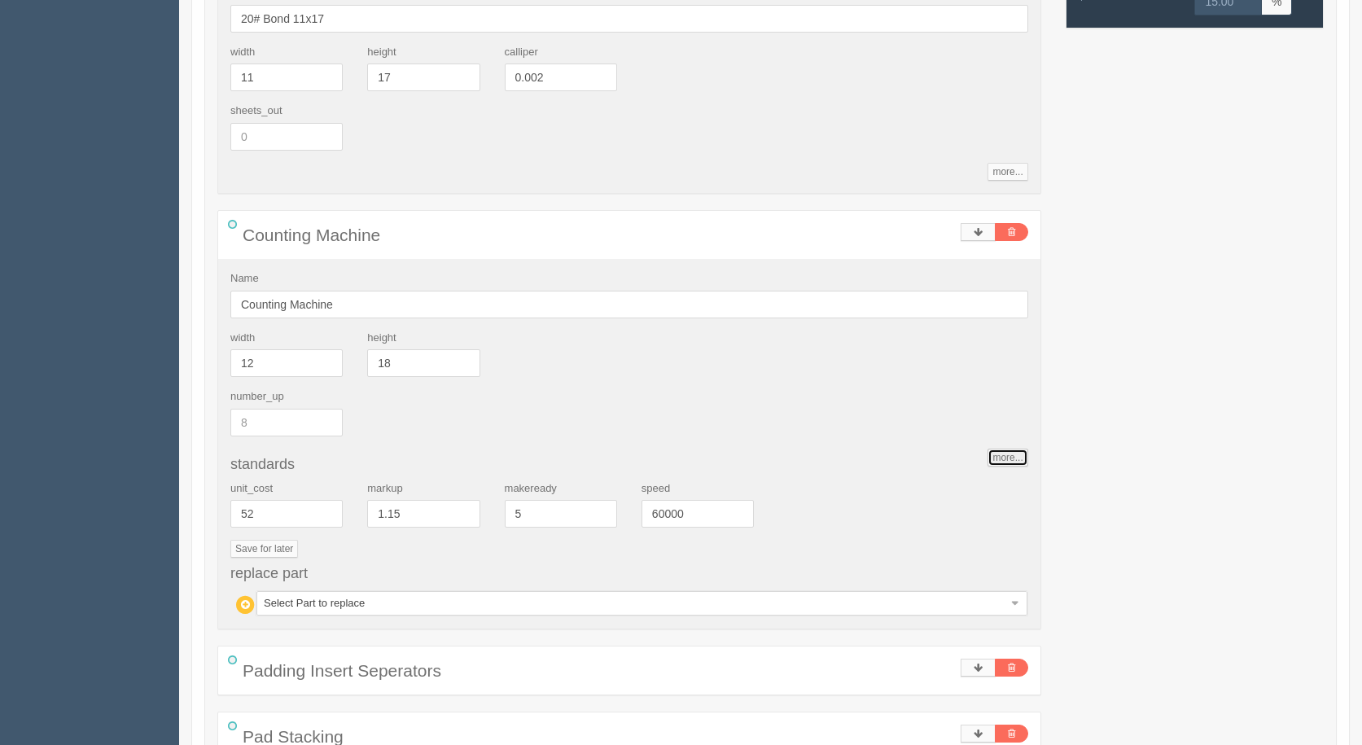
scroll to position [2564, 0]
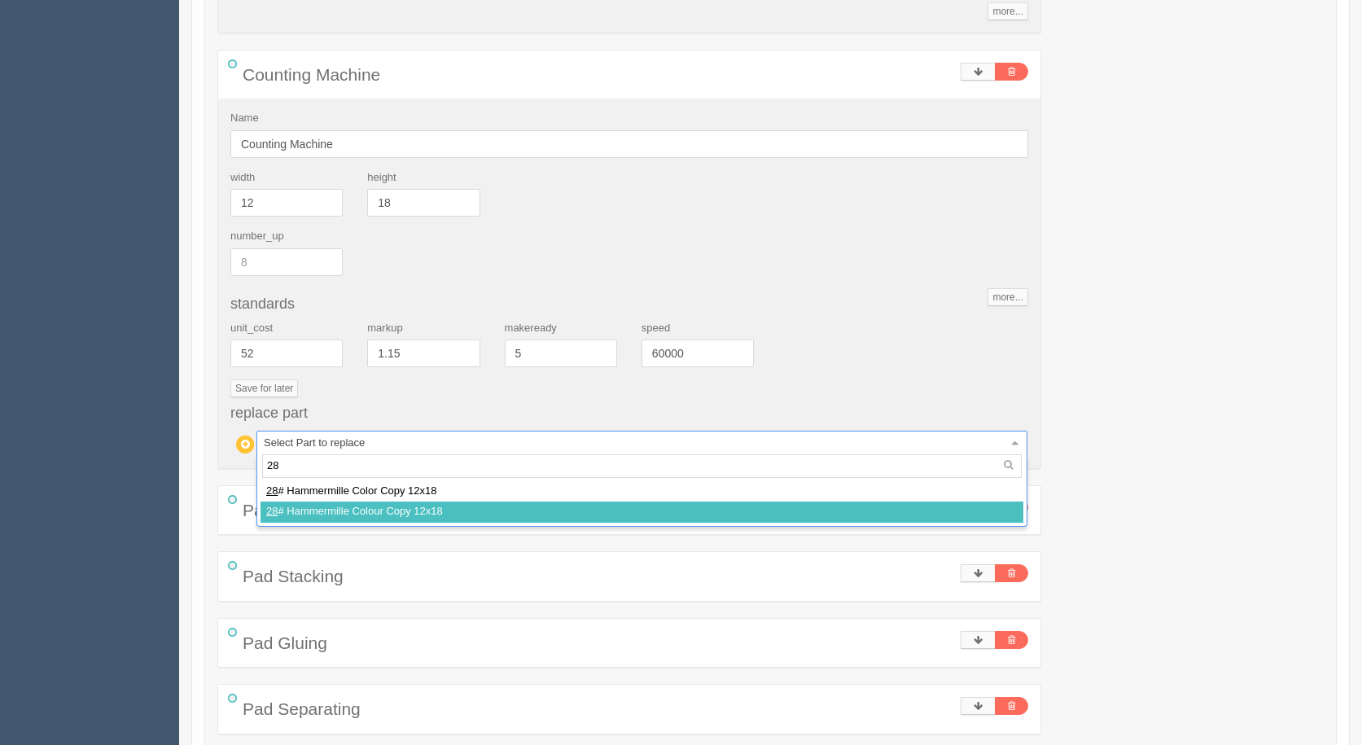
type input "28"
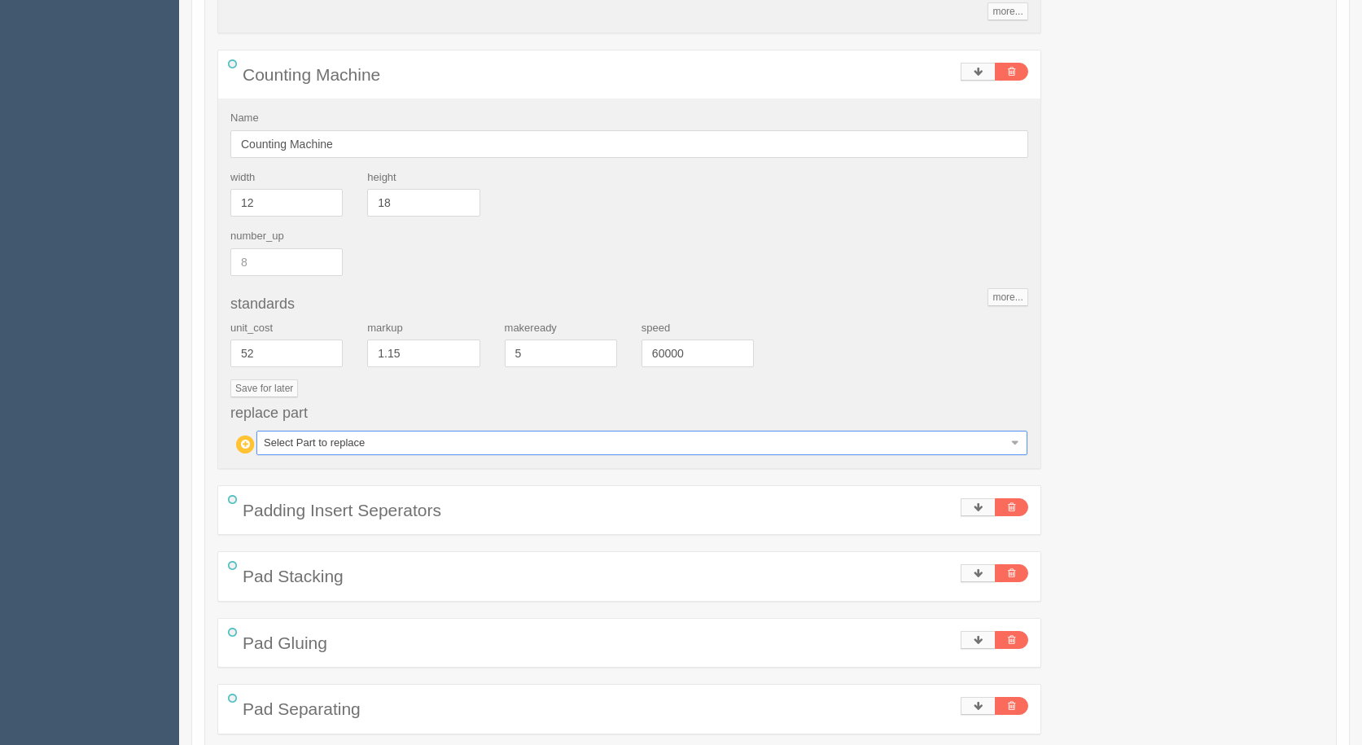
select select
type input "338.94"
type input "15.00"
type input "431.93"
type input "15.00"
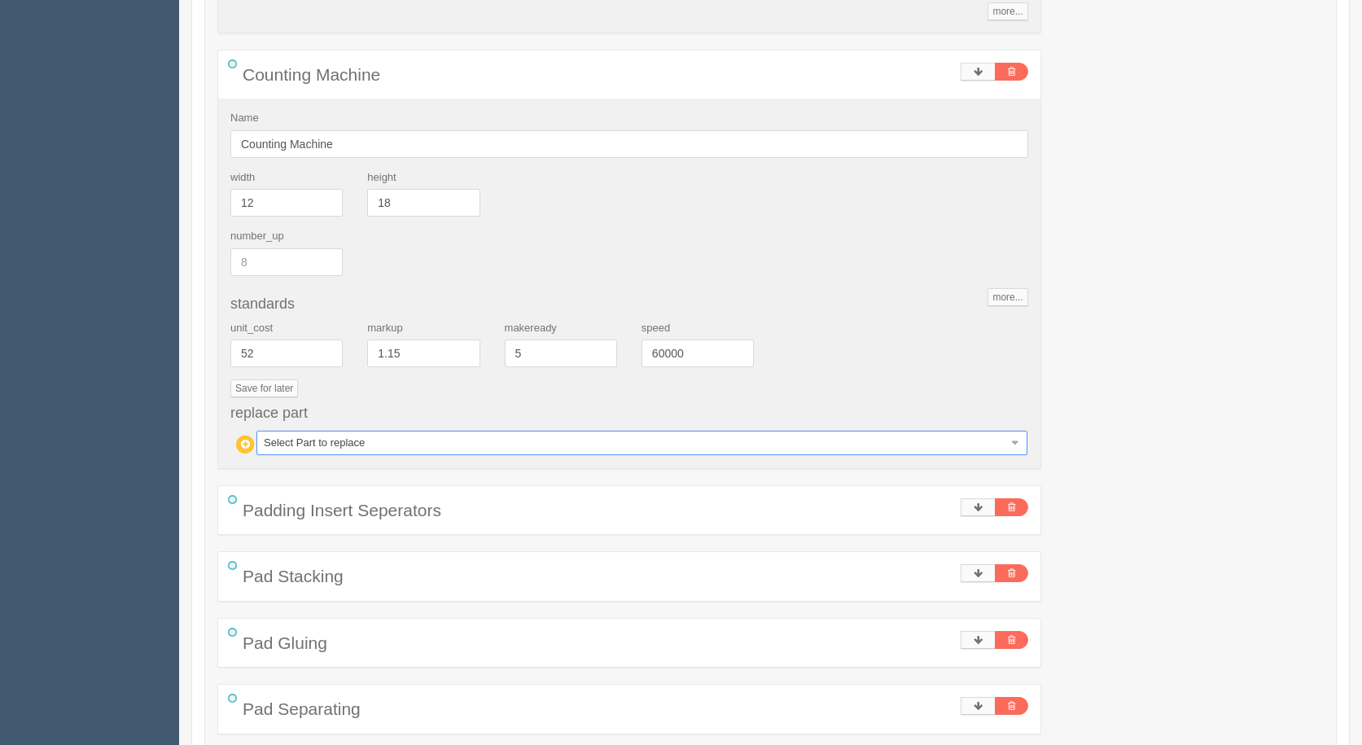
type input "529.41"
type input "15.00"
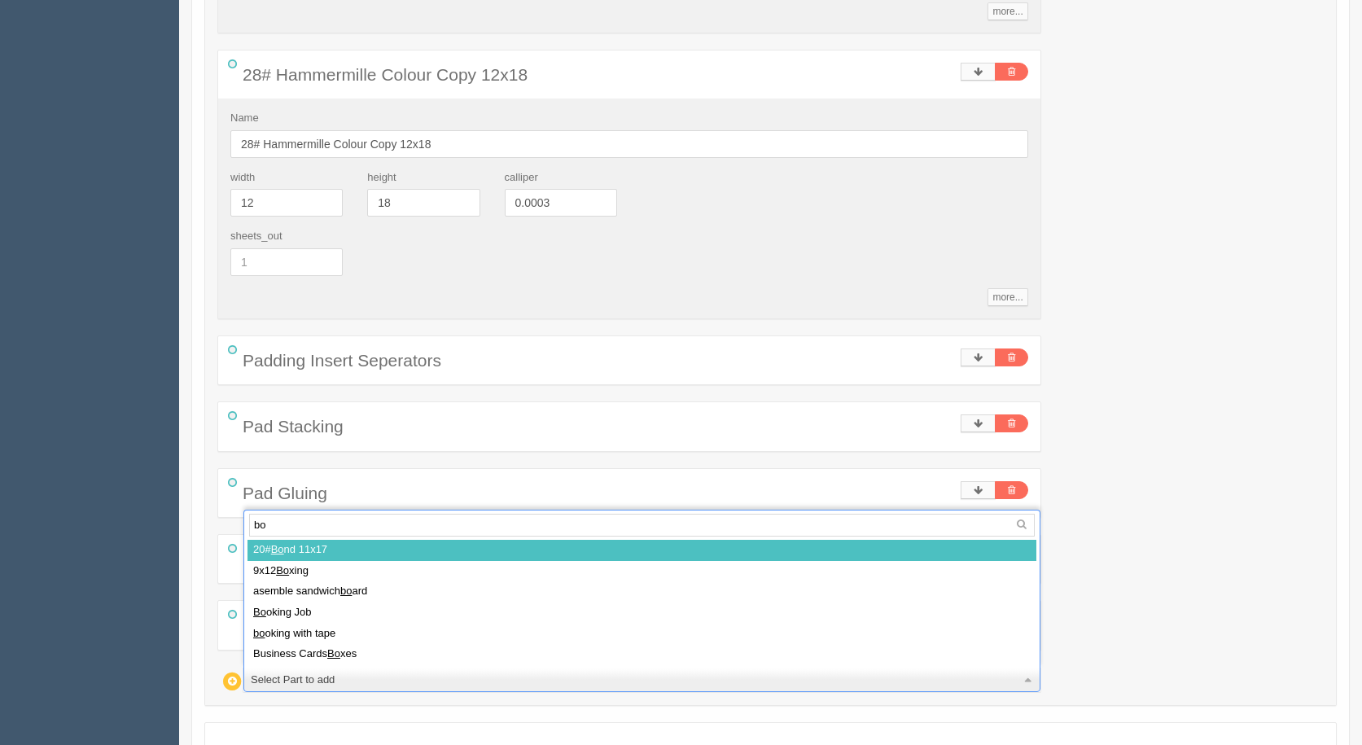
type input "box"
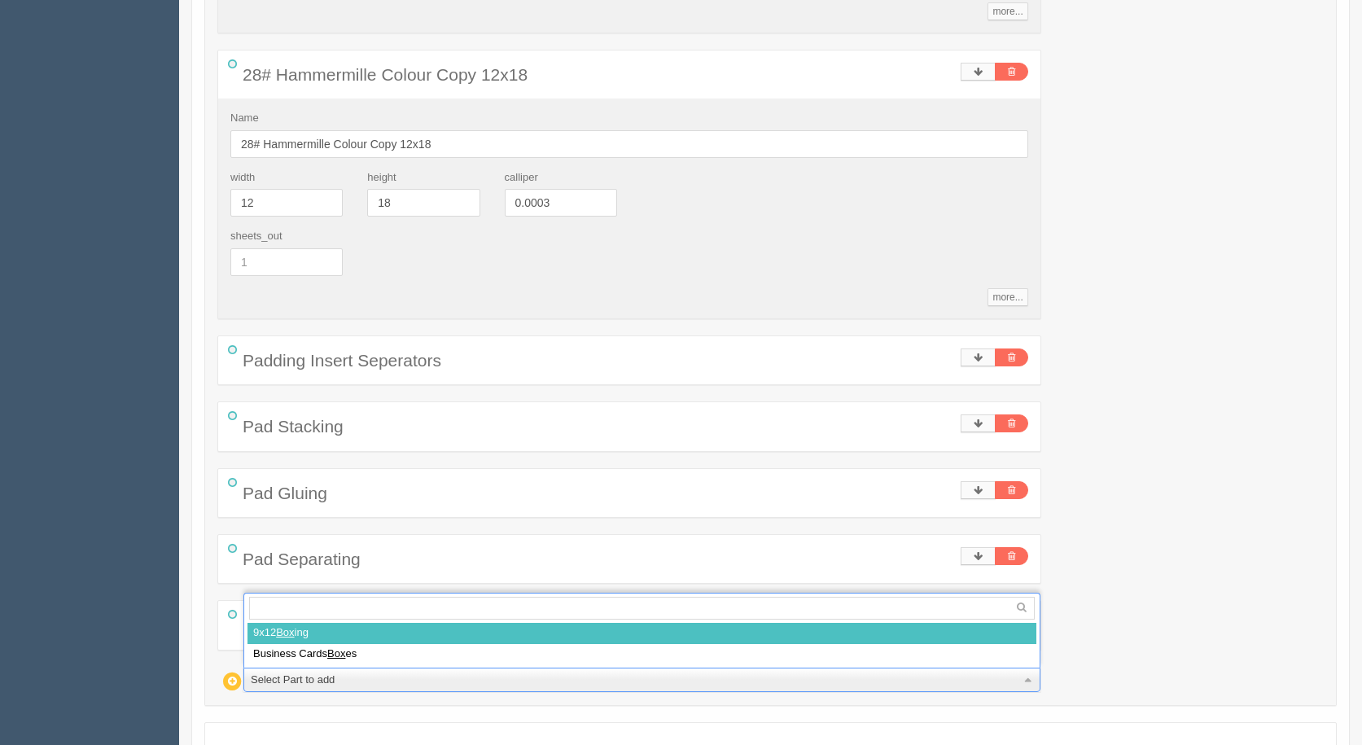
select select
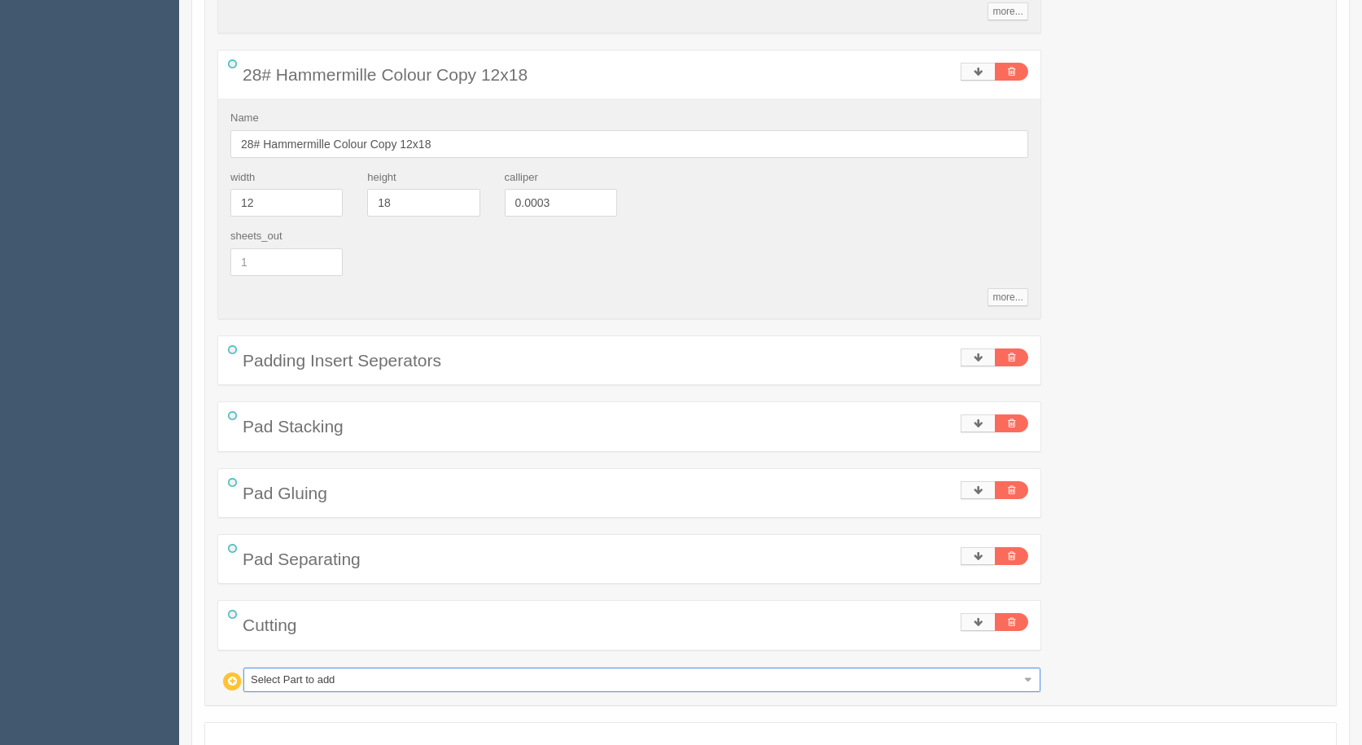
type input "341.93"
type input "15.00"
type input "435.92"
type input "15.00"
type input "534.39"
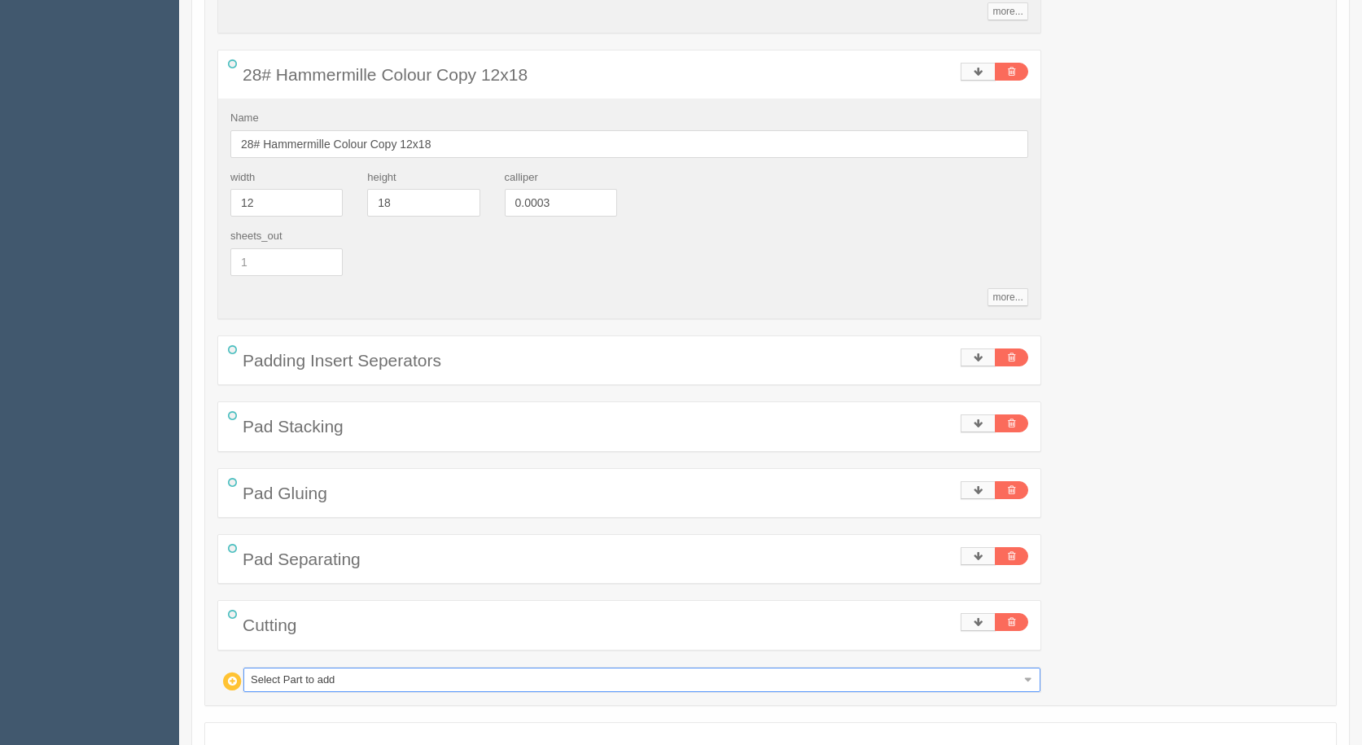
type input "15.00"
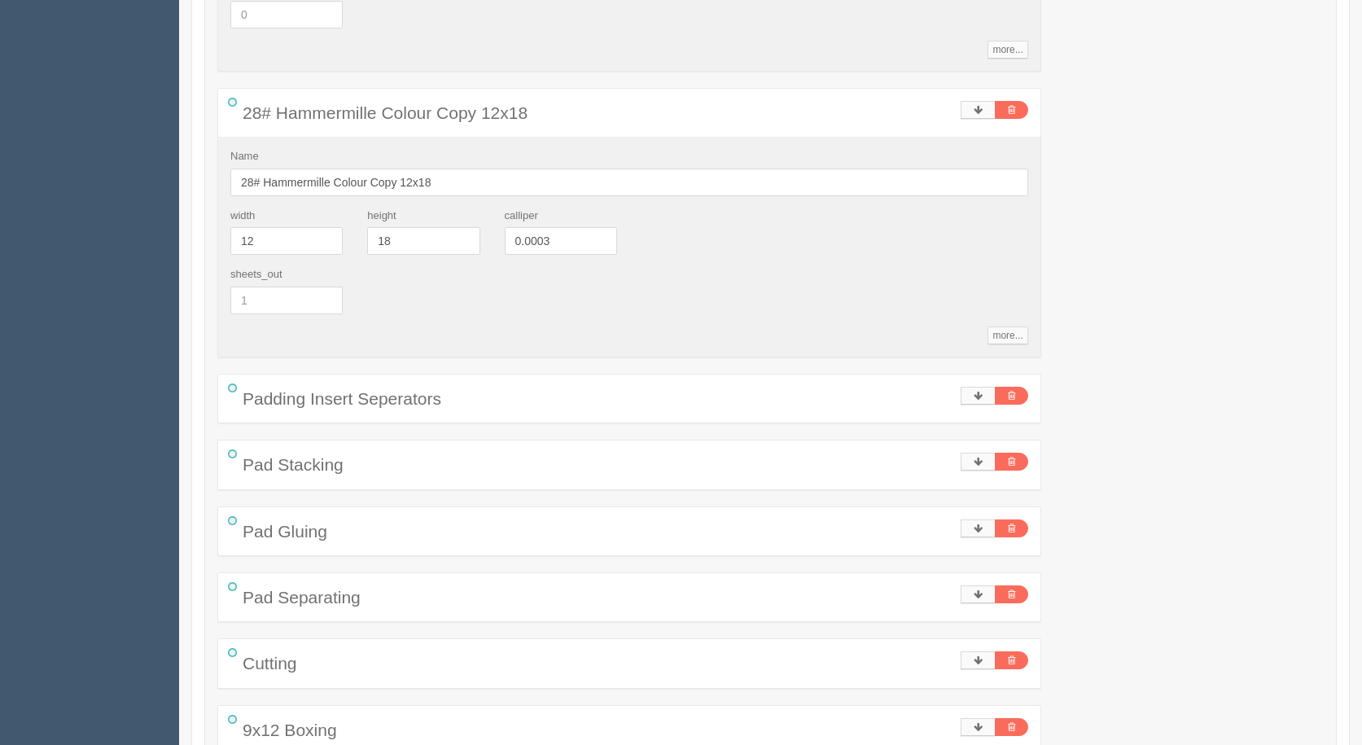
scroll to position [2890, 0]
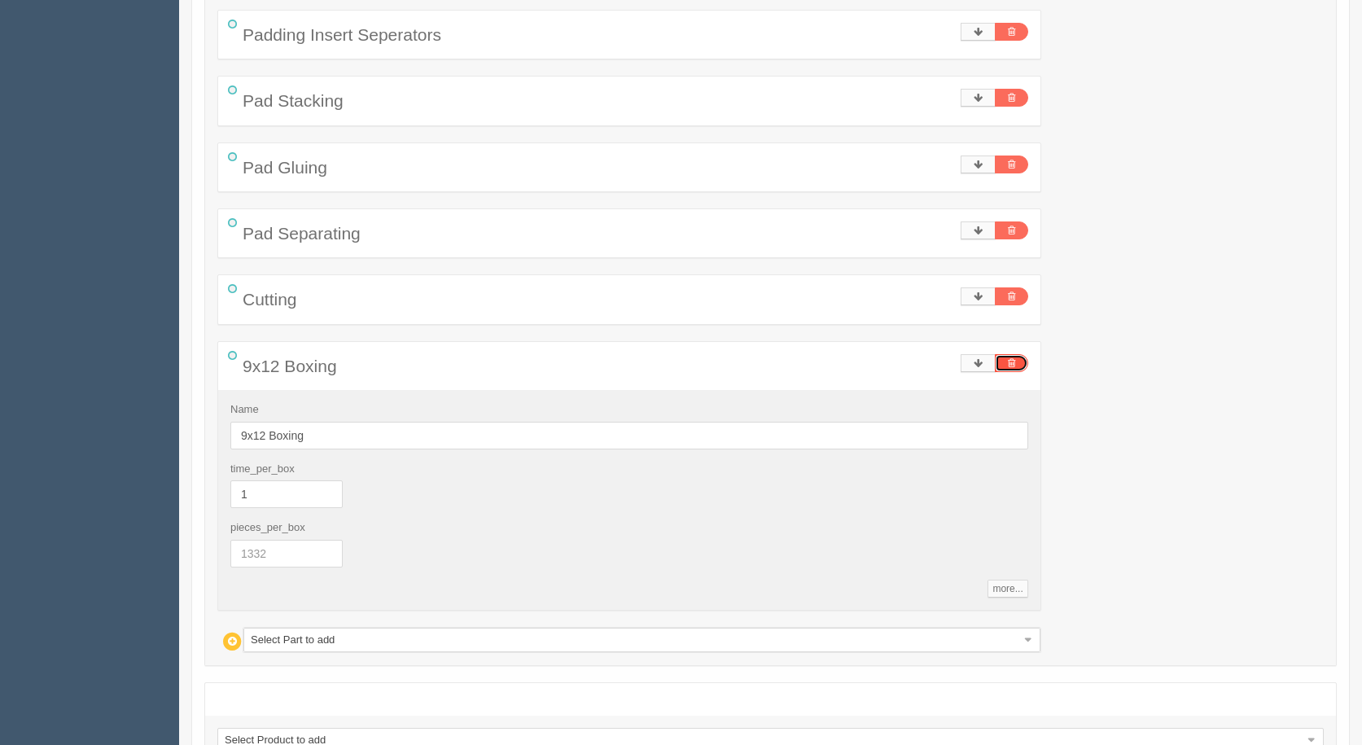
click at [1011, 361] on icon at bounding box center [1011, 363] width 7 height 10
type input "126.65"
type input "15.00"
type input "161.34"
type input "15.00"
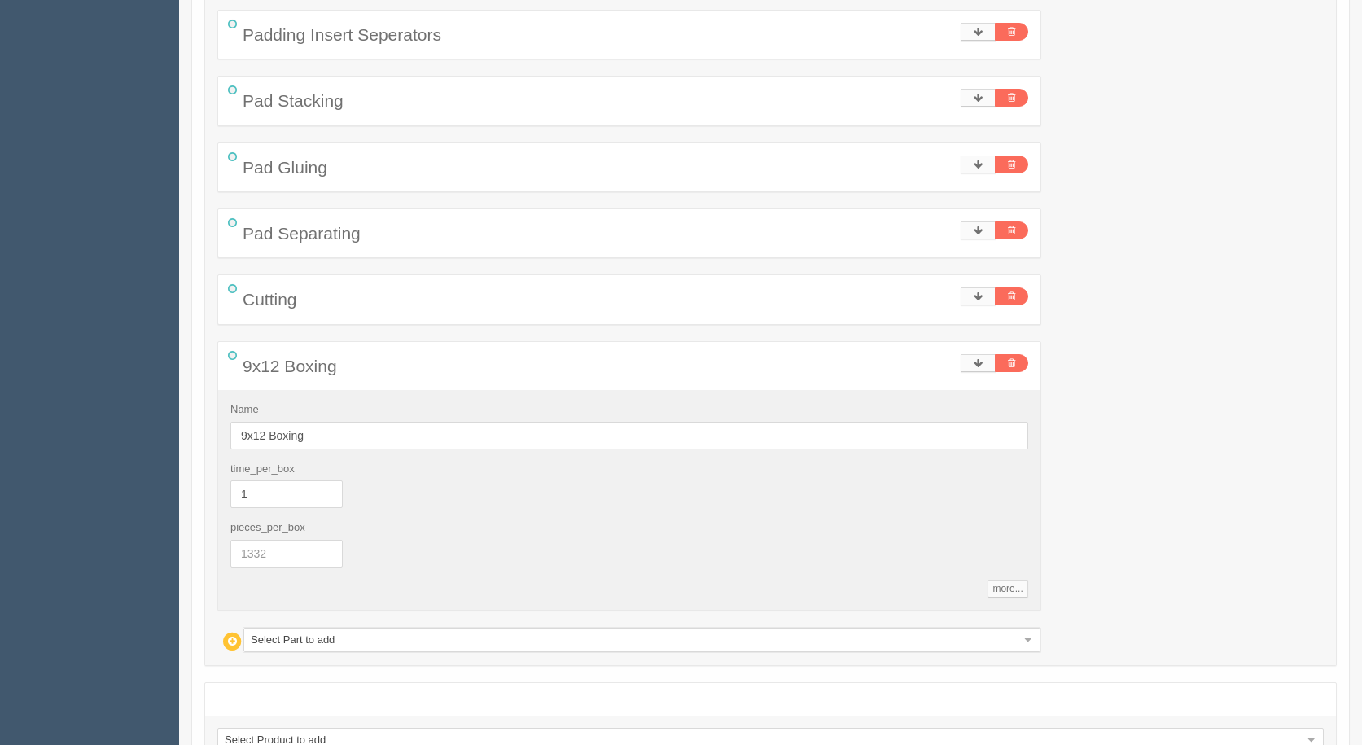
type input "196.02"
type input "14.99"
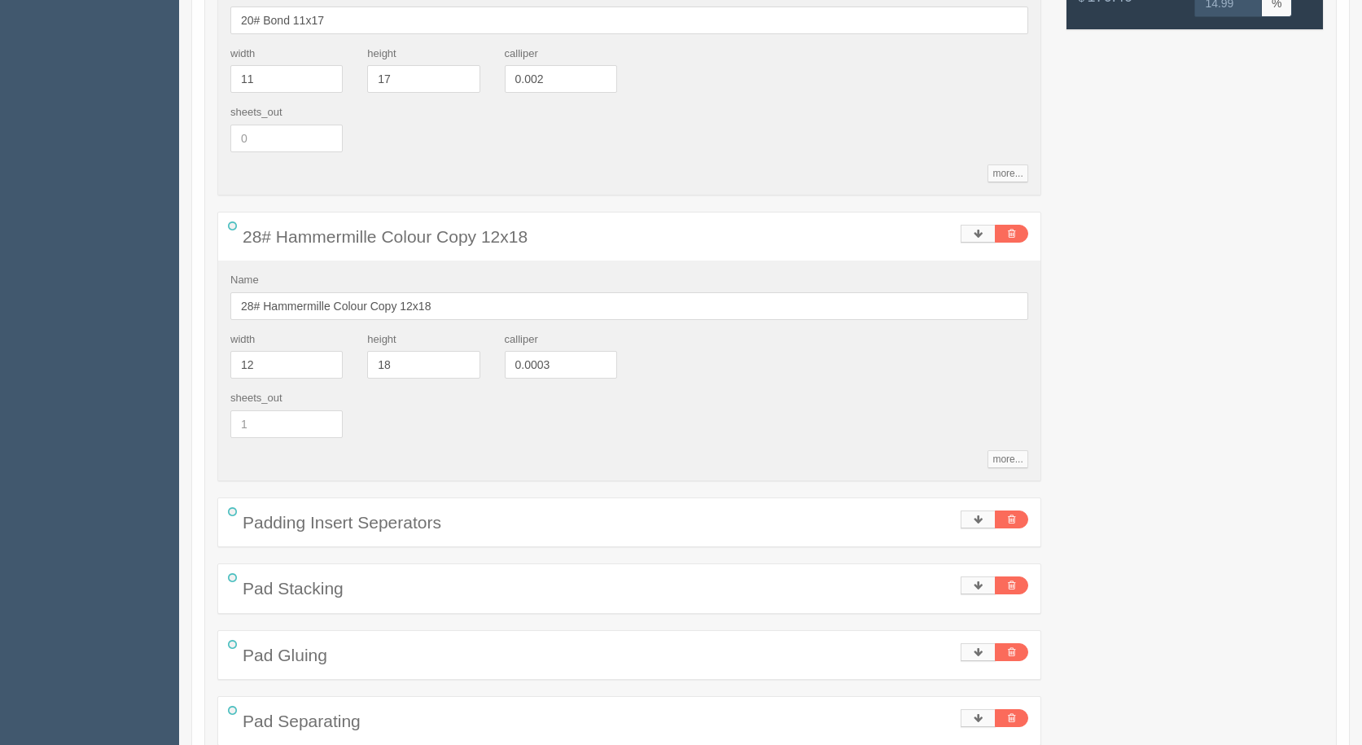
scroll to position [2402, 0]
click at [1027, 458] on div "Name 28# Hammermille Colour Copy 12x18 width 12 height 18 calliper 0.0003 sheet…" at bounding box center [629, 371] width 822 height 220
click at [1012, 462] on link "more..." at bounding box center [1007, 460] width 40 height 18
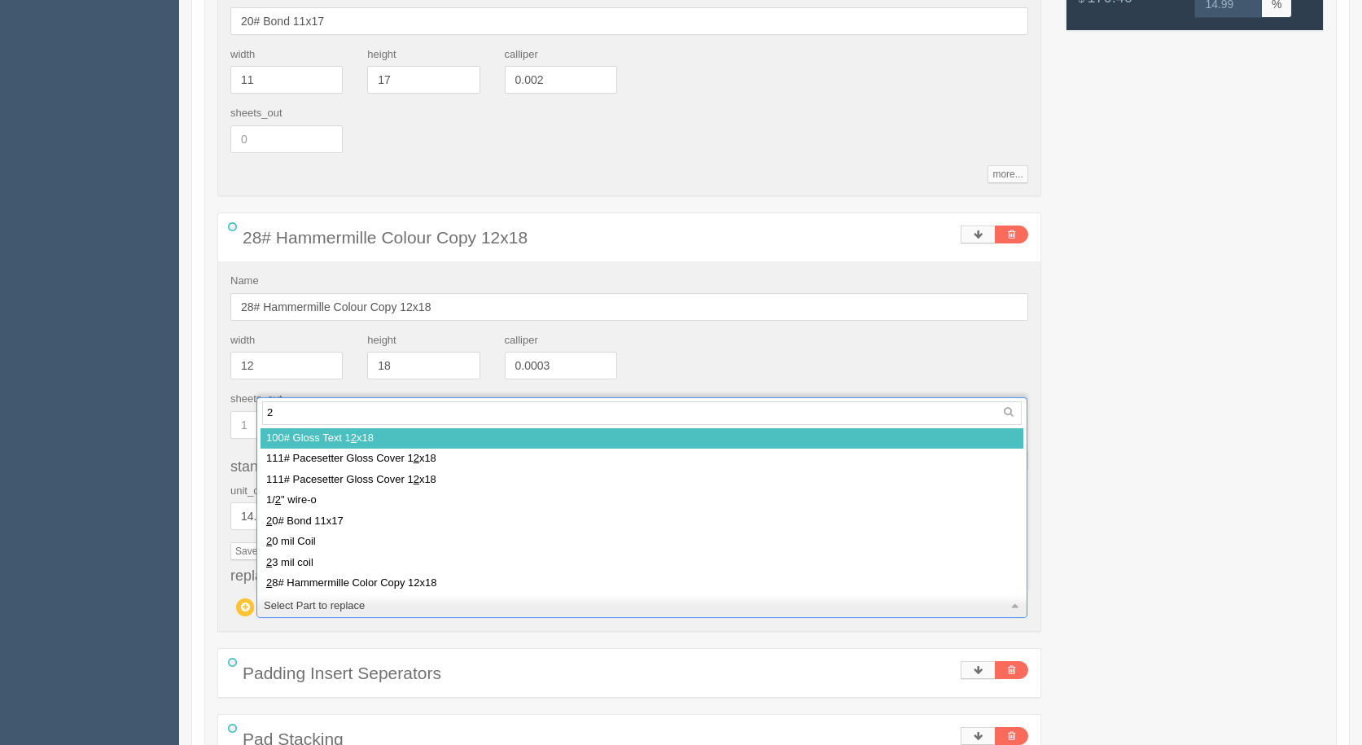
type input "28"
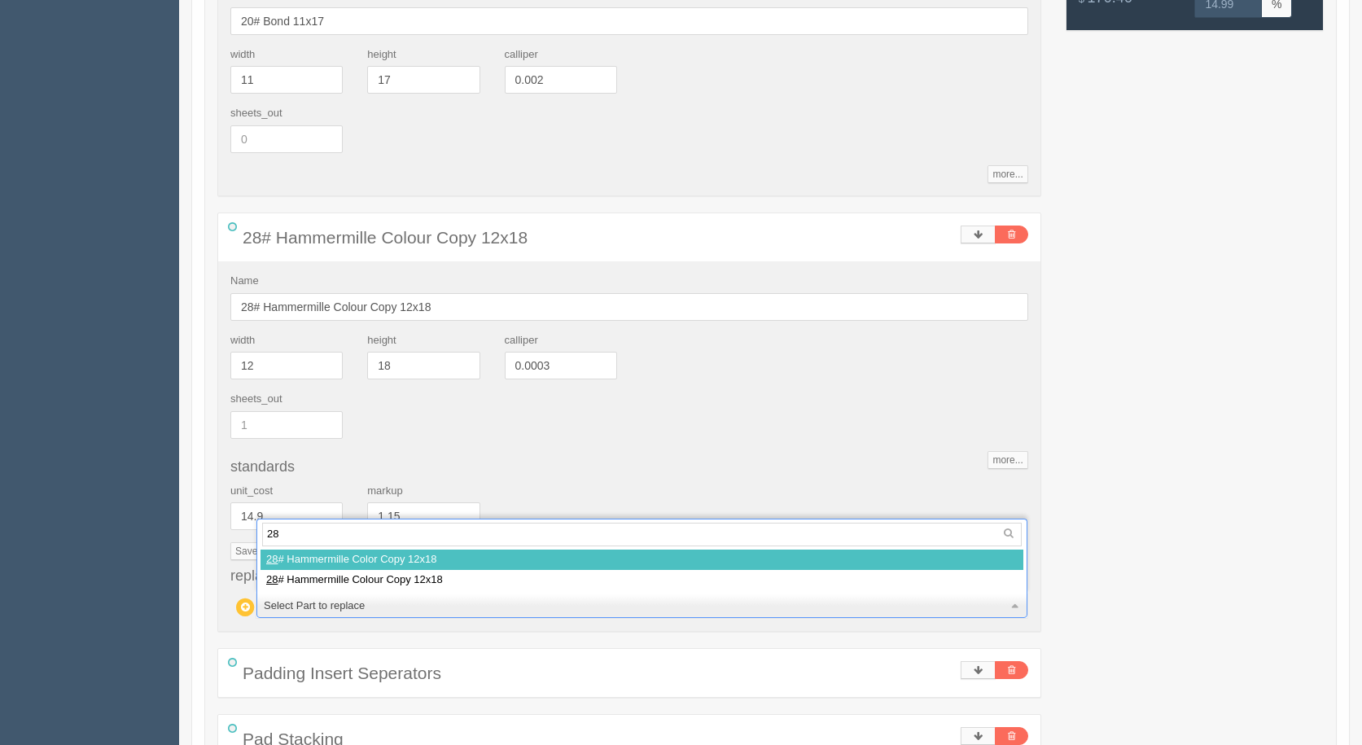
select select
type input "460.03"
type input "15.00"
type input "591.90"
type input "15.00"
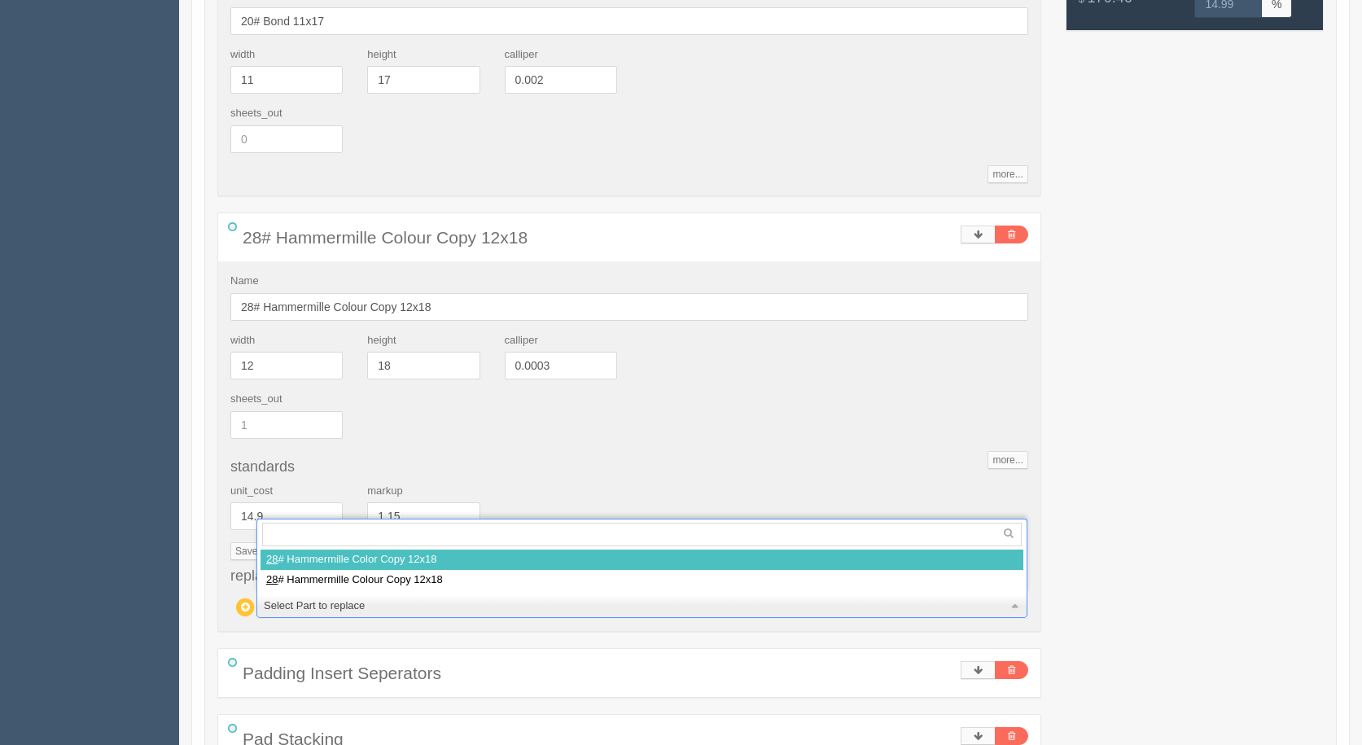
type input "720.77"
type input "15.00"
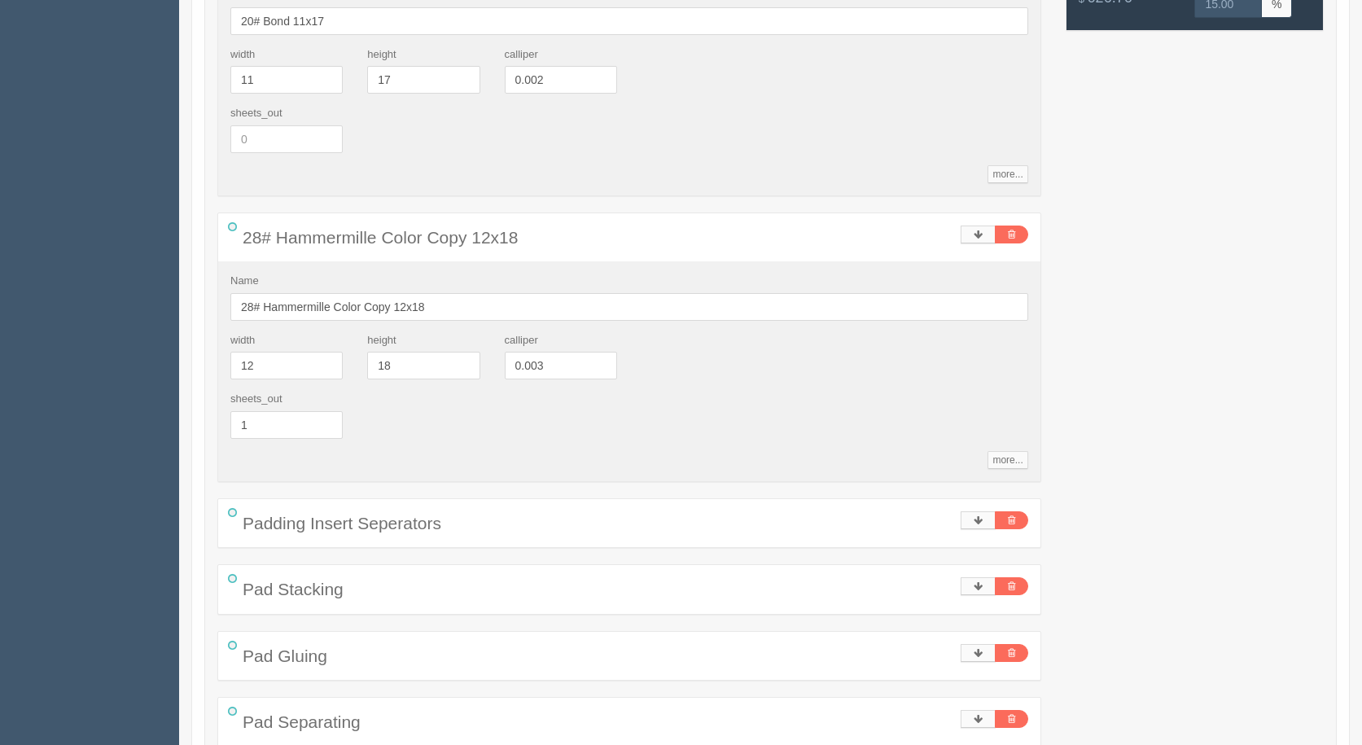
scroll to position [2727, 0]
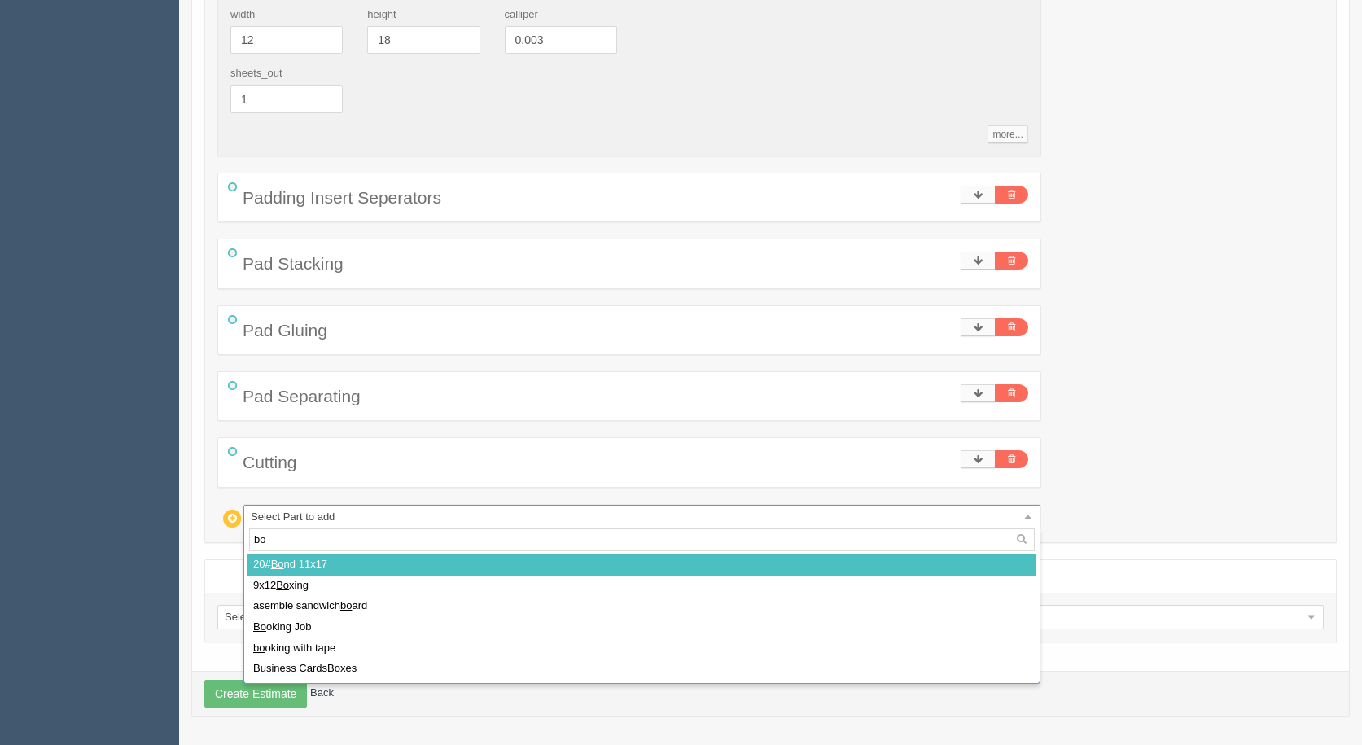
type input "box"
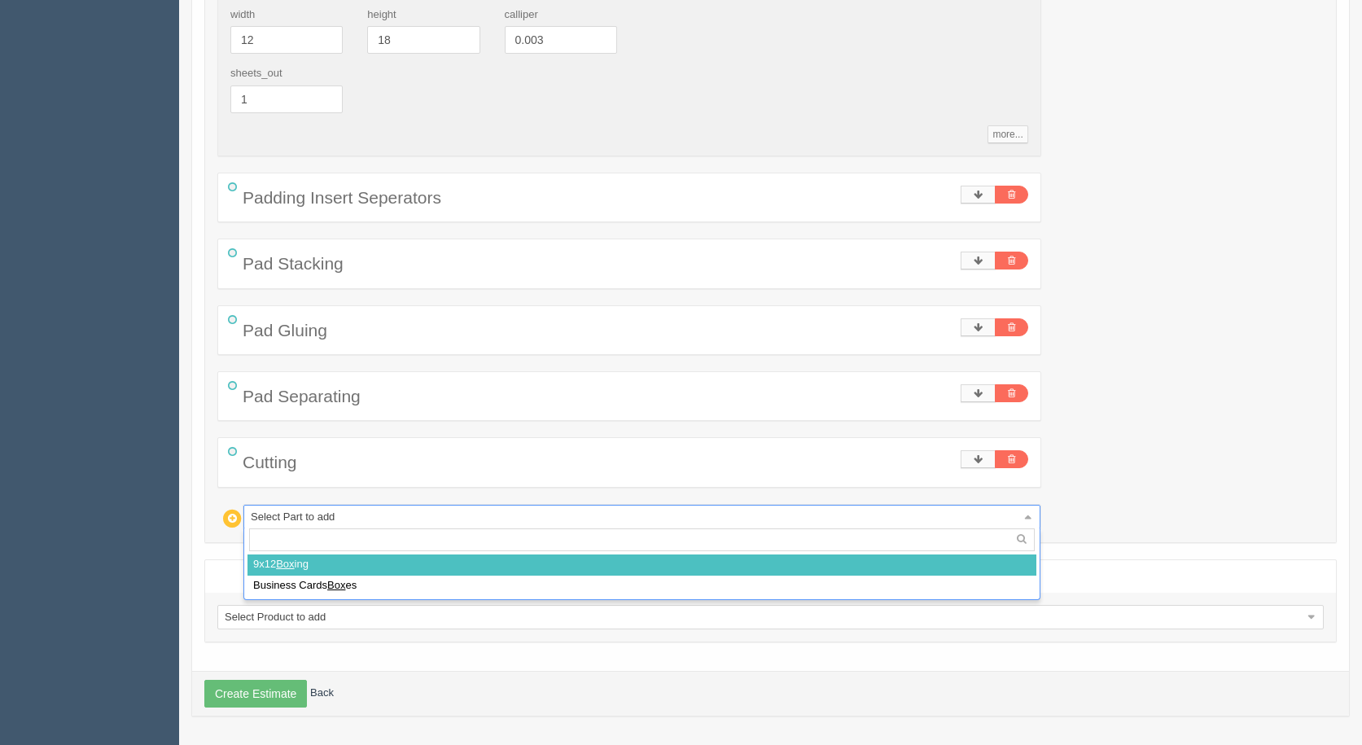
select select
type input "486.94"
type input "15.00"
type input "626.78"
type input "15.00"
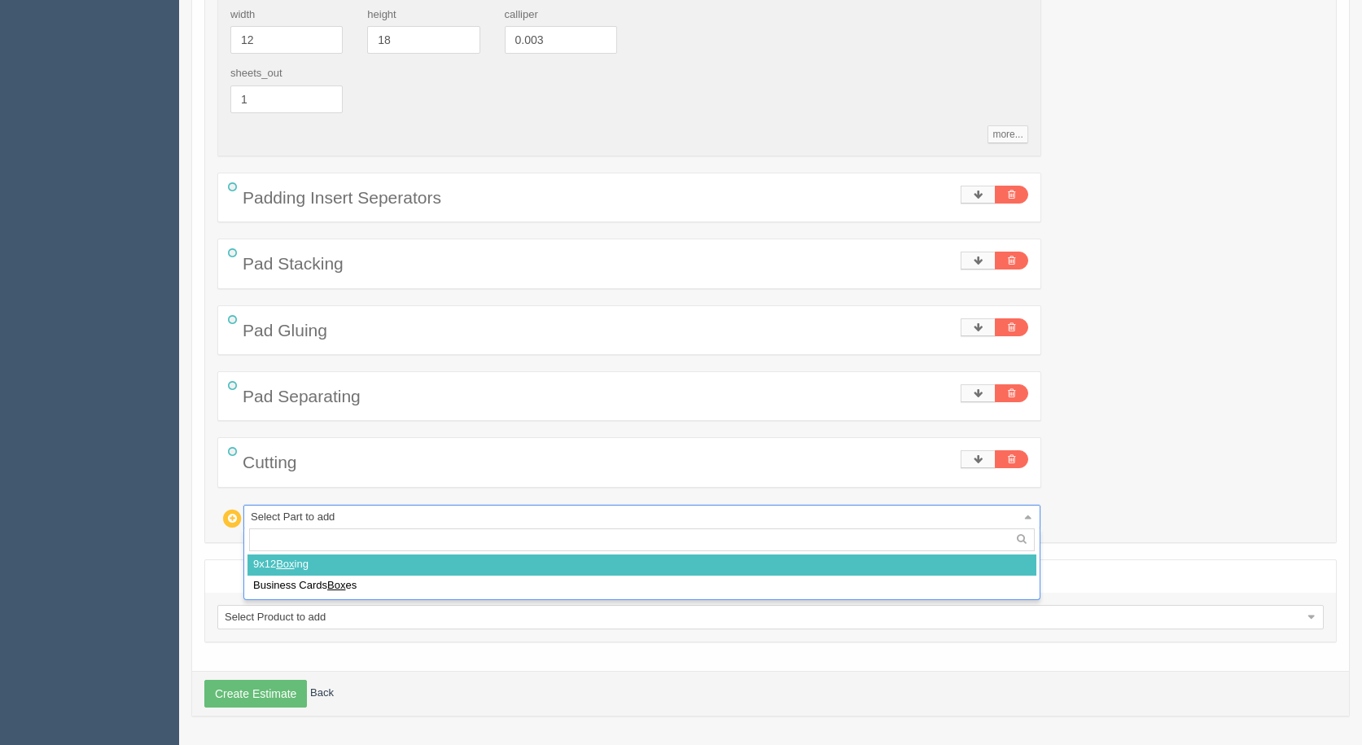
type input "762.63"
type input "15.00"
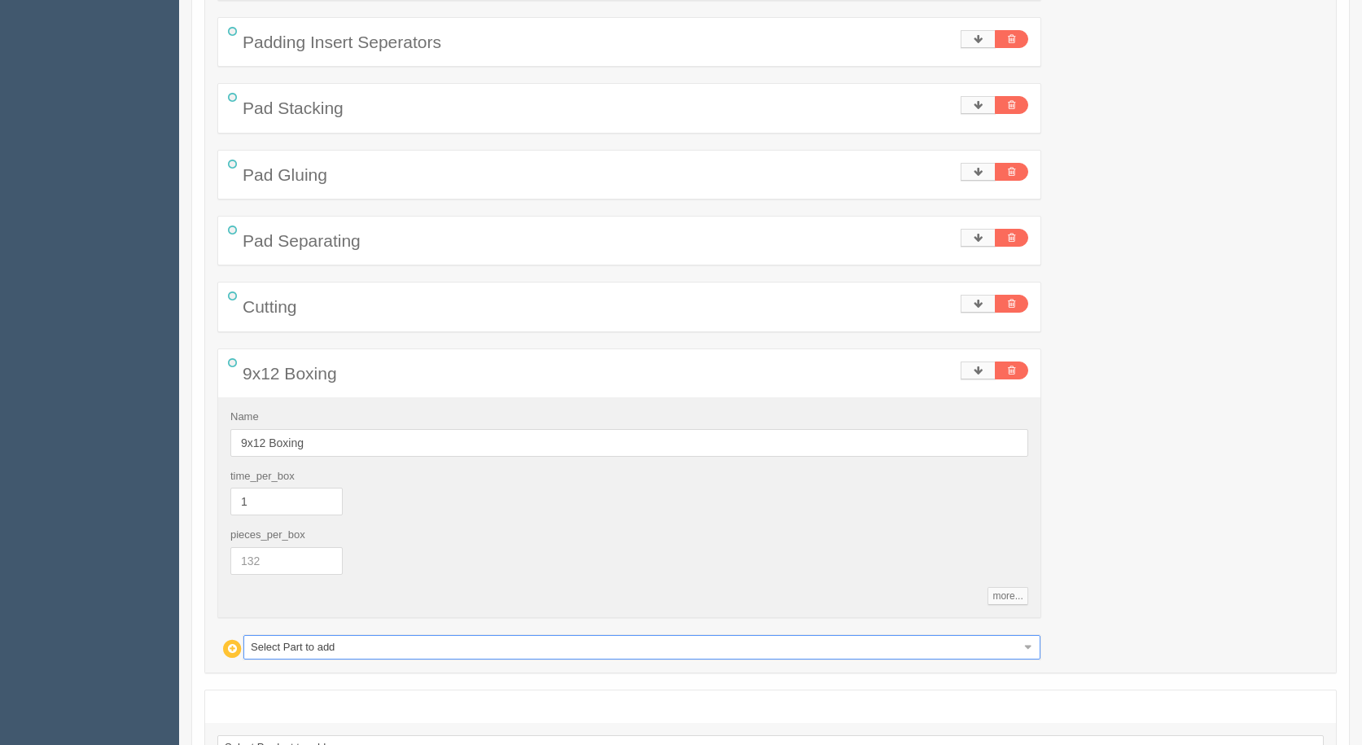
scroll to position [2890, 0]
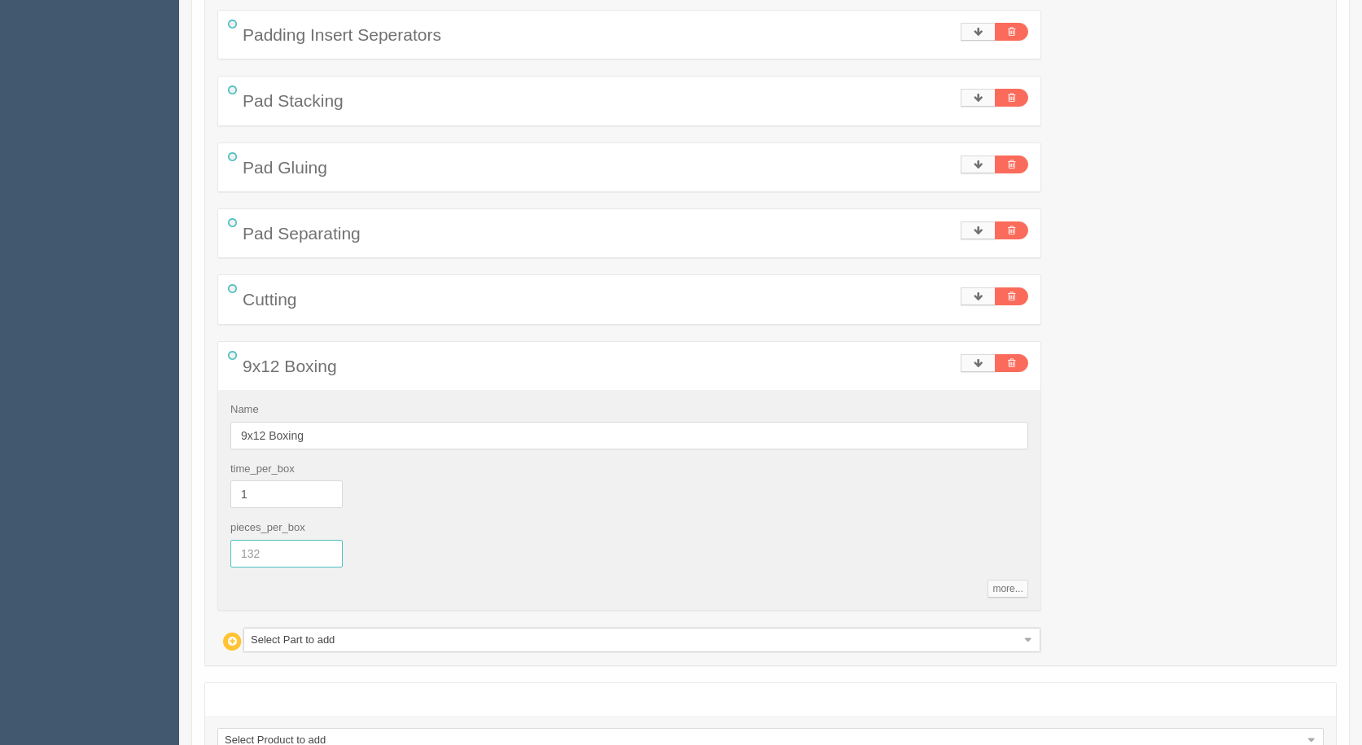
drag, startPoint x: 266, startPoint y: 552, endPoint x: 0, endPoint y: 468, distance: 279.1
type input "125"
type input "487.94"
type input "15.00"
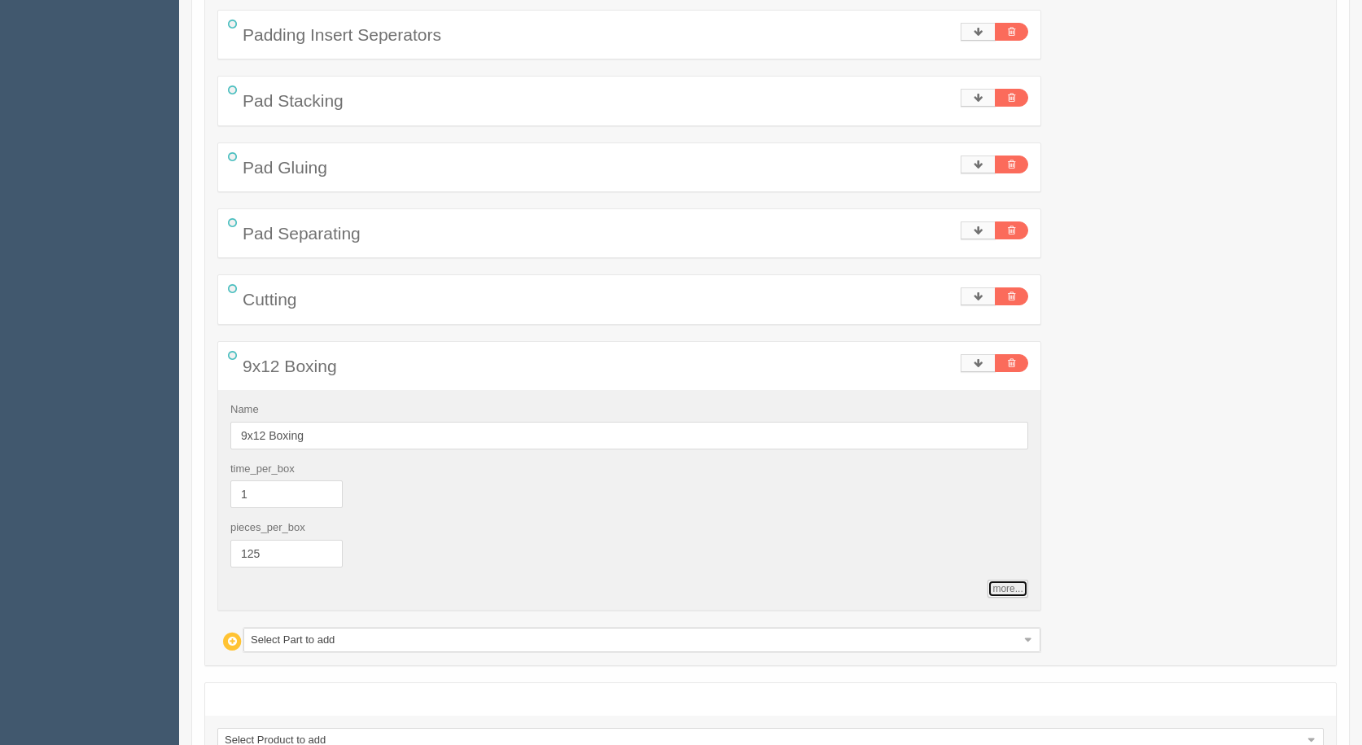
type input "627.78"
type input "15.00"
type input "764.62"
type input "15.00"
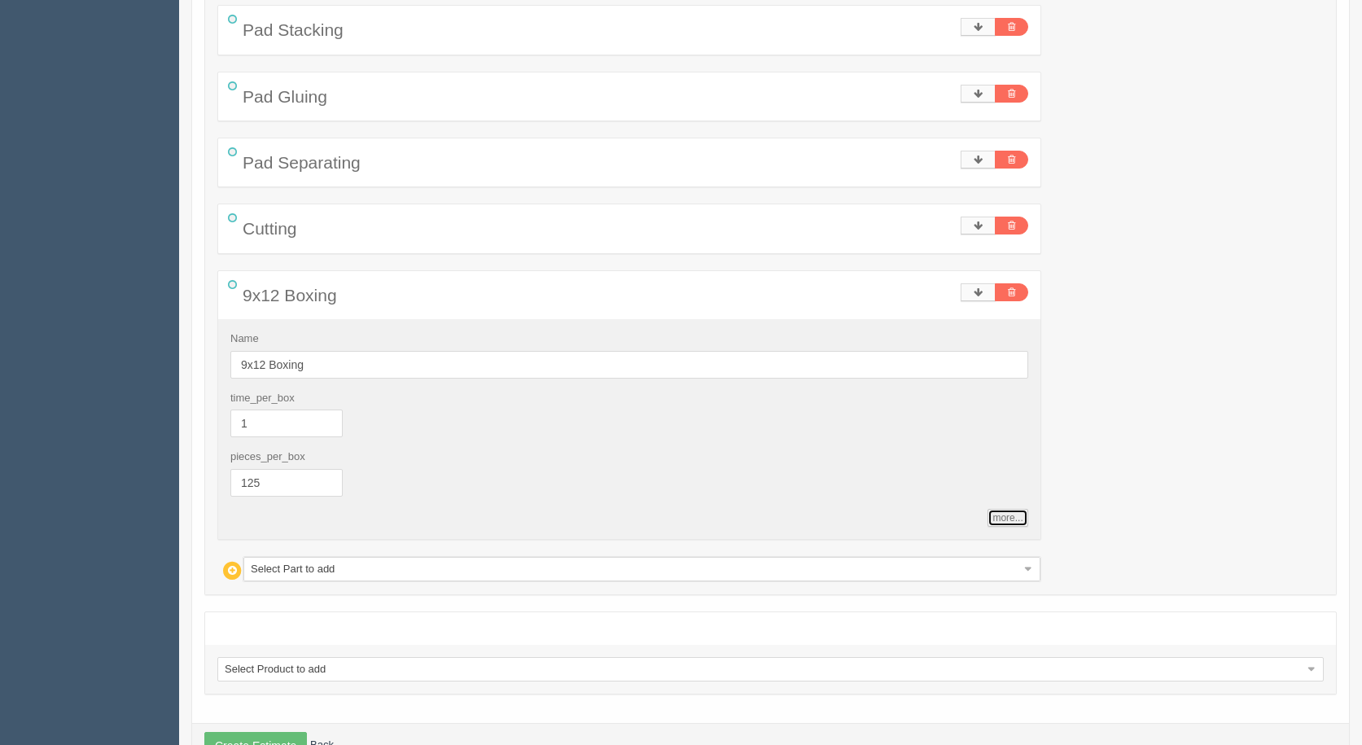
scroll to position [3013, 0]
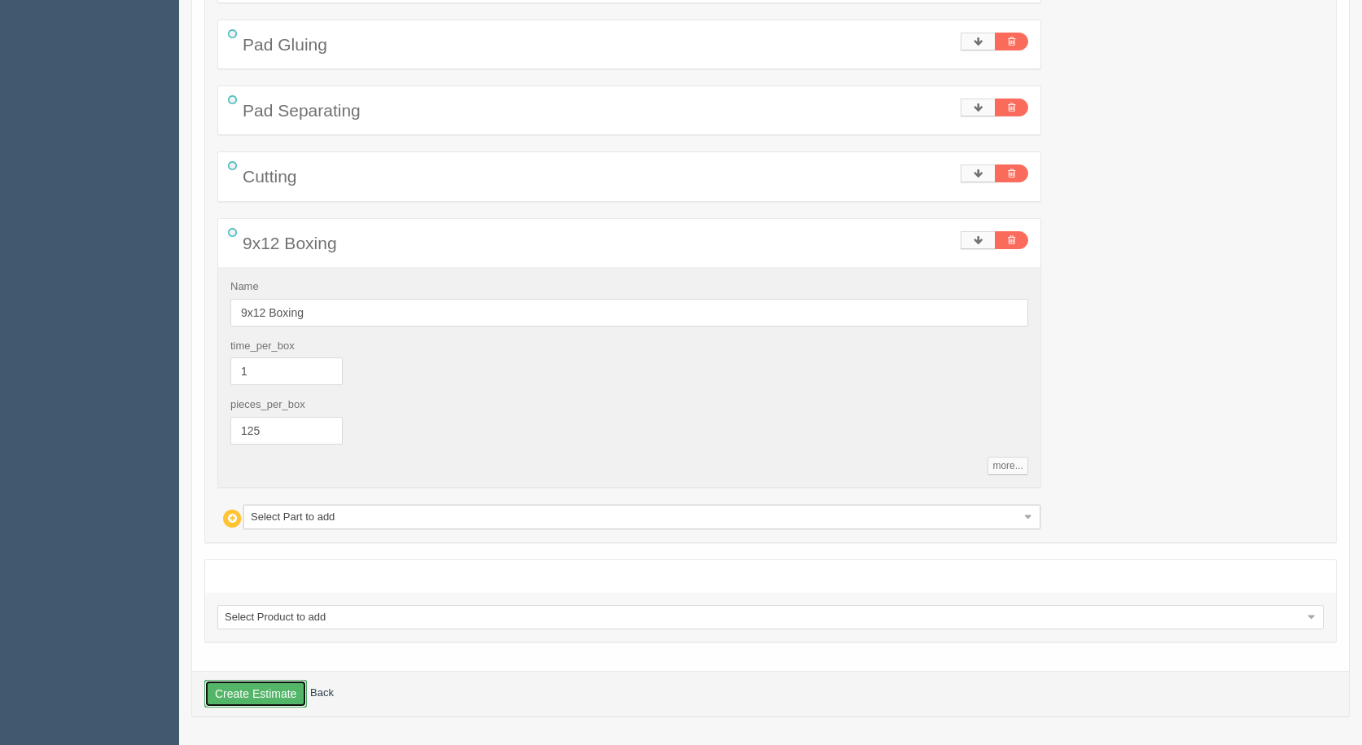
click at [232, 697] on button "Create Estimate" at bounding box center [255, 694] width 103 height 28
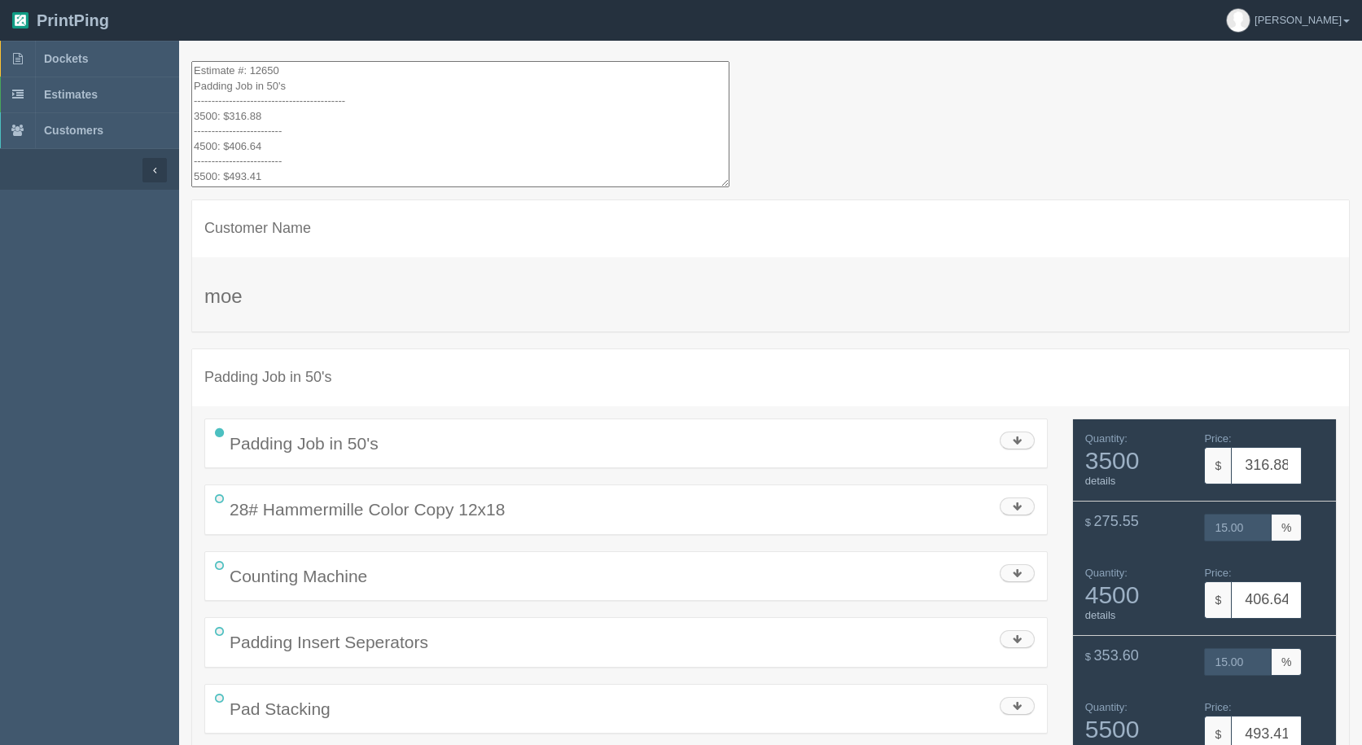
drag, startPoint x: 316, startPoint y: 166, endPoint x: 112, endPoint y: -71, distance: 312.8
